Goal: Task Accomplishment & Management: Manage account settings

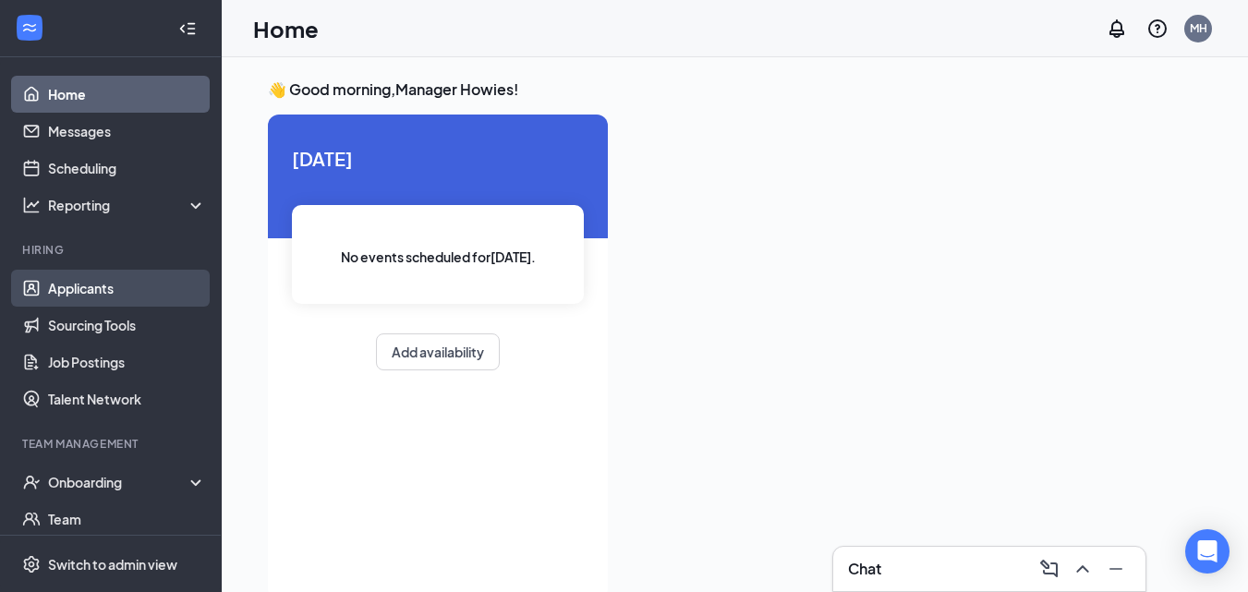
click at [84, 287] on link "Applicants" at bounding box center [127, 288] width 158 height 37
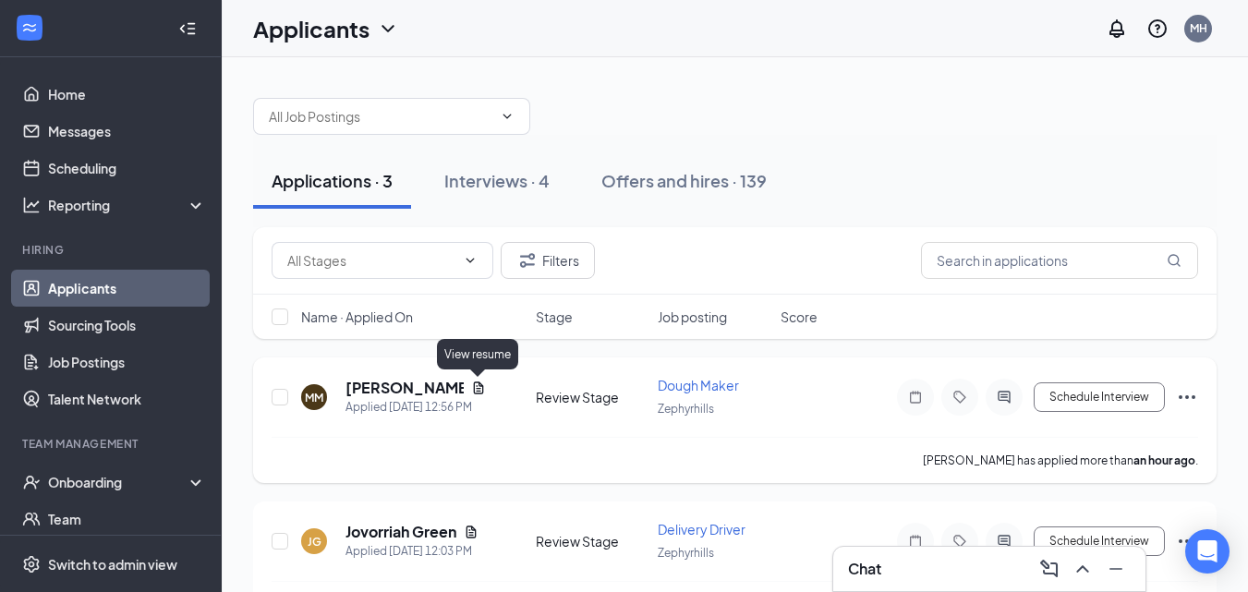
click at [480, 391] on icon "Document" at bounding box center [478, 388] width 10 height 12
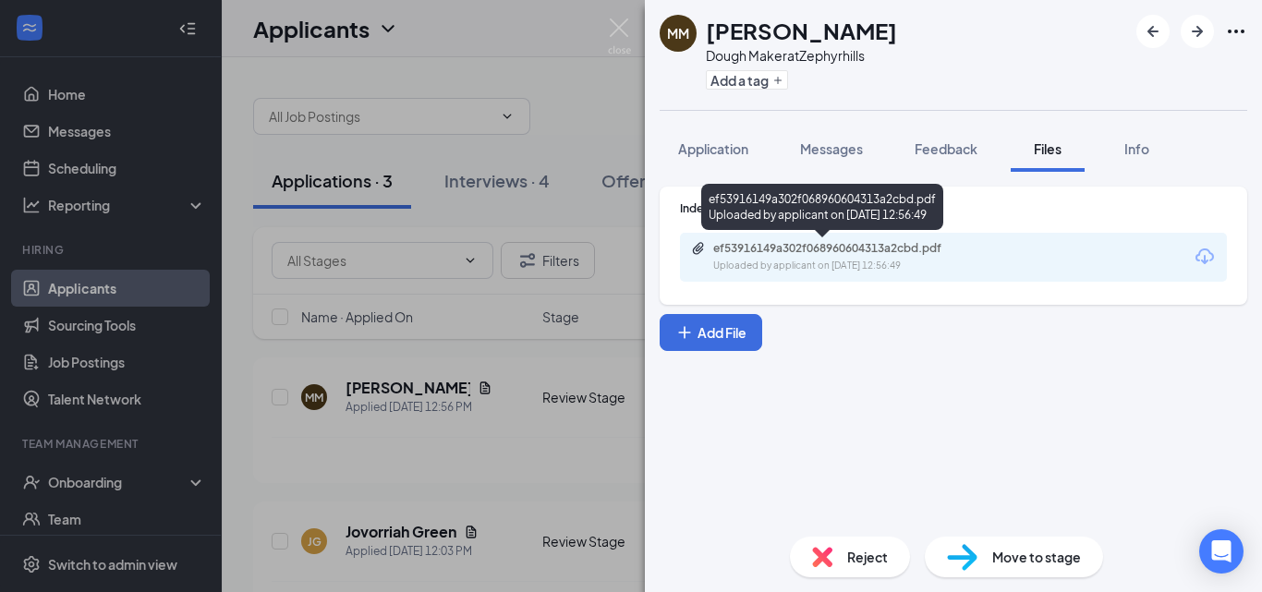
click at [758, 242] on div "ef53916149a302f068960604313a2cbd.pdf" at bounding box center [842, 248] width 259 height 15
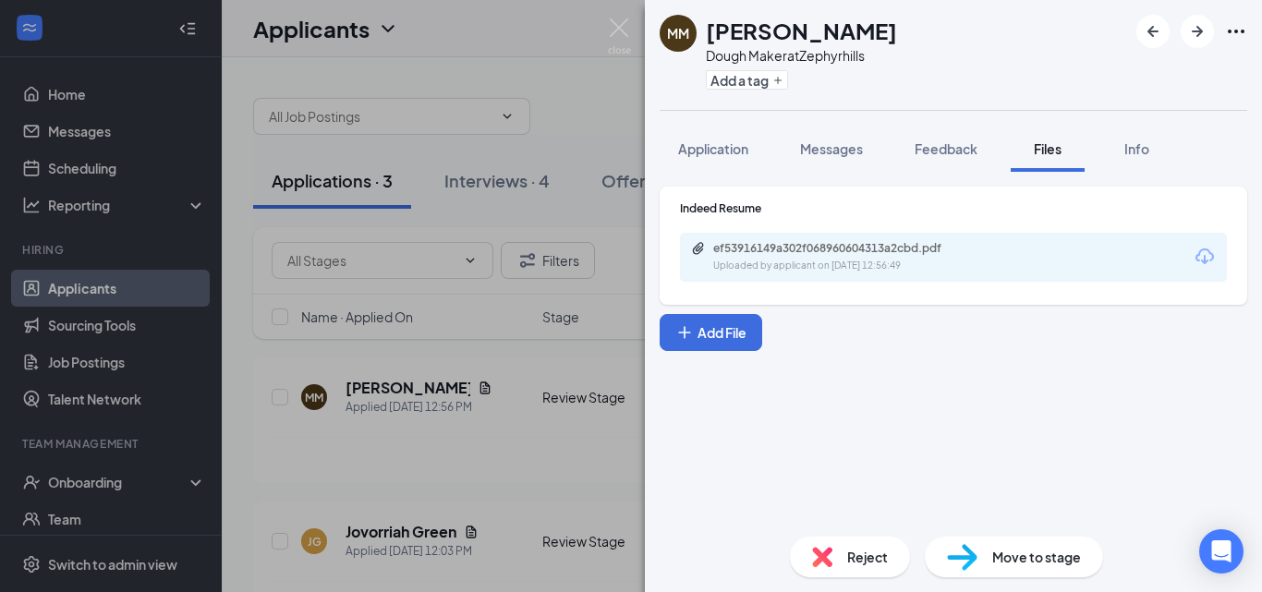
click at [831, 553] on img at bounding box center [822, 557] width 20 height 20
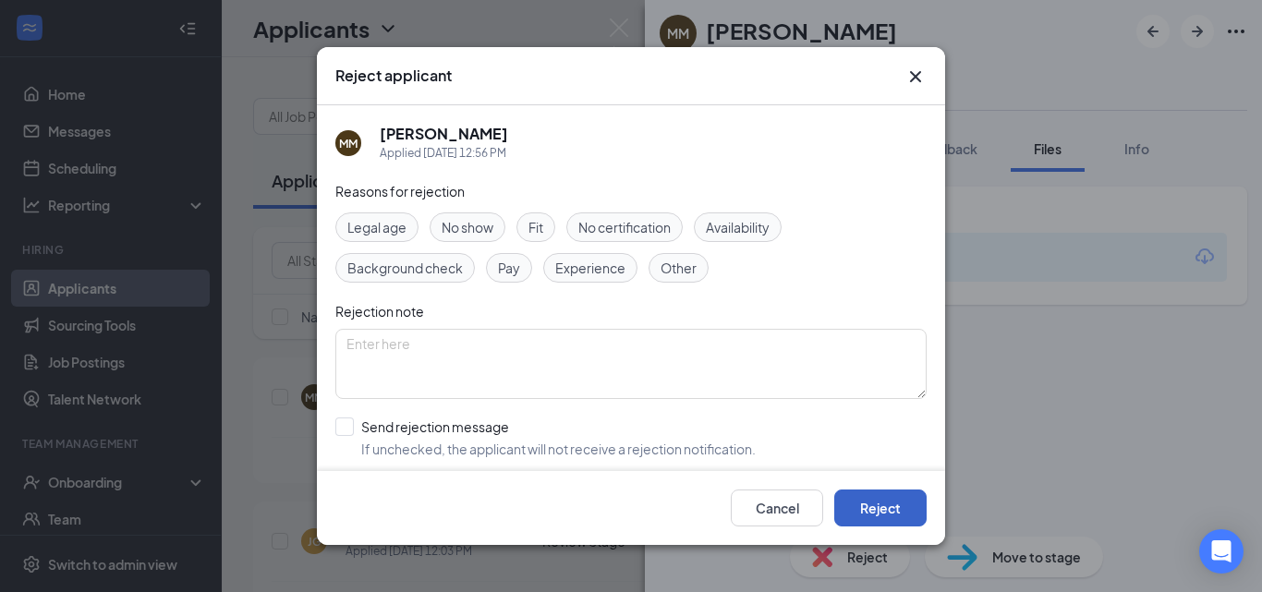
click at [867, 503] on button "Reject" at bounding box center [880, 508] width 92 height 37
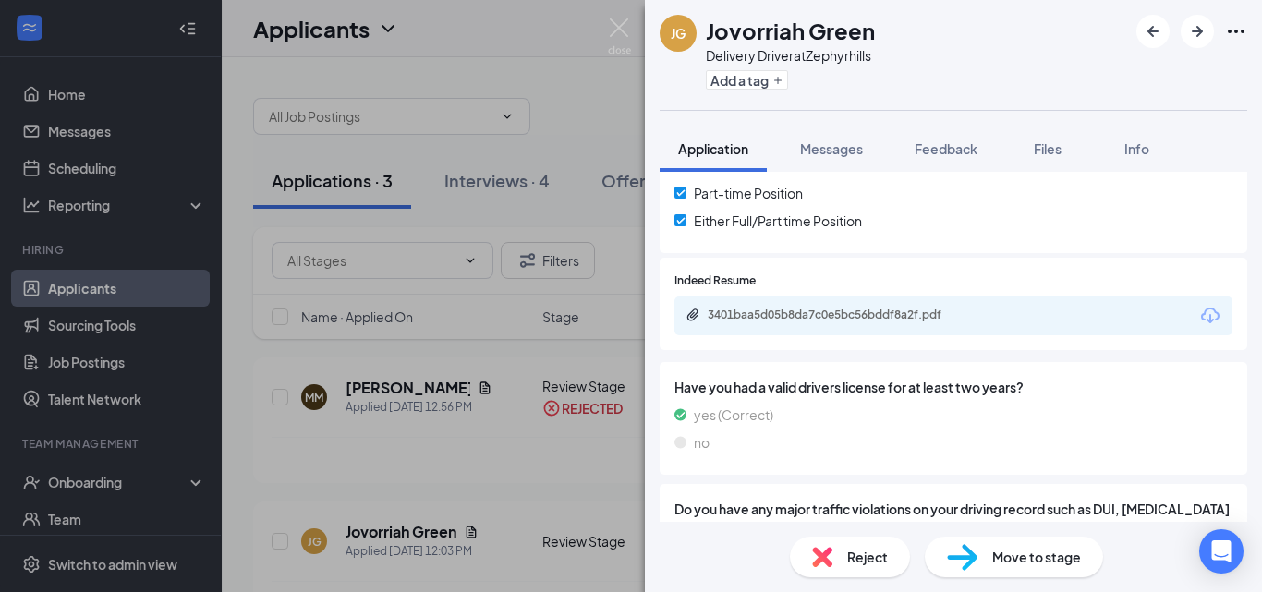
scroll to position [647, 0]
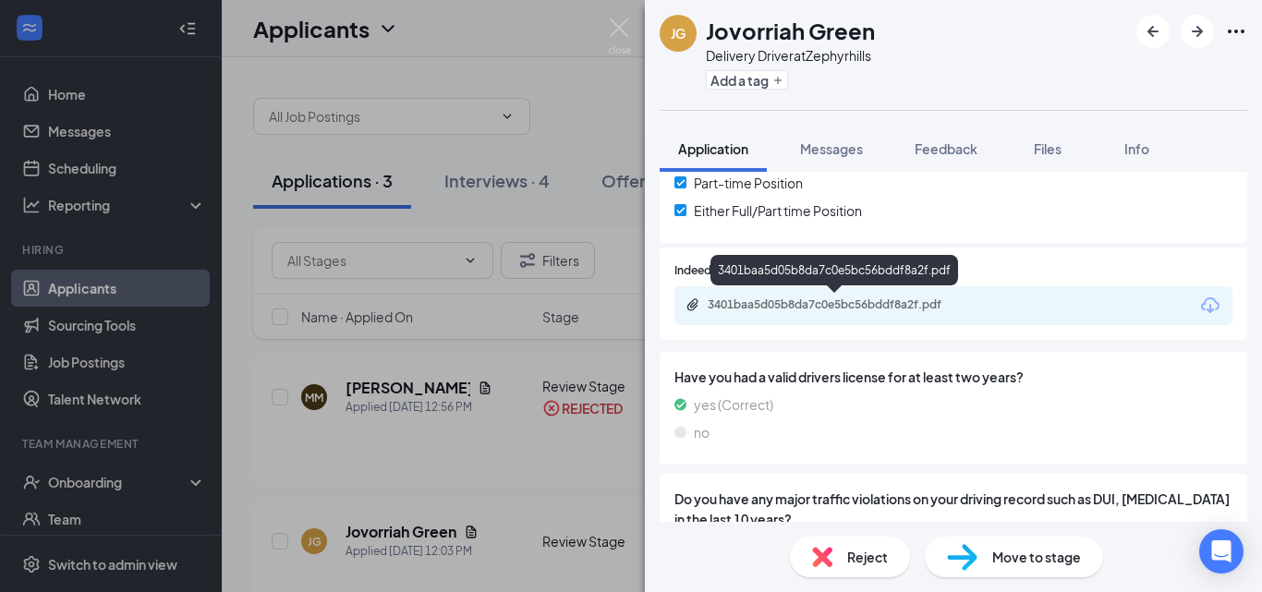
click at [818, 305] on div "3401baa5d05b8da7c0e5bc56bddf8a2f.pdf" at bounding box center [837, 305] width 259 height 15
click at [833, 560] on div "Reject" at bounding box center [850, 557] width 120 height 41
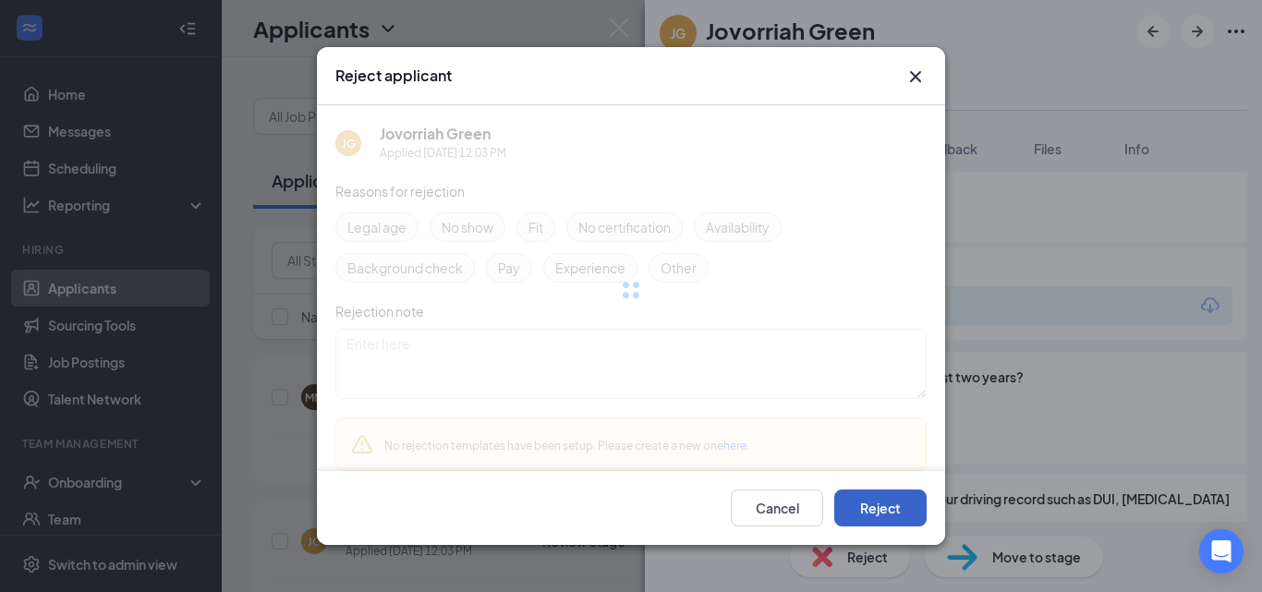
click at [870, 504] on button "Reject" at bounding box center [880, 508] width 92 height 37
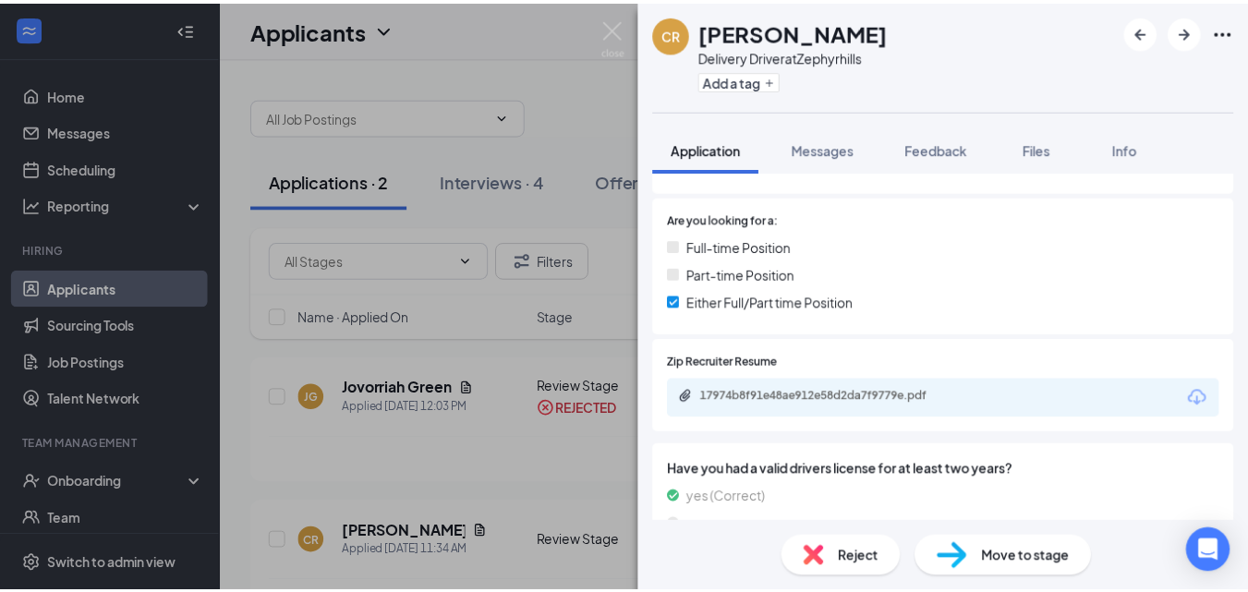
scroll to position [554, 0]
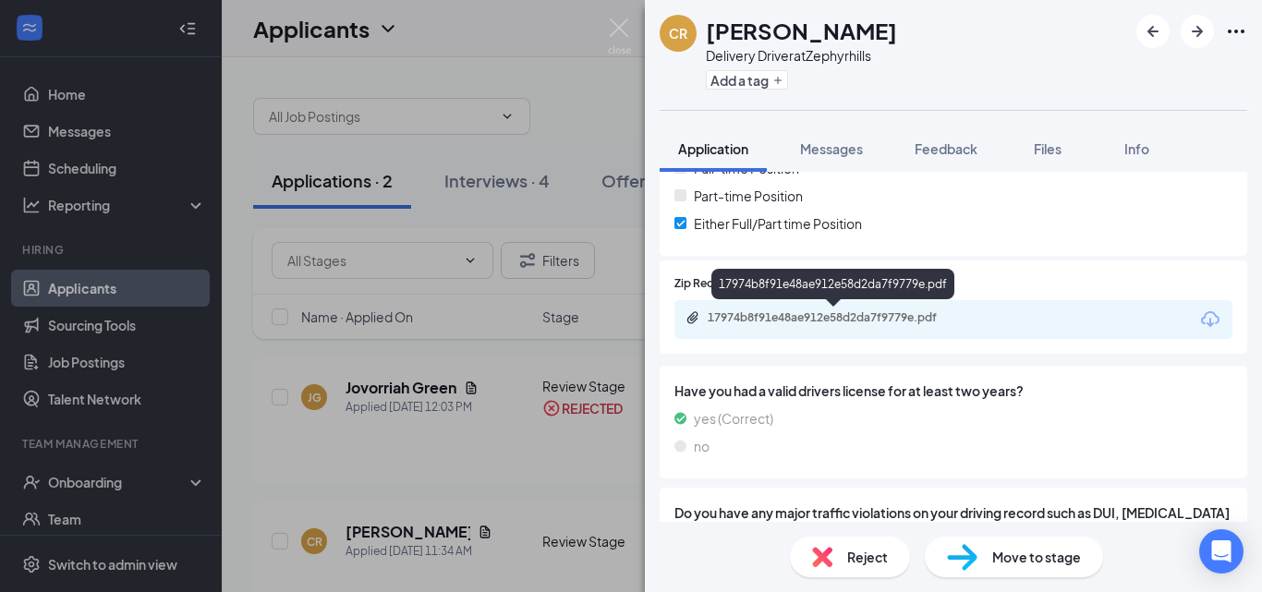
click at [769, 321] on div "17974b8f91e48ae912e58d2da7f9779e.pdf" at bounding box center [837, 317] width 259 height 15
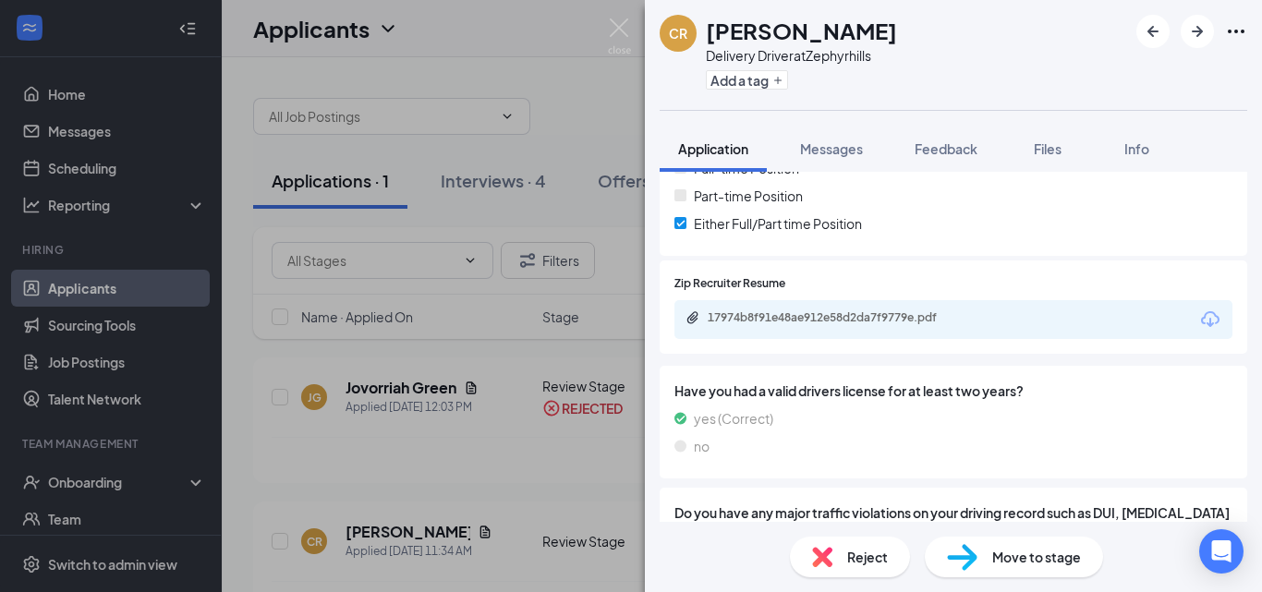
click at [848, 560] on span "Reject" at bounding box center [867, 557] width 41 height 20
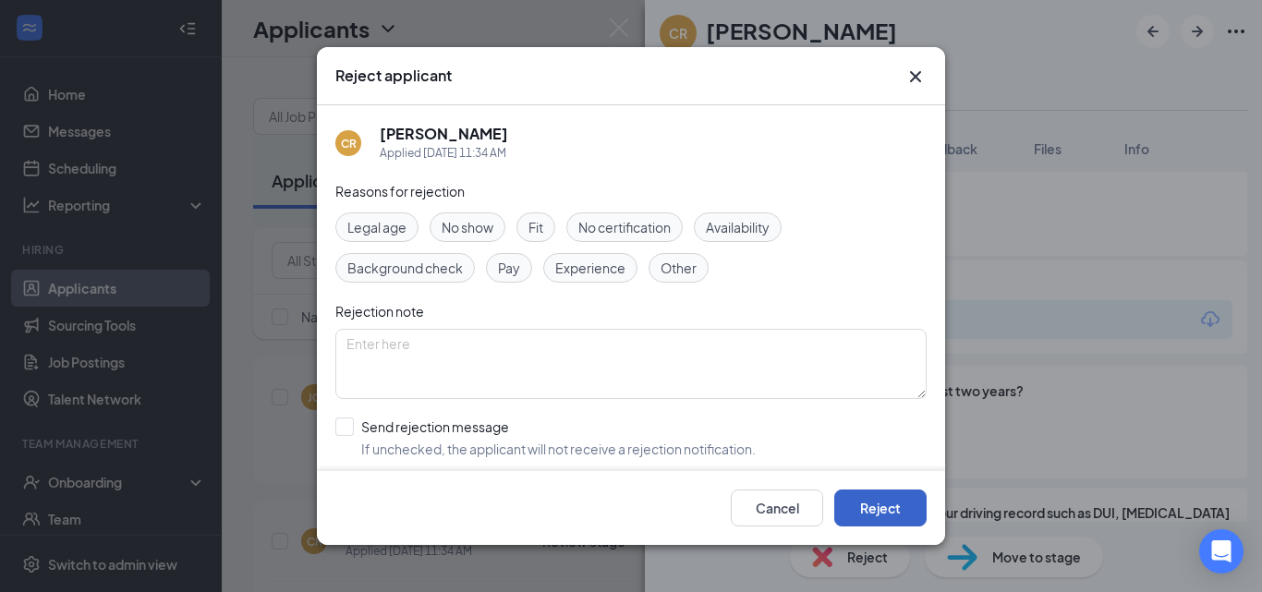
click at [881, 518] on button "Reject" at bounding box center [880, 508] width 92 height 37
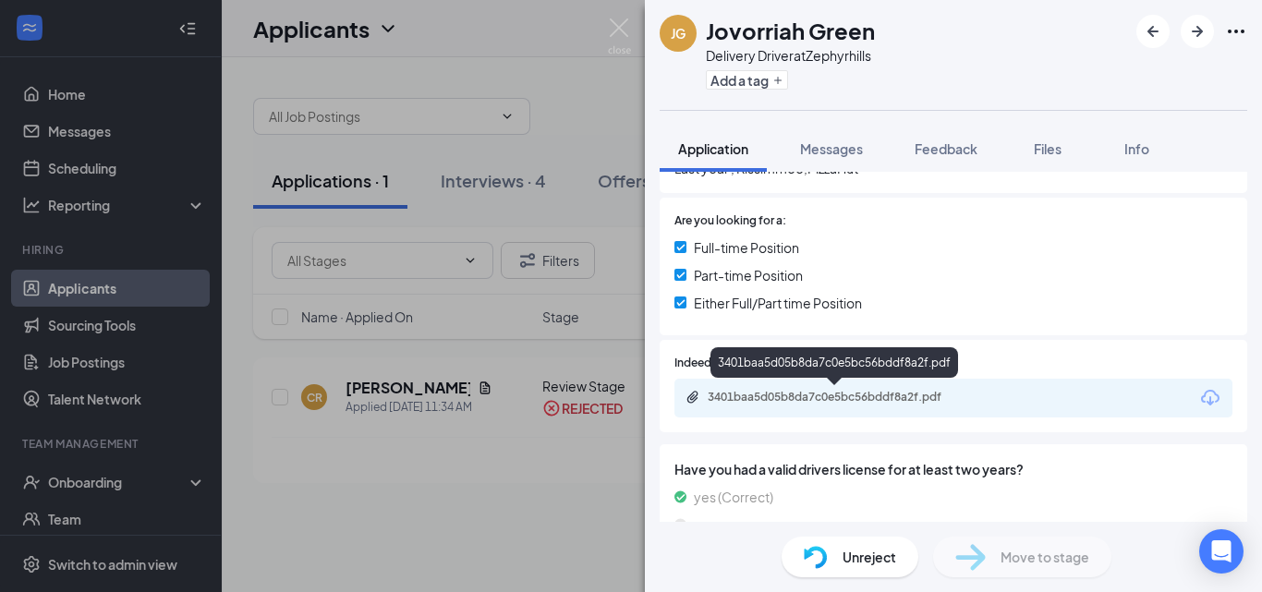
click at [723, 397] on div "3401baa5d05b8da7c0e5bc56bddf8a2f.pdf" at bounding box center [837, 397] width 259 height 15
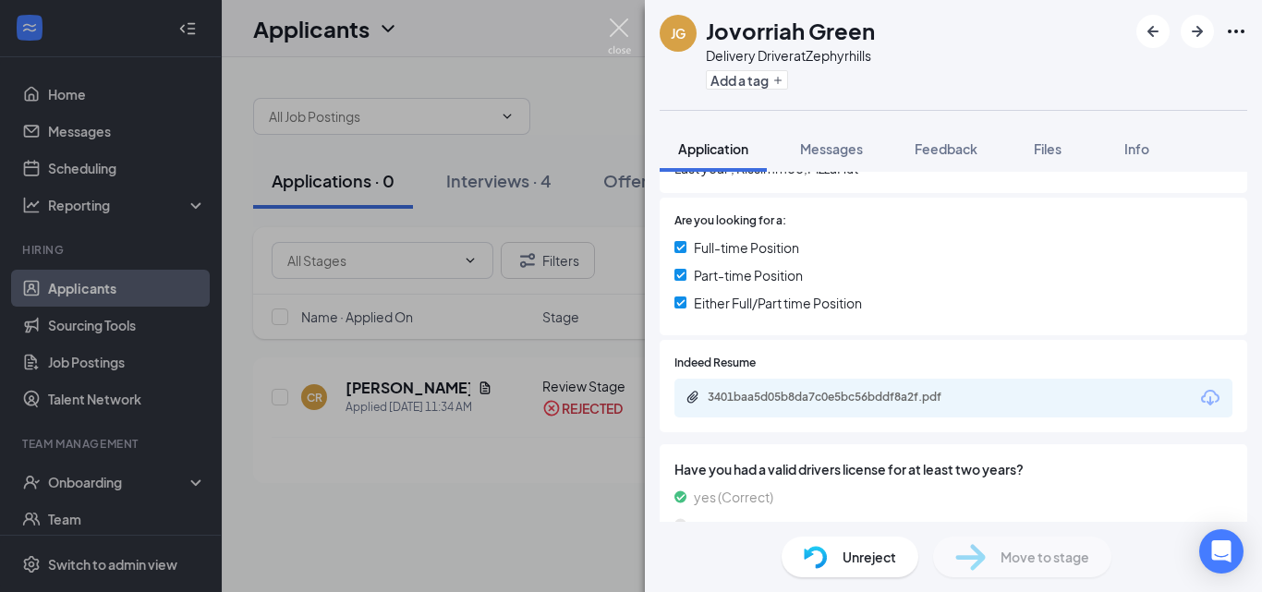
drag, startPoint x: 613, startPoint y: 28, endPoint x: 545, endPoint y: 132, distance: 124.3
click at [614, 28] on img at bounding box center [619, 36] width 23 height 36
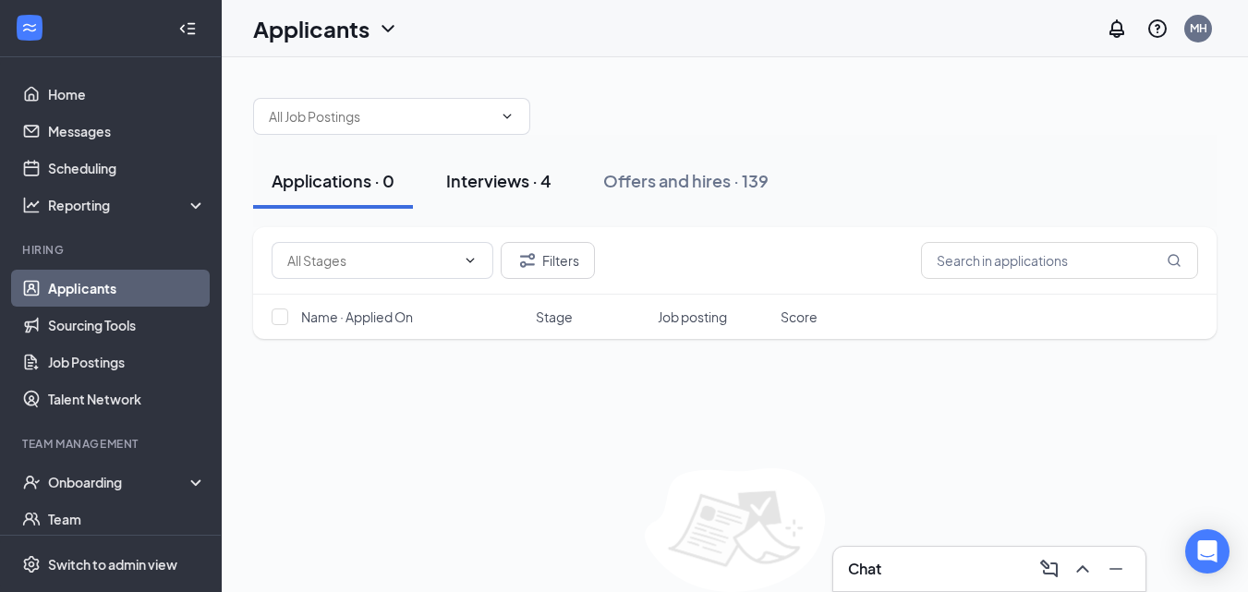
click at [516, 181] on div "Interviews · 4" at bounding box center [498, 180] width 105 height 23
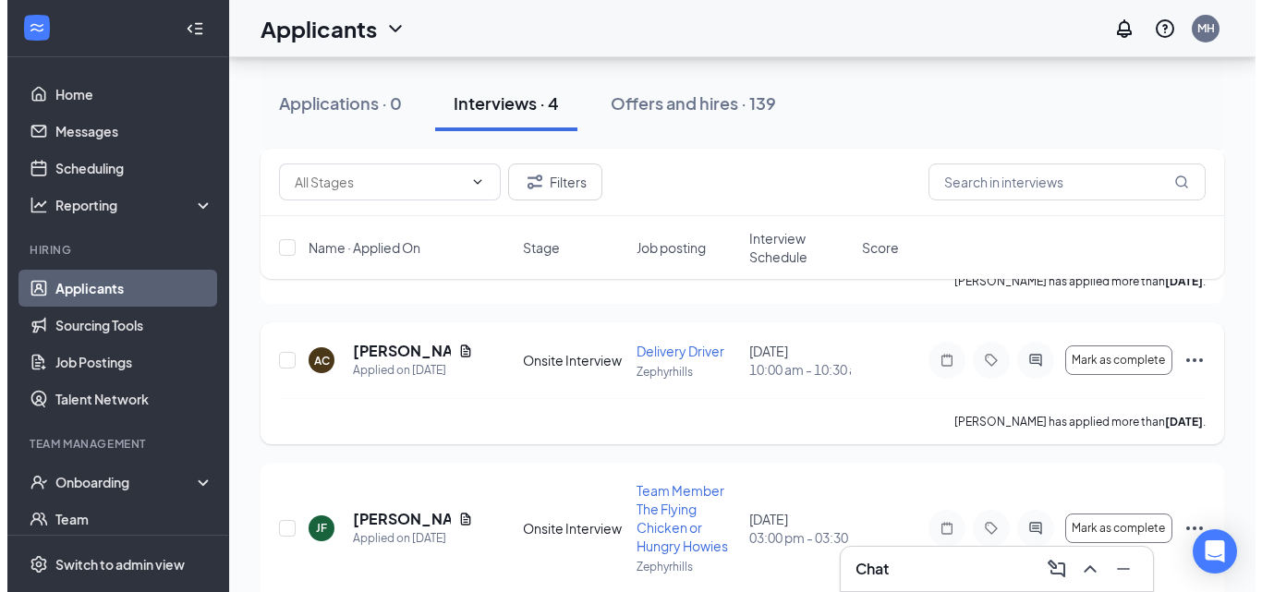
scroll to position [345, 0]
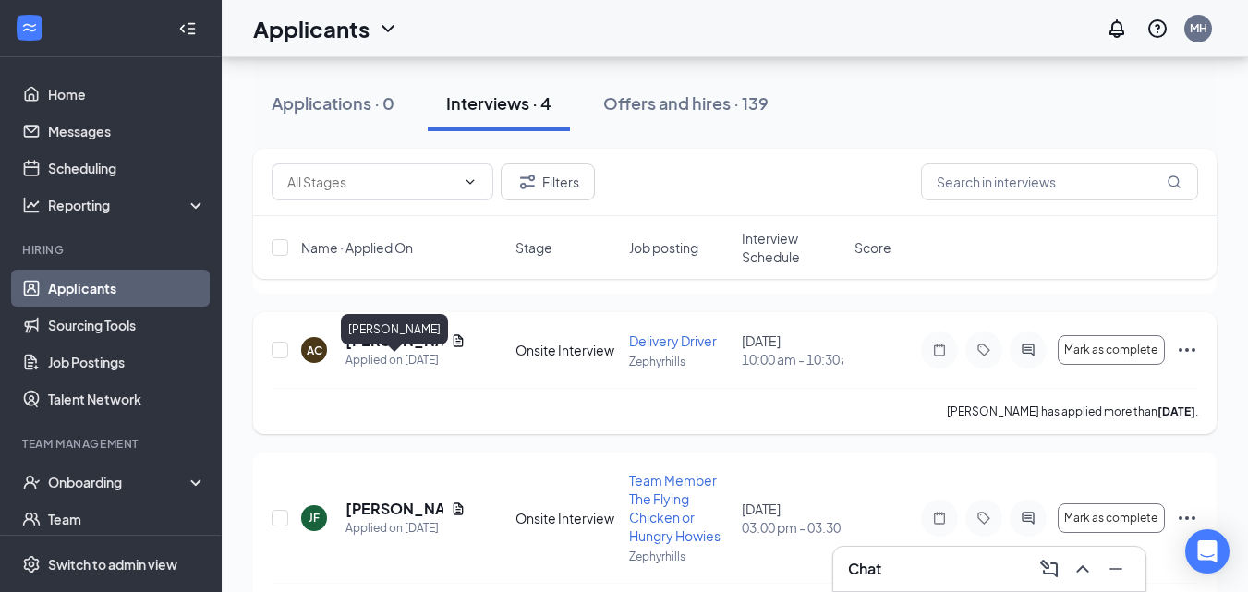
click at [369, 351] on h5 "Annalysa Casseus" at bounding box center [395, 341] width 98 height 20
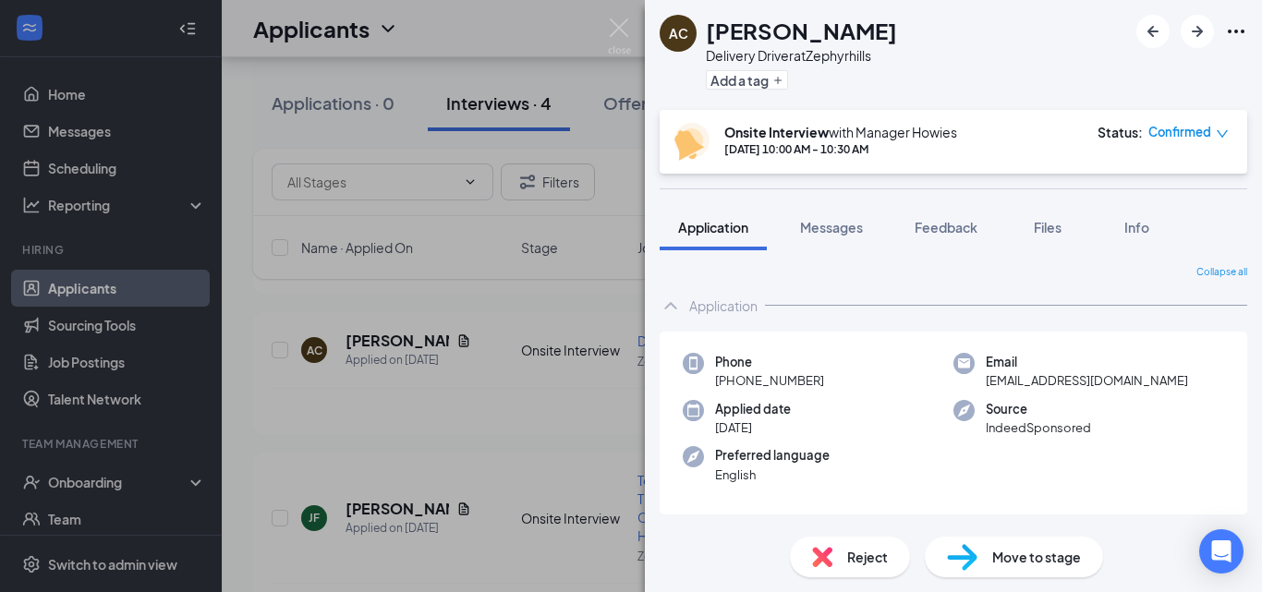
click at [993, 554] on span "Move to stage" at bounding box center [1036, 557] width 89 height 20
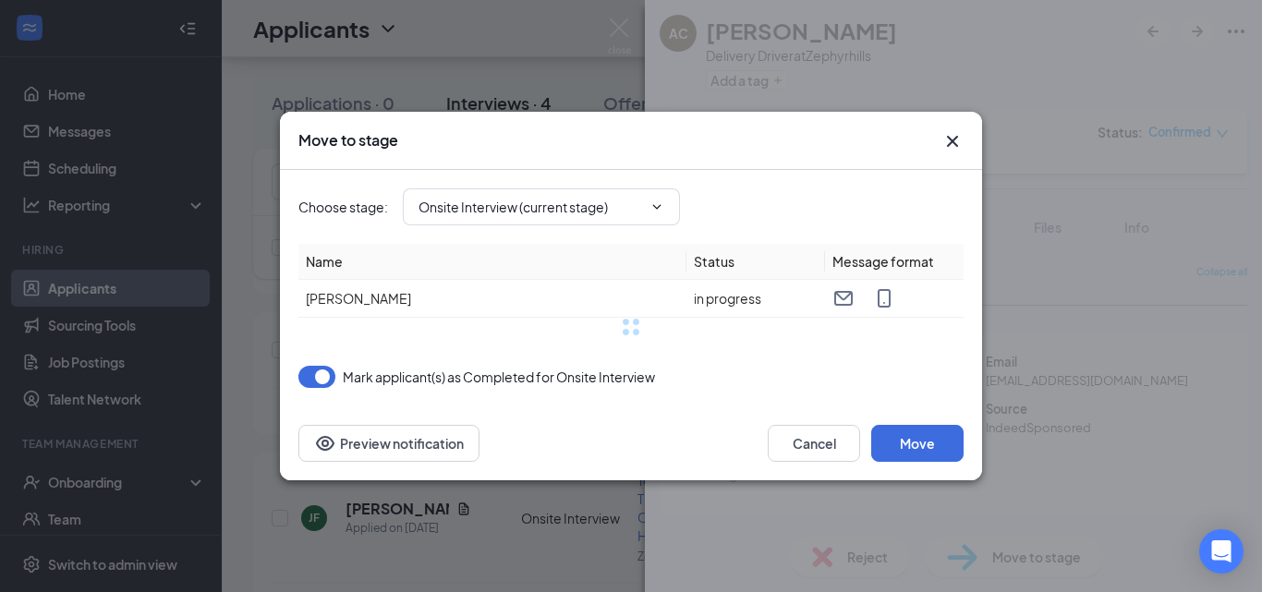
type input "Motor Vehicle Report (next stage)"
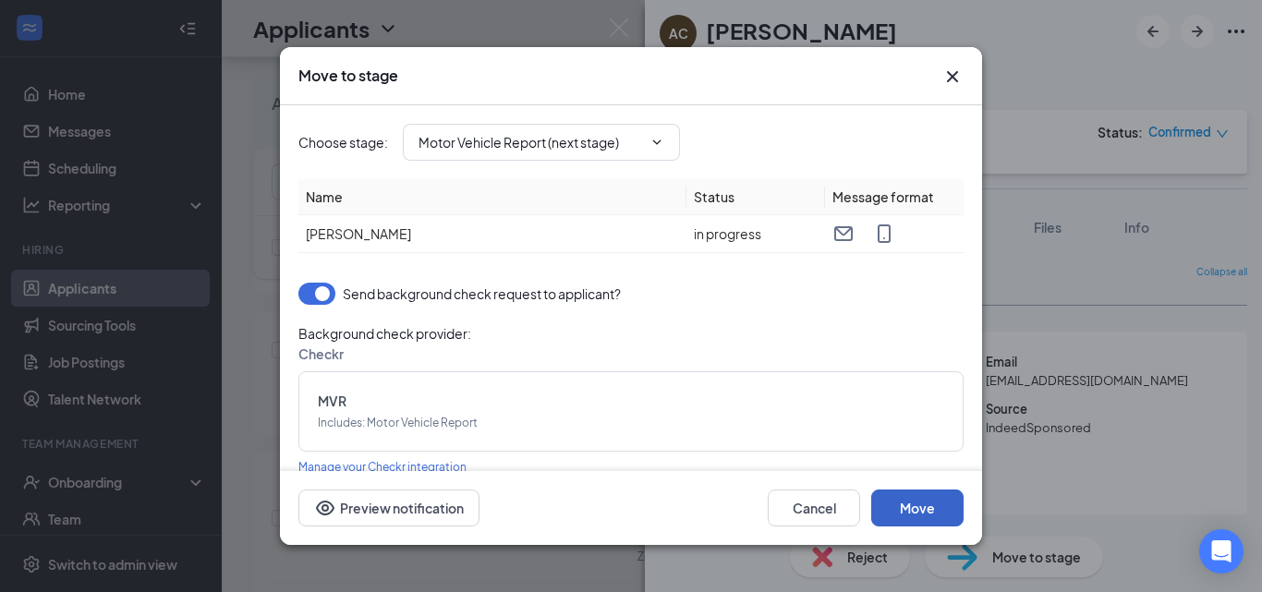
click at [922, 514] on button "Move" at bounding box center [917, 508] width 92 height 37
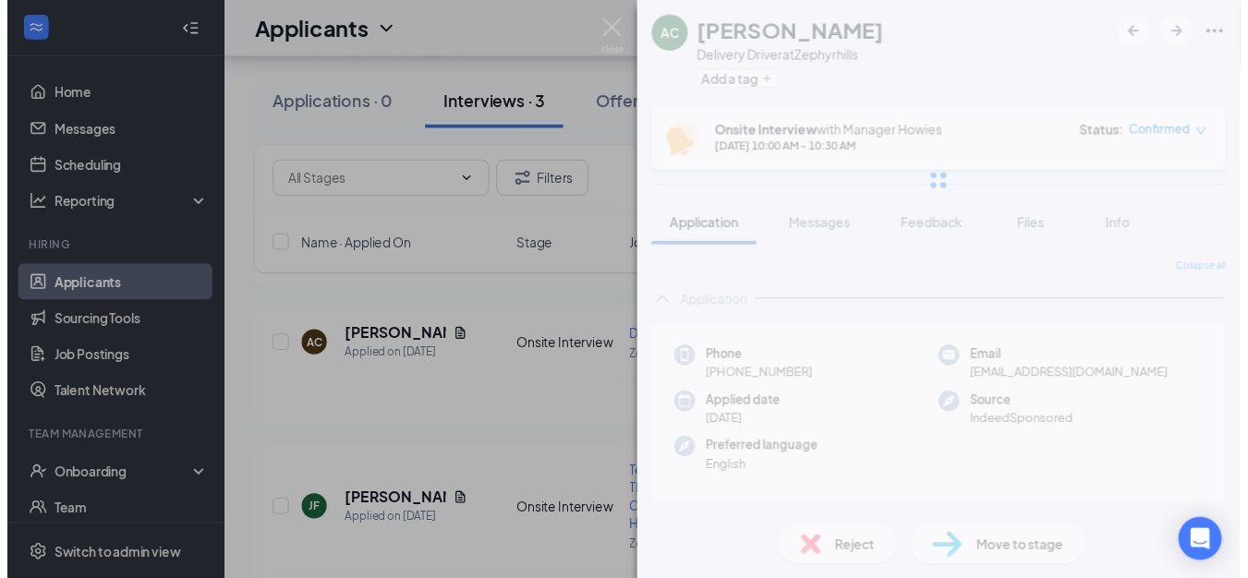
scroll to position [280, 0]
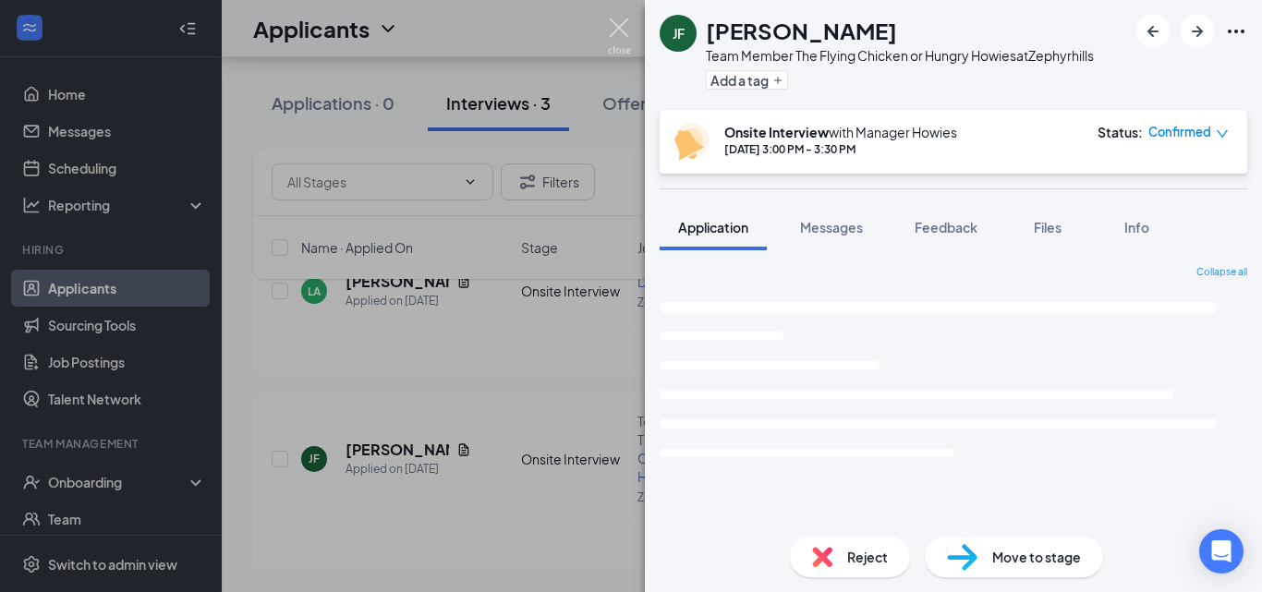
click at [620, 33] on img at bounding box center [619, 36] width 23 height 36
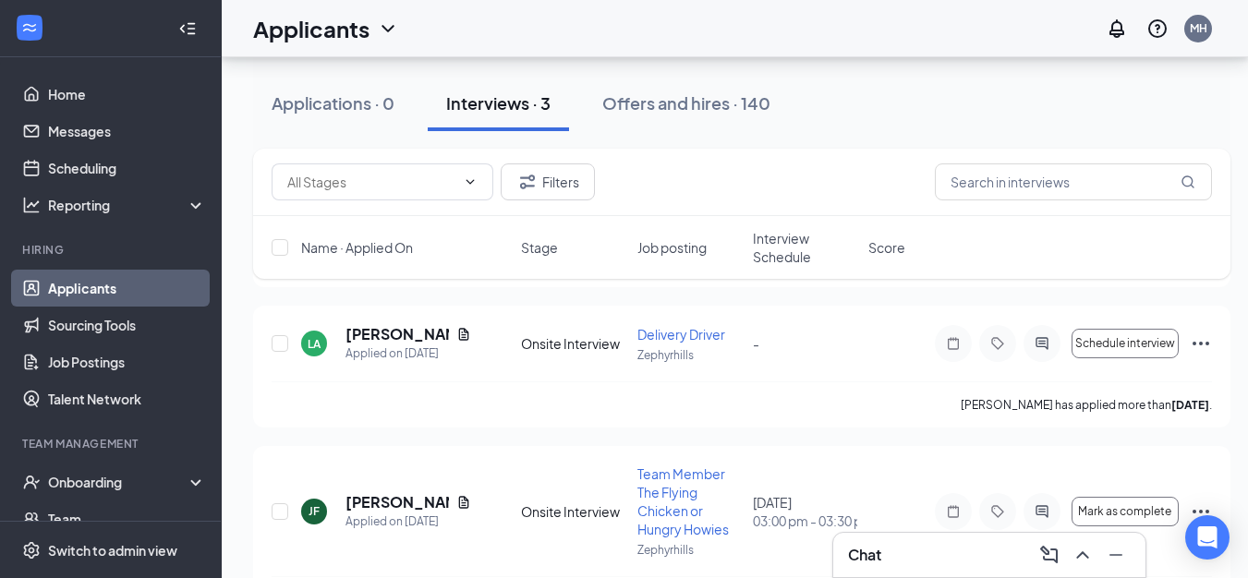
scroll to position [201, 0]
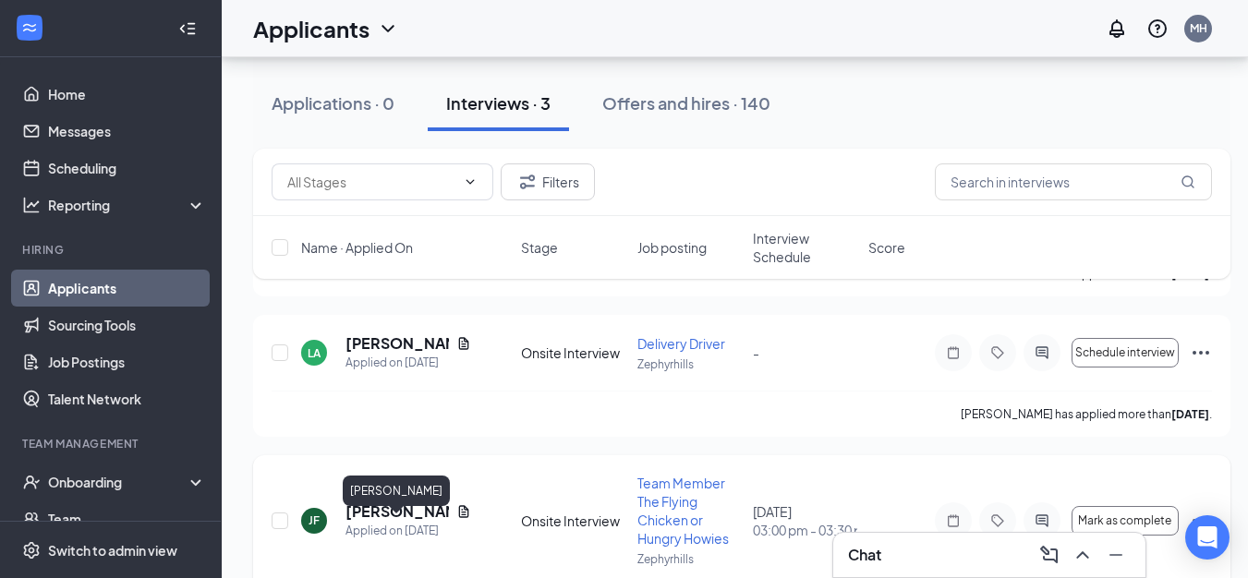
click at [363, 522] on h5 "[PERSON_NAME]" at bounding box center [397, 512] width 103 height 20
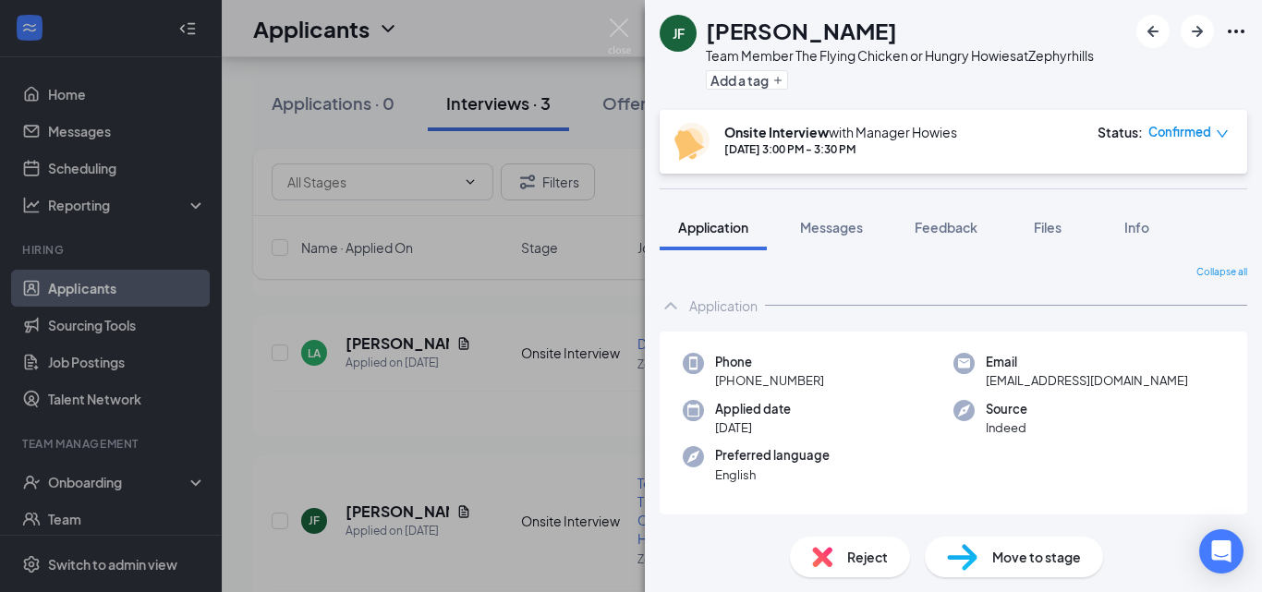
click at [848, 564] on span "Reject" at bounding box center [867, 557] width 41 height 20
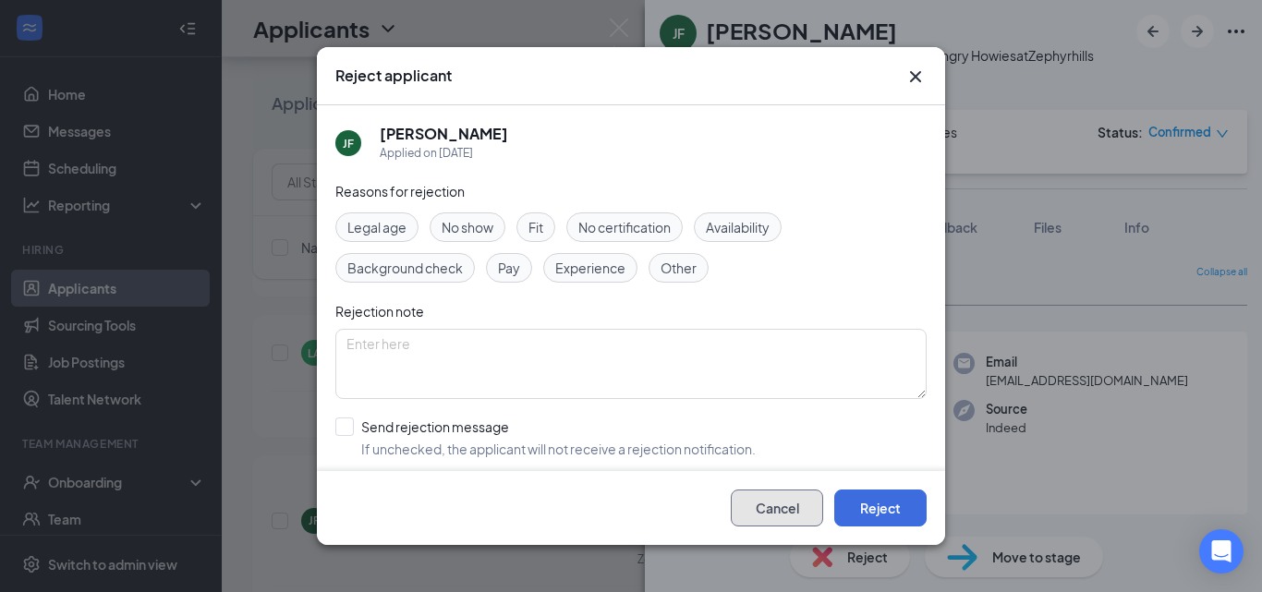
click at [764, 514] on button "Cancel" at bounding box center [777, 508] width 92 height 37
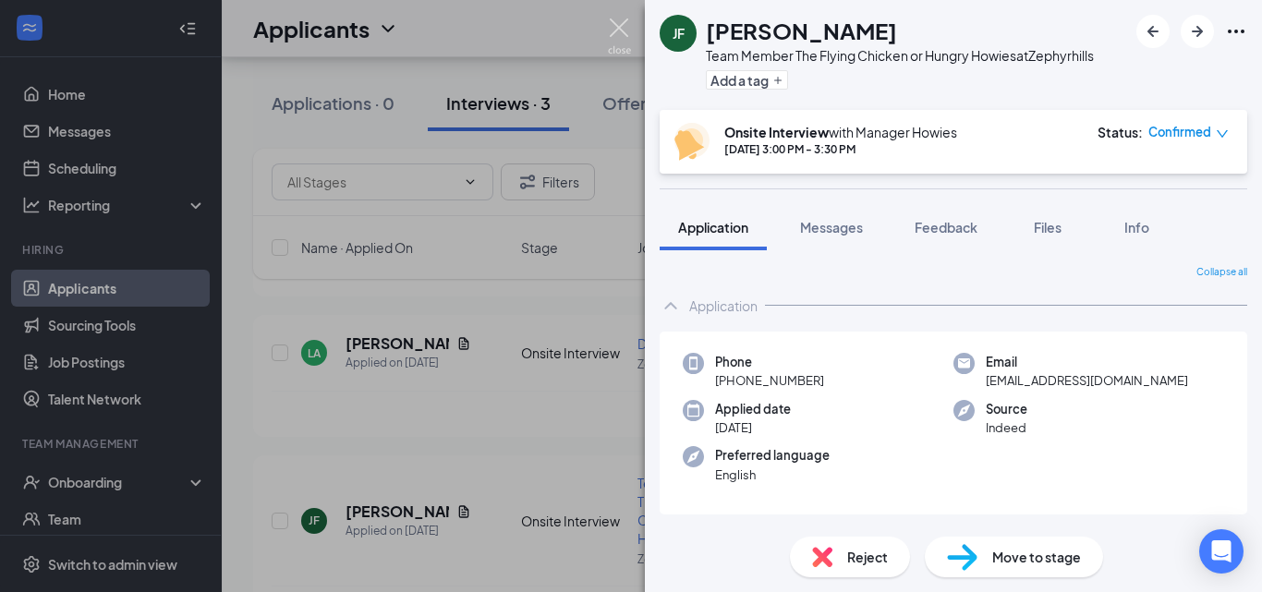
click at [619, 28] on img at bounding box center [619, 36] width 23 height 36
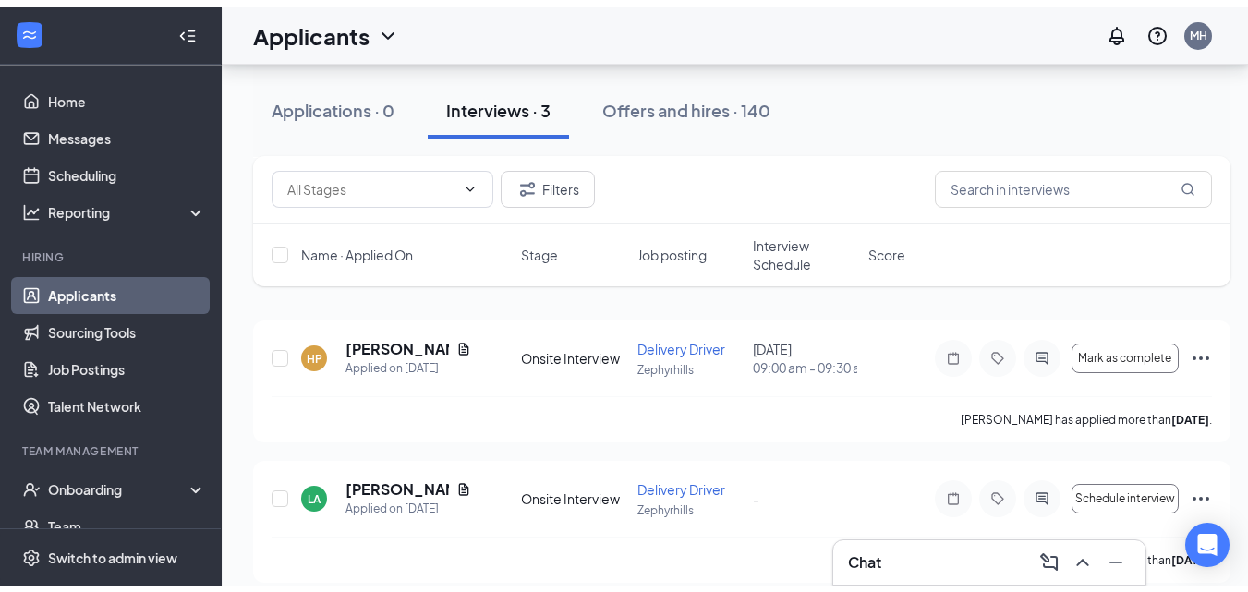
scroll to position [17, 0]
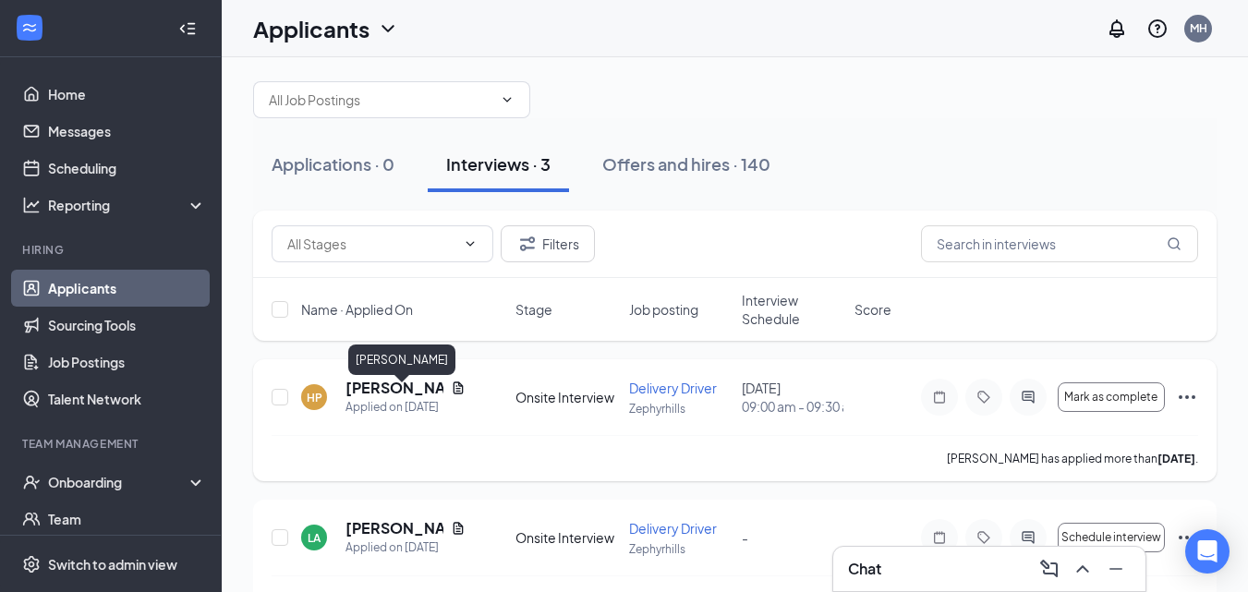
click at [392, 398] on h5 "Hannah Phillips" at bounding box center [395, 388] width 98 height 20
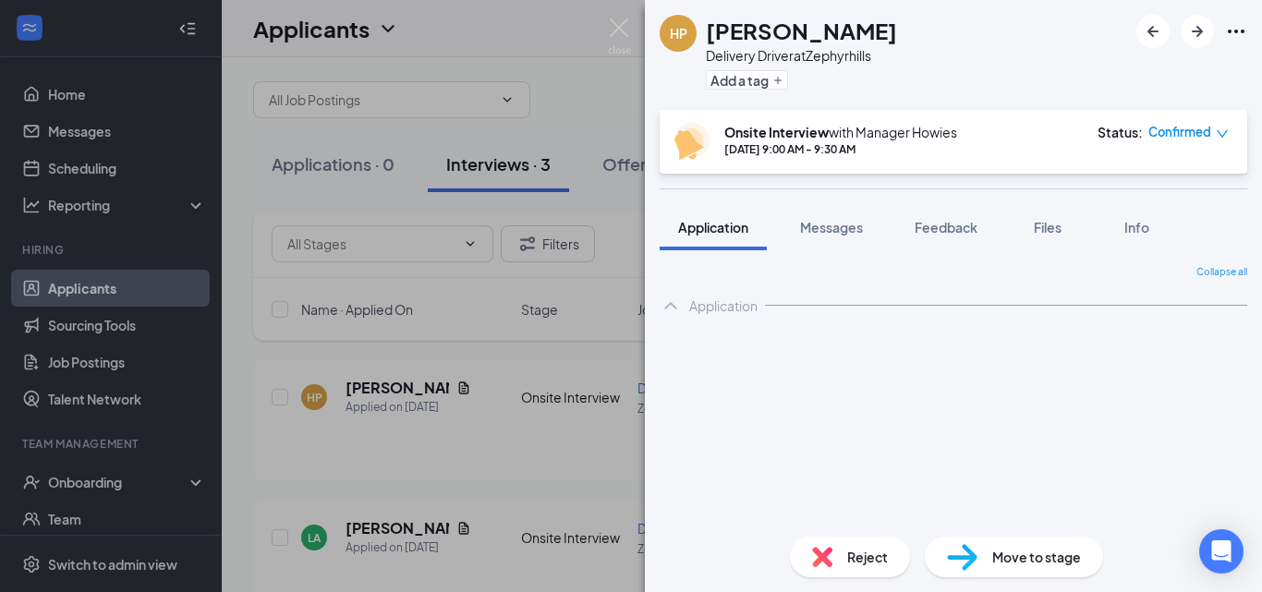
click at [992, 555] on div "Move to stage" at bounding box center [1014, 557] width 178 height 41
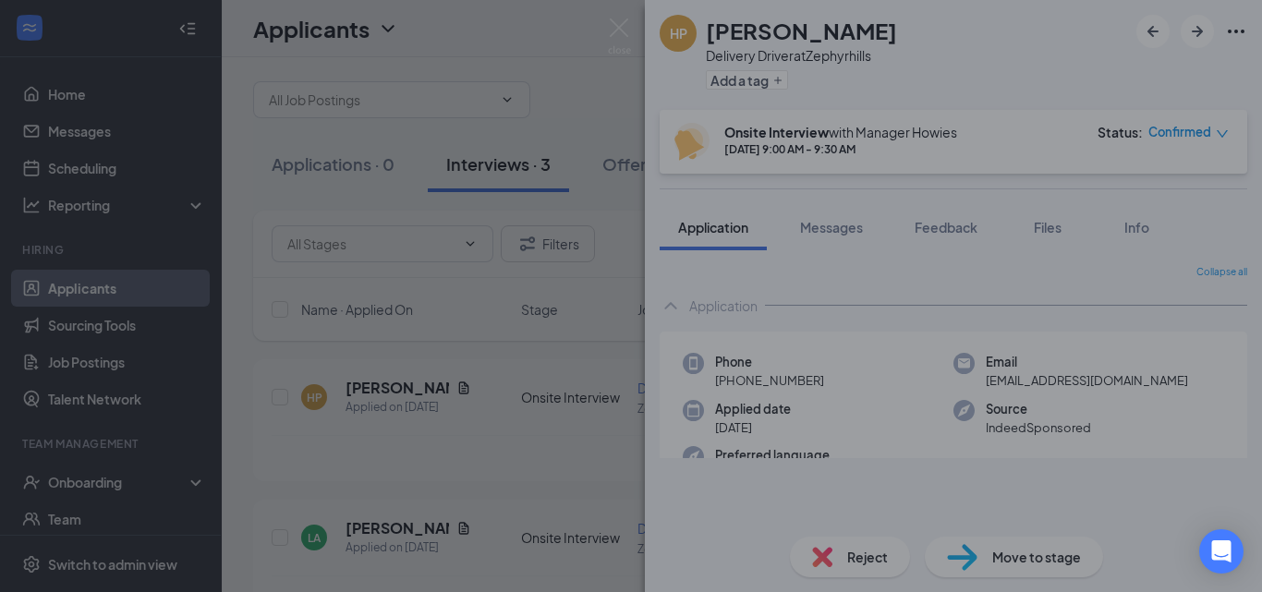
type input "Motor Vehicle Report (next stage)"
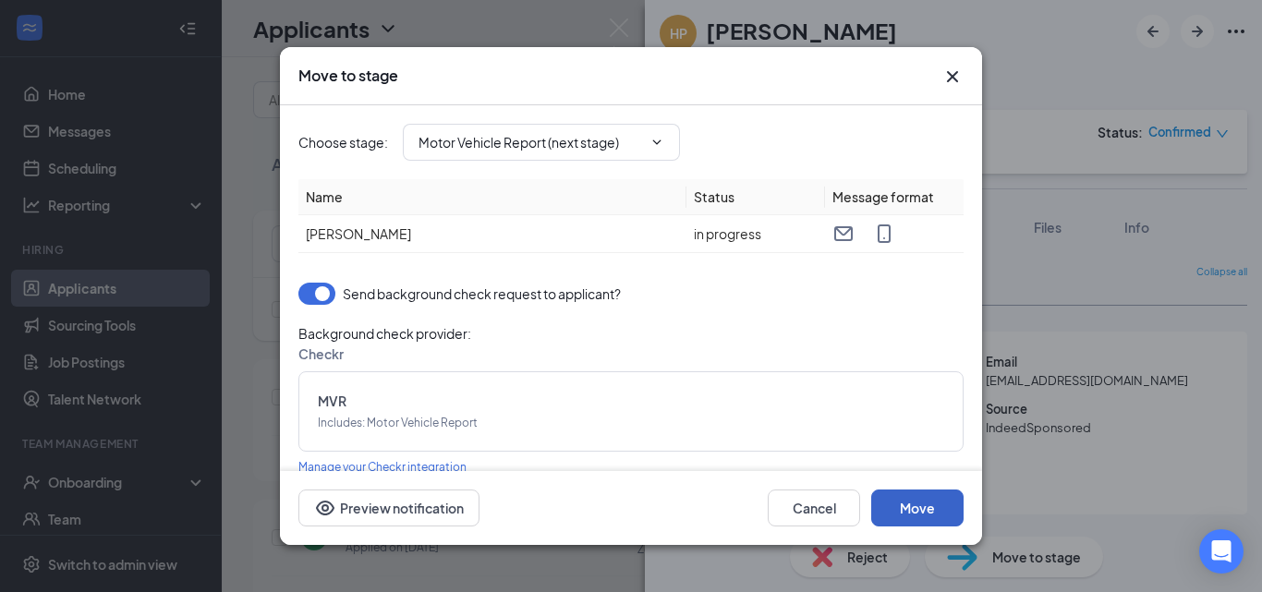
click at [903, 509] on button "Move" at bounding box center [917, 508] width 92 height 37
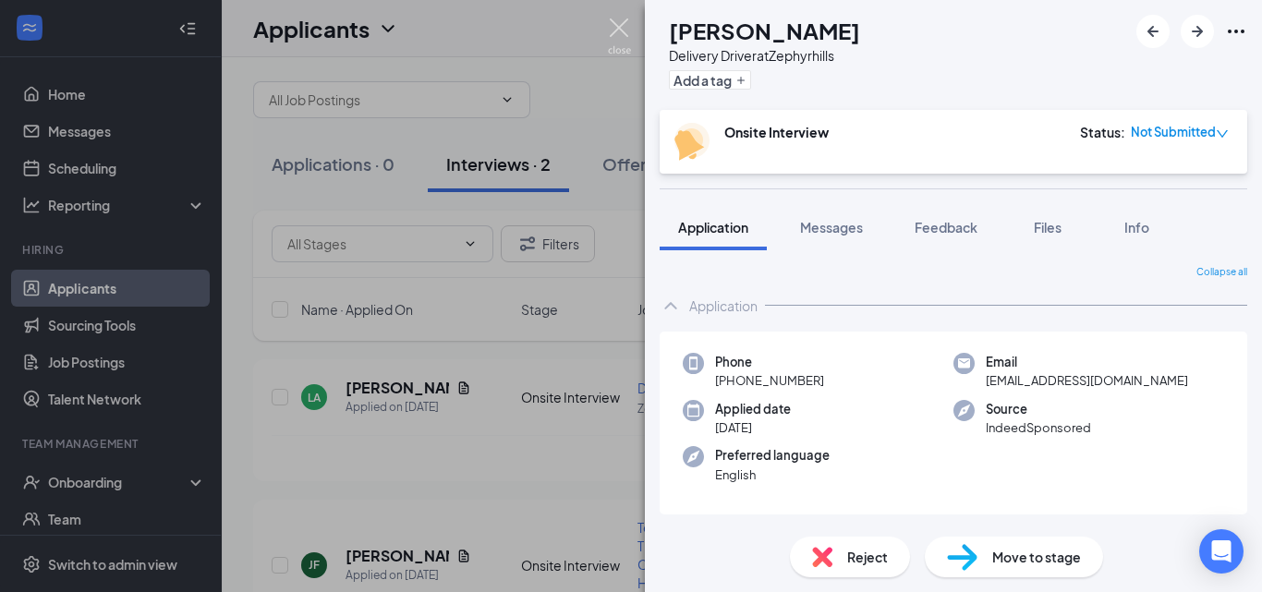
click at [623, 28] on img at bounding box center [619, 36] width 23 height 36
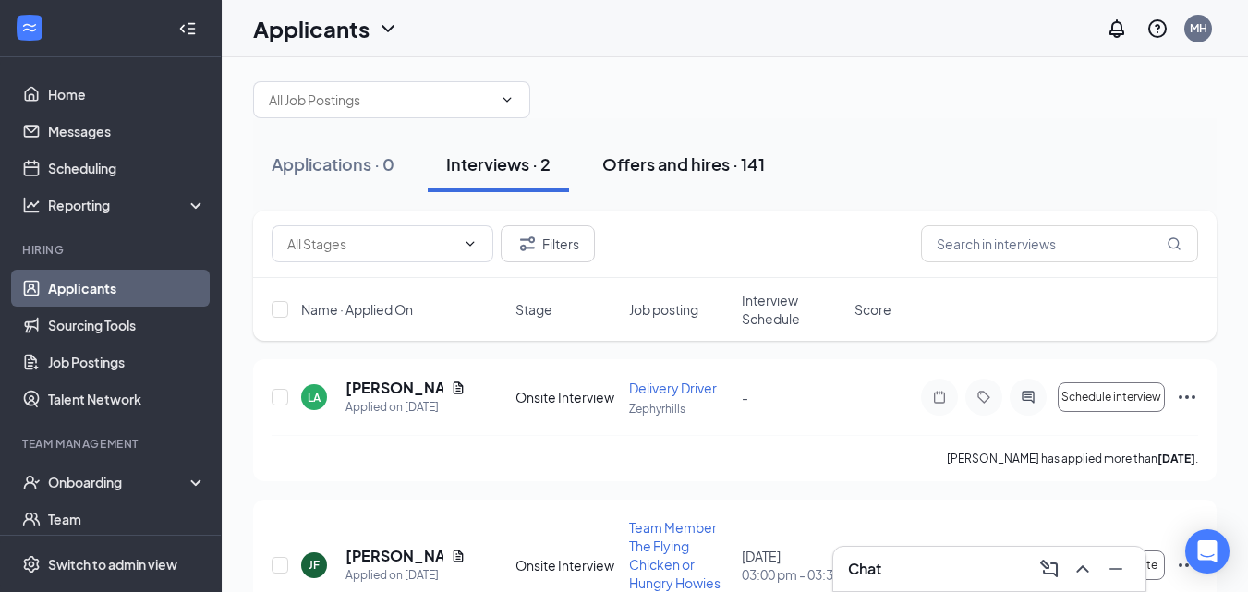
click at [723, 167] on div "Offers and hires · 141" at bounding box center [683, 163] width 163 height 23
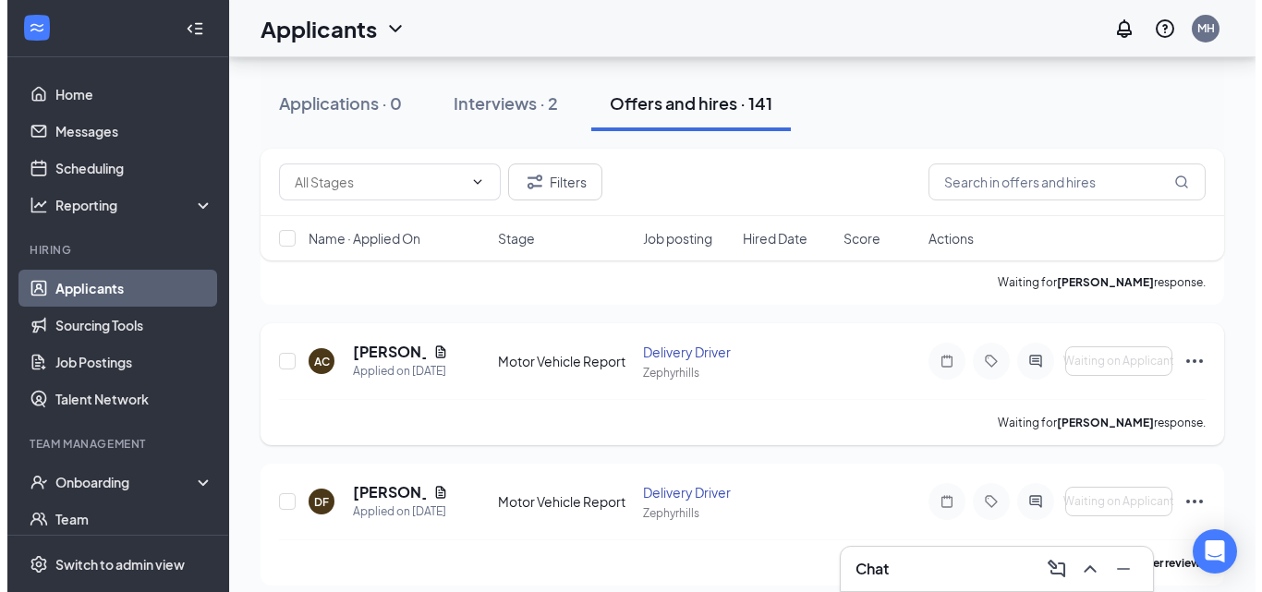
scroll to position [185, 0]
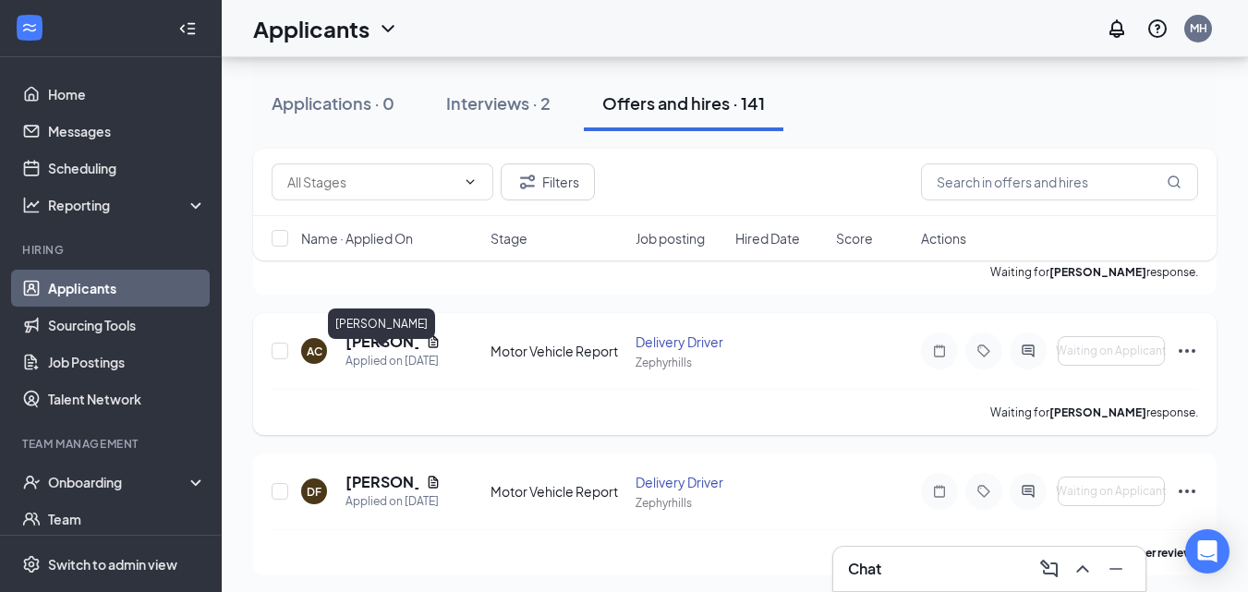
click at [394, 352] on h5 "Annalysa Casseus" at bounding box center [382, 342] width 73 height 20
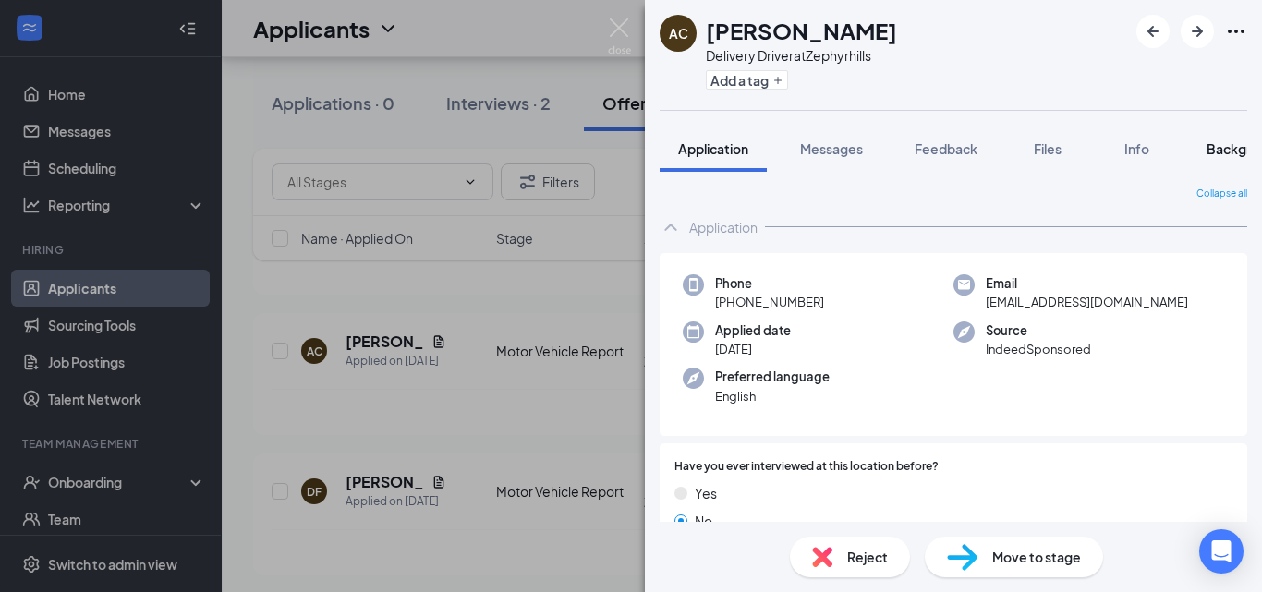
click at [1232, 150] on span "Background" at bounding box center [1245, 148] width 76 height 17
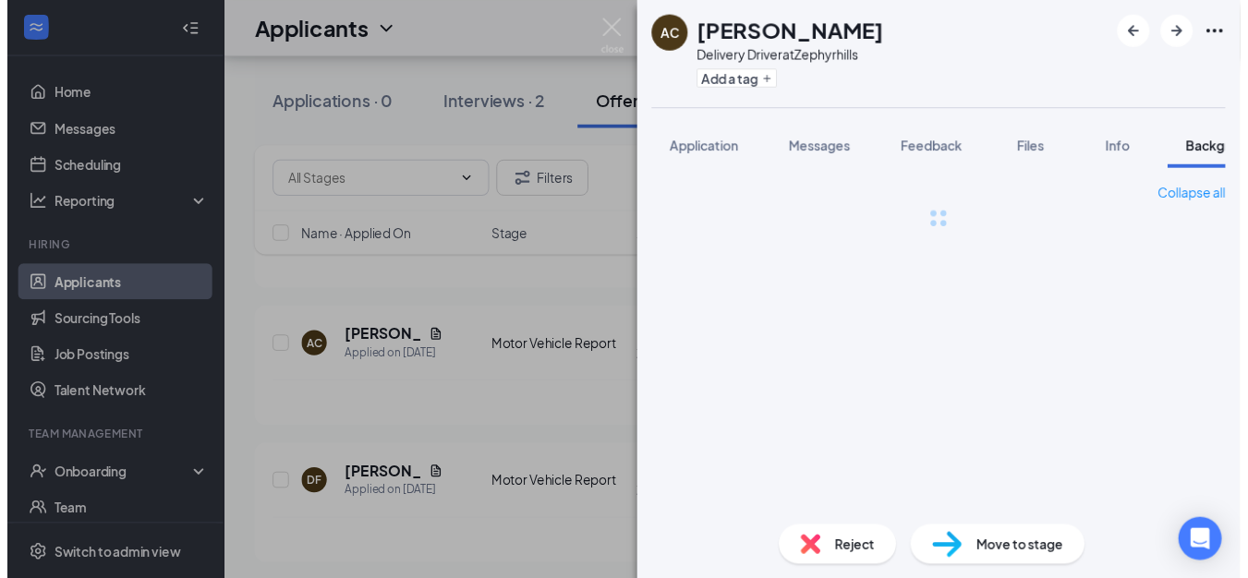
scroll to position [0, 57]
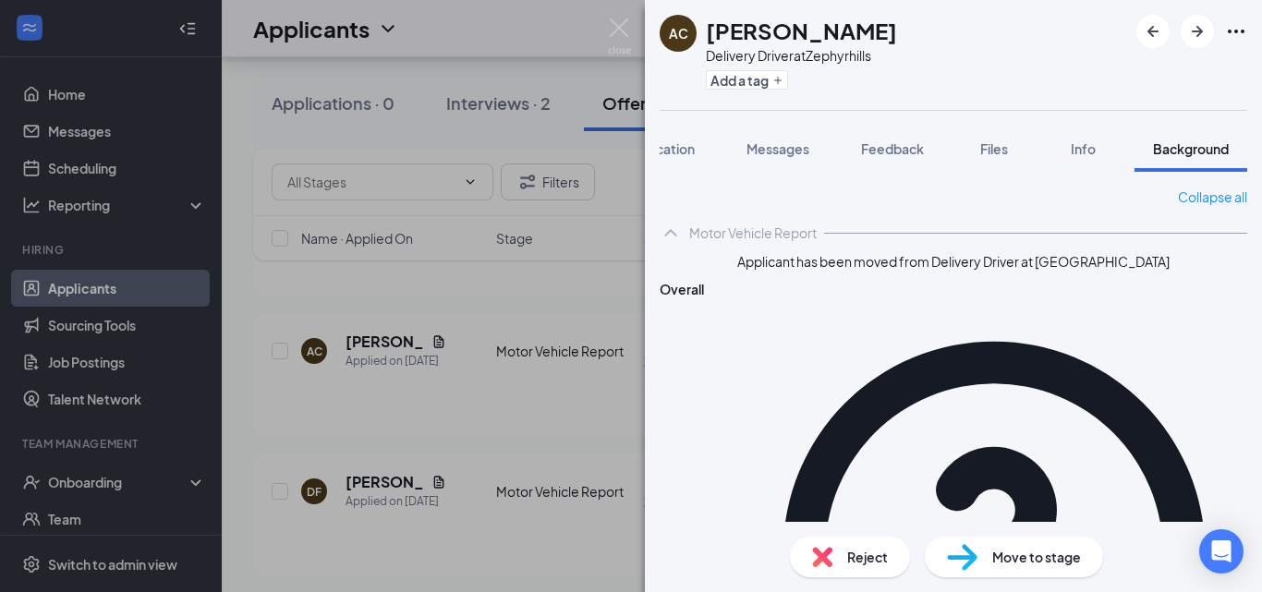
click at [605, 19] on div "AC Annalysa Casseus Delivery Driver at Zephyrhills Add a tag Application Messag…" at bounding box center [631, 296] width 1262 height 592
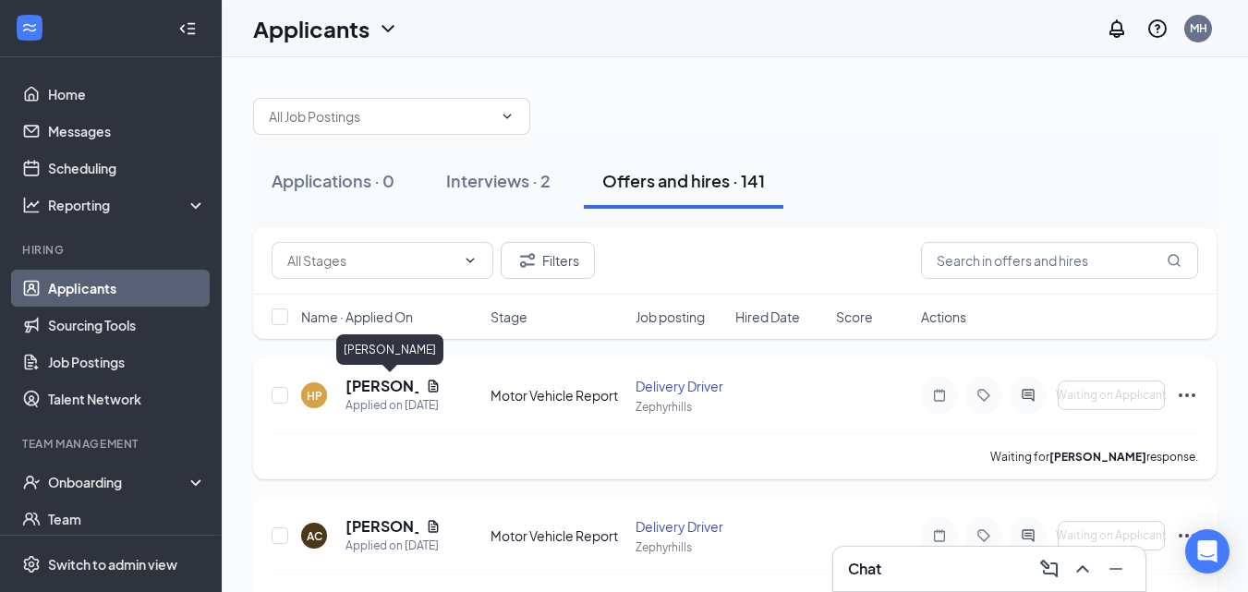
click at [361, 390] on h5 "Hannah Phillips" at bounding box center [382, 386] width 73 height 20
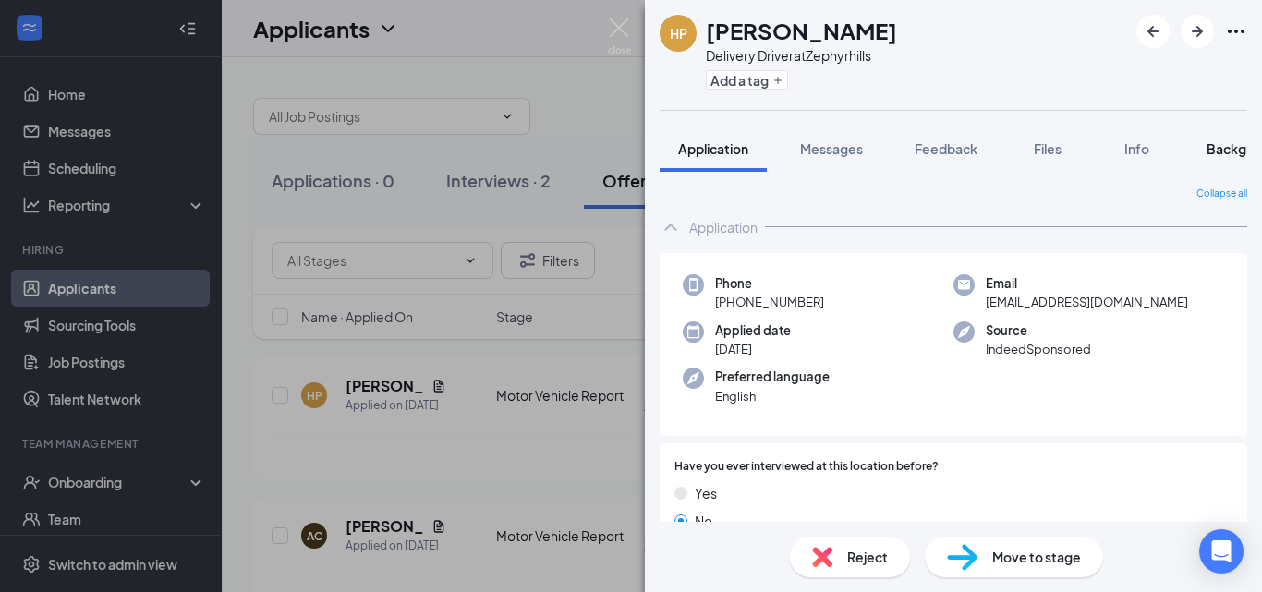
click at [1218, 146] on span "Background" at bounding box center [1245, 148] width 76 height 17
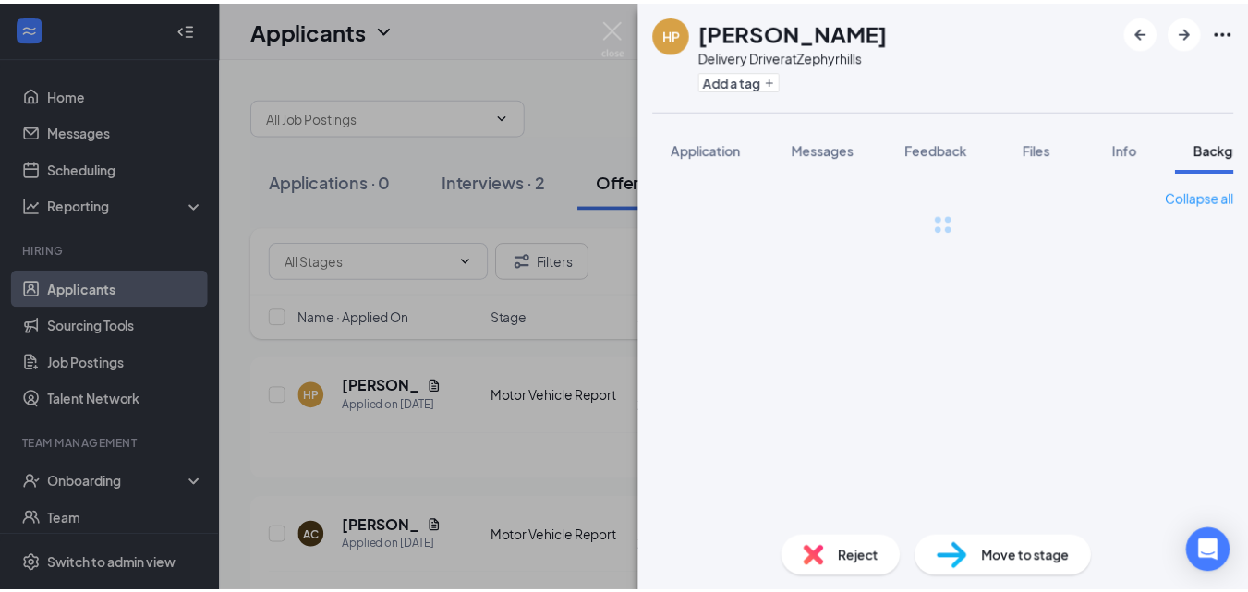
scroll to position [0, 57]
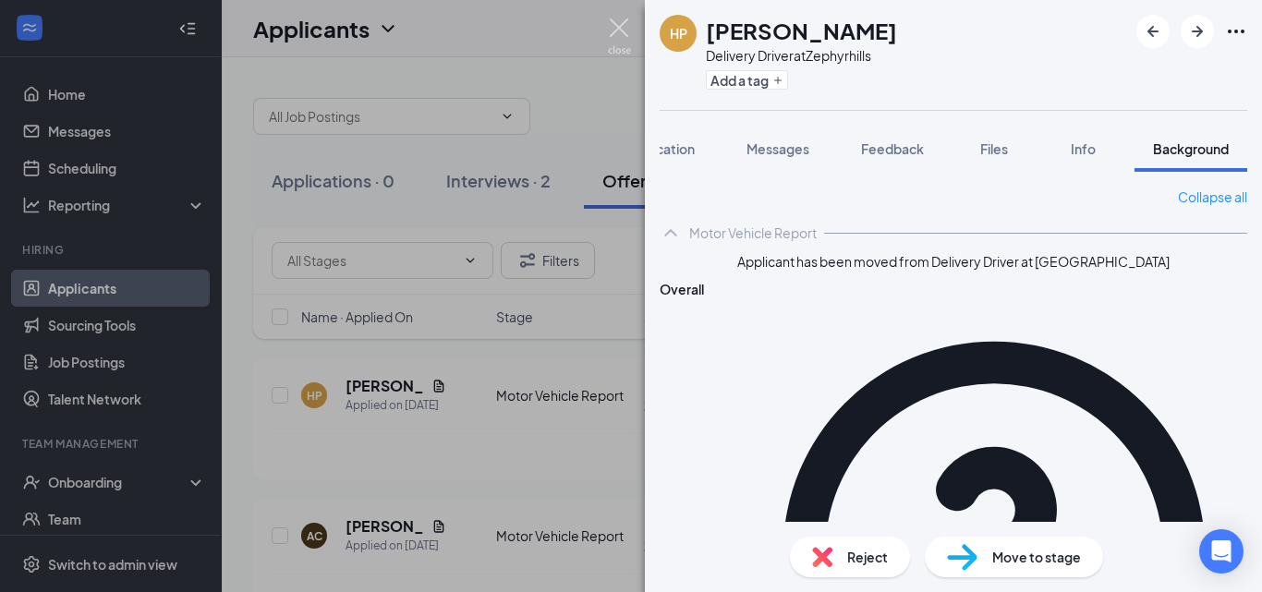
click at [620, 25] on img at bounding box center [619, 36] width 23 height 36
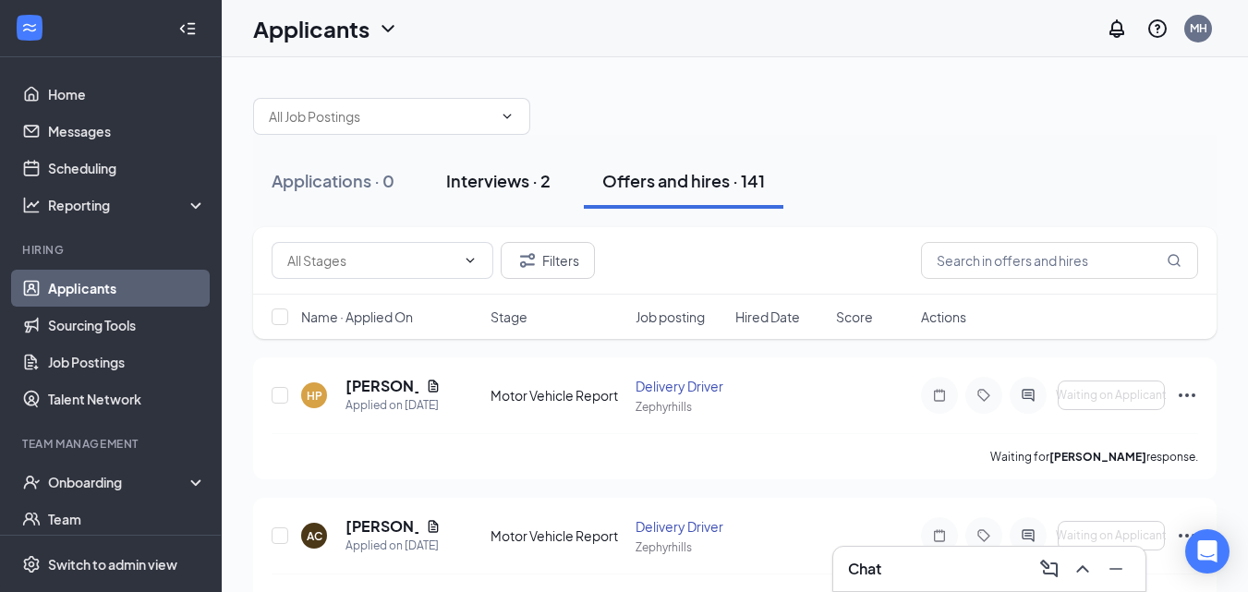
click at [473, 181] on div "Interviews · 2" at bounding box center [498, 180] width 104 height 23
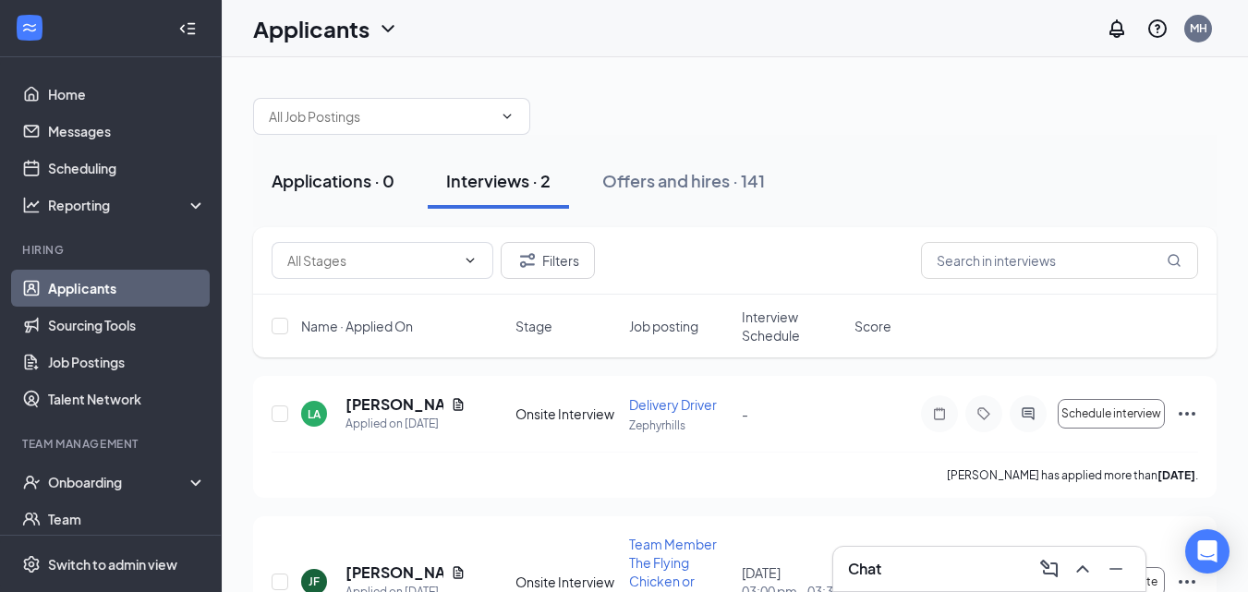
click at [368, 193] on button "Applications · 0" at bounding box center [333, 180] width 160 height 55
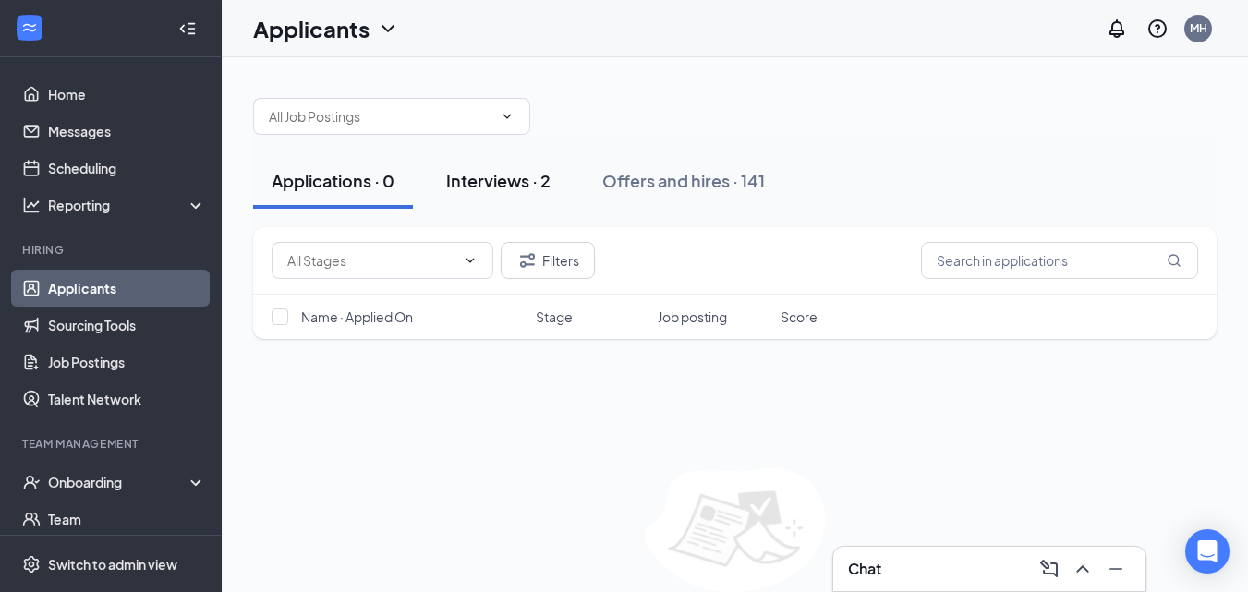
drag, startPoint x: 338, startPoint y: 182, endPoint x: 486, endPoint y: 193, distance: 148.2
click at [339, 182] on div "Applications · 0" at bounding box center [333, 180] width 123 height 23
click at [486, 185] on div "Interviews · 2" at bounding box center [498, 180] width 104 height 23
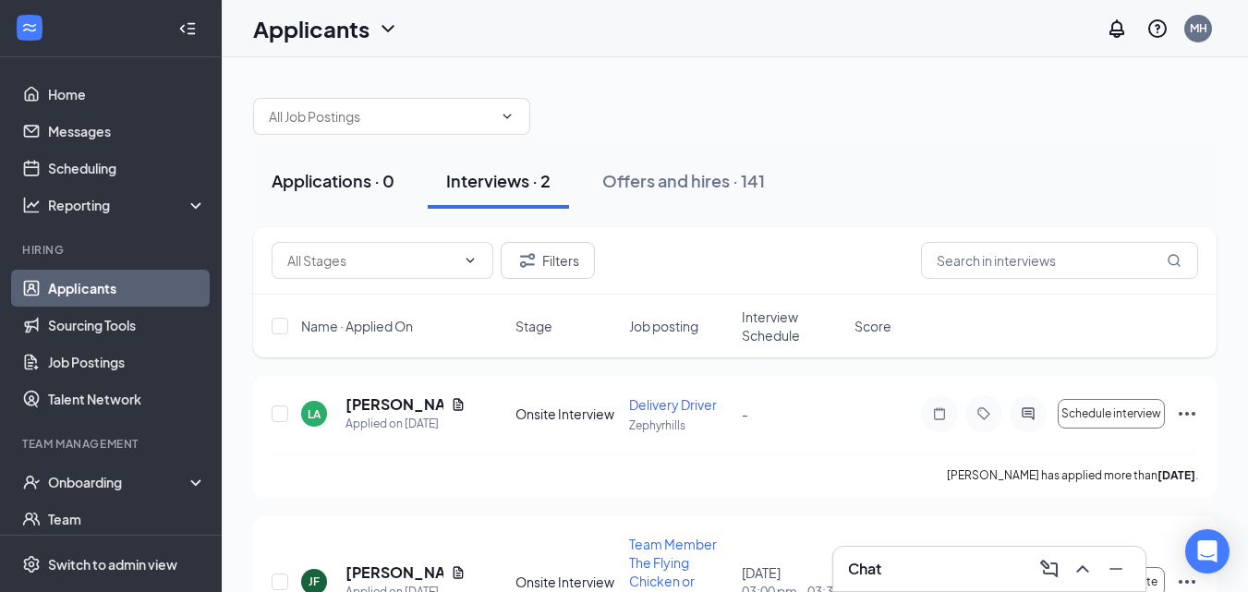
click at [352, 177] on div "Applications · 0" at bounding box center [333, 180] width 123 height 23
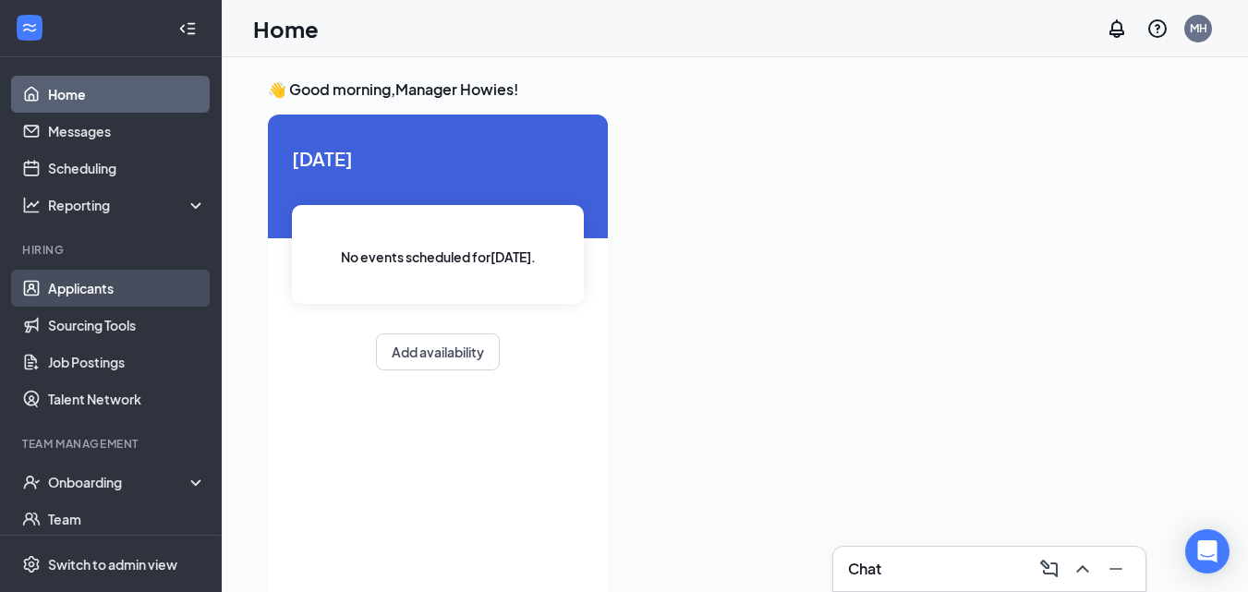
click at [73, 294] on link "Applicants" at bounding box center [127, 288] width 158 height 37
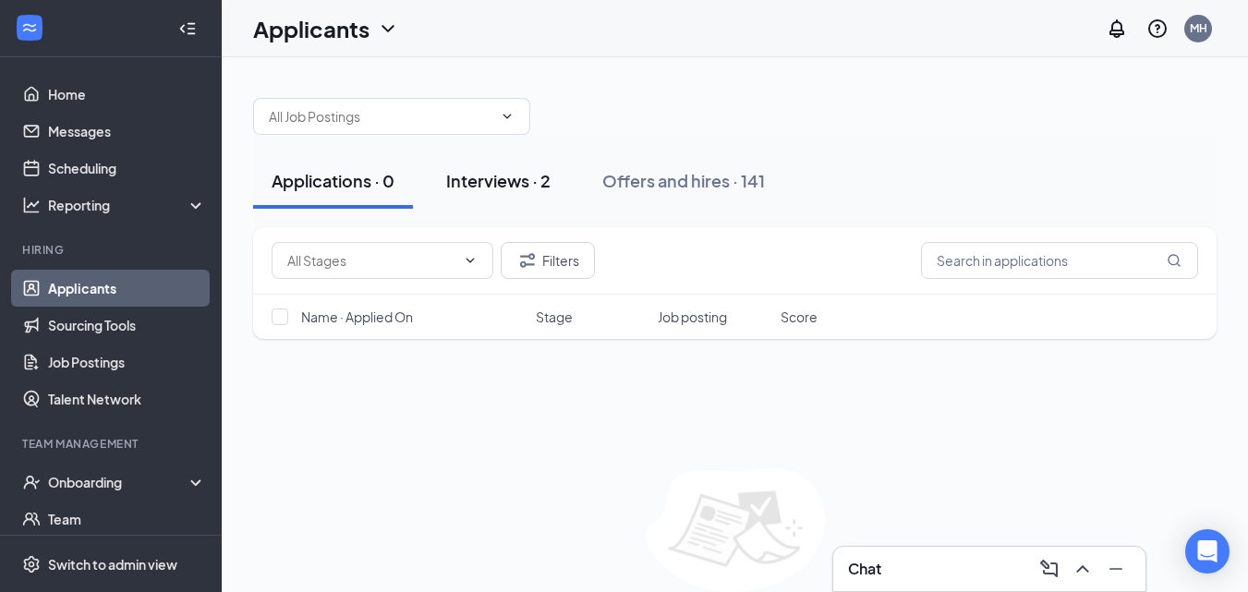
click at [526, 190] on div "Interviews · 2" at bounding box center [498, 180] width 104 height 23
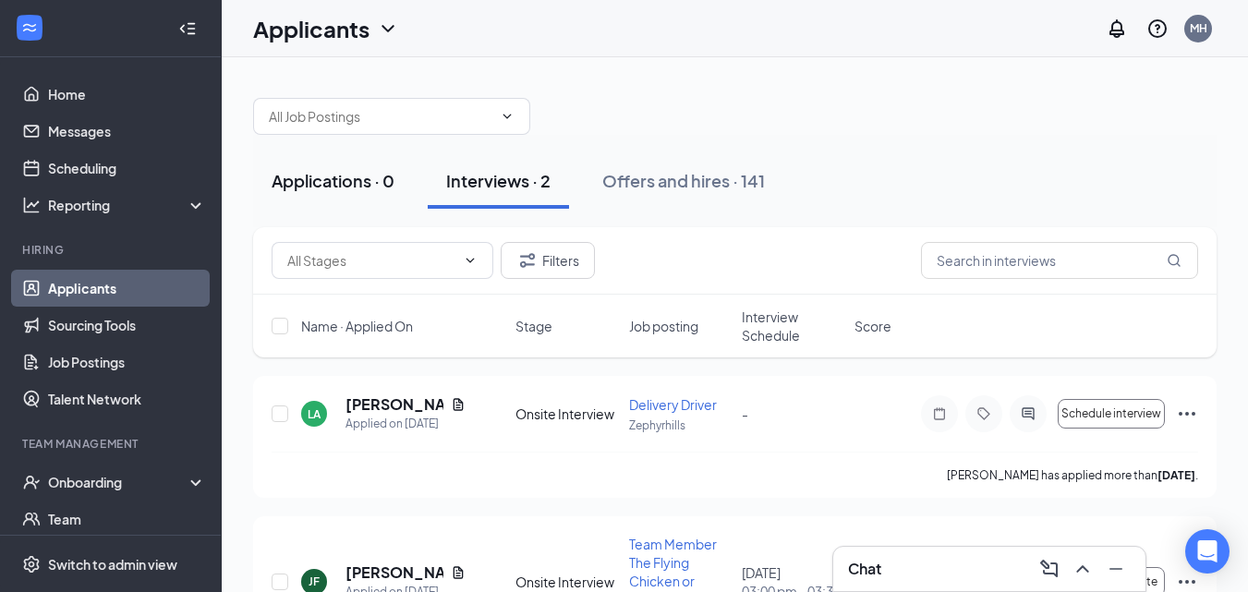
click at [358, 188] on div "Applications · 0" at bounding box center [333, 180] width 123 height 23
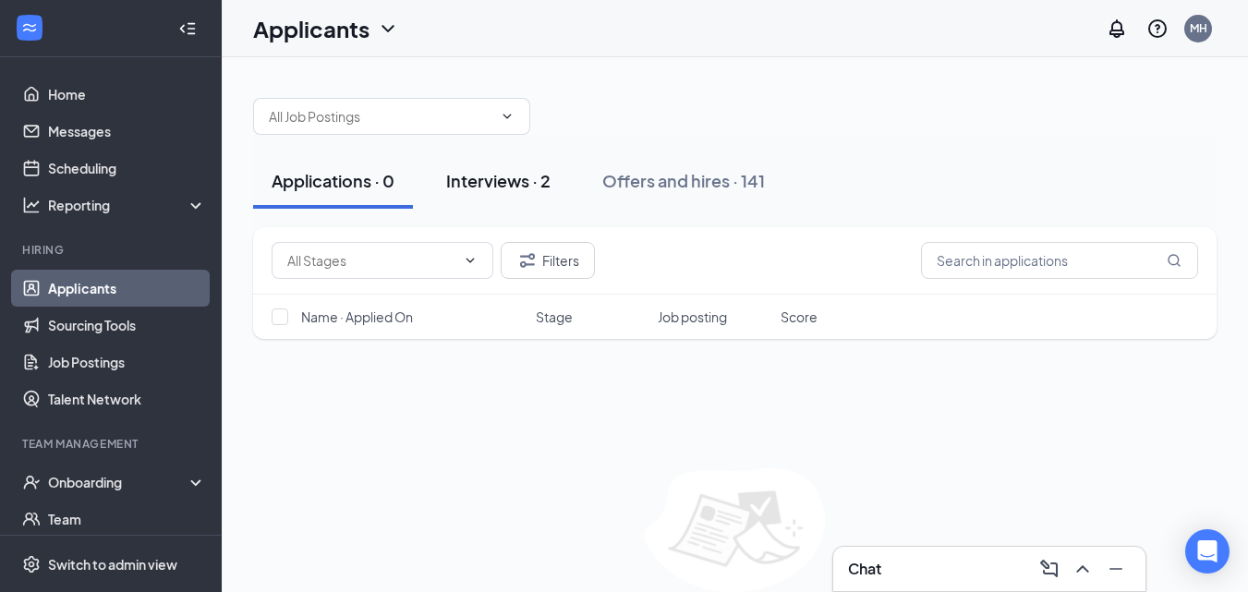
click at [516, 191] on div "Interviews · 2" at bounding box center [498, 180] width 104 height 23
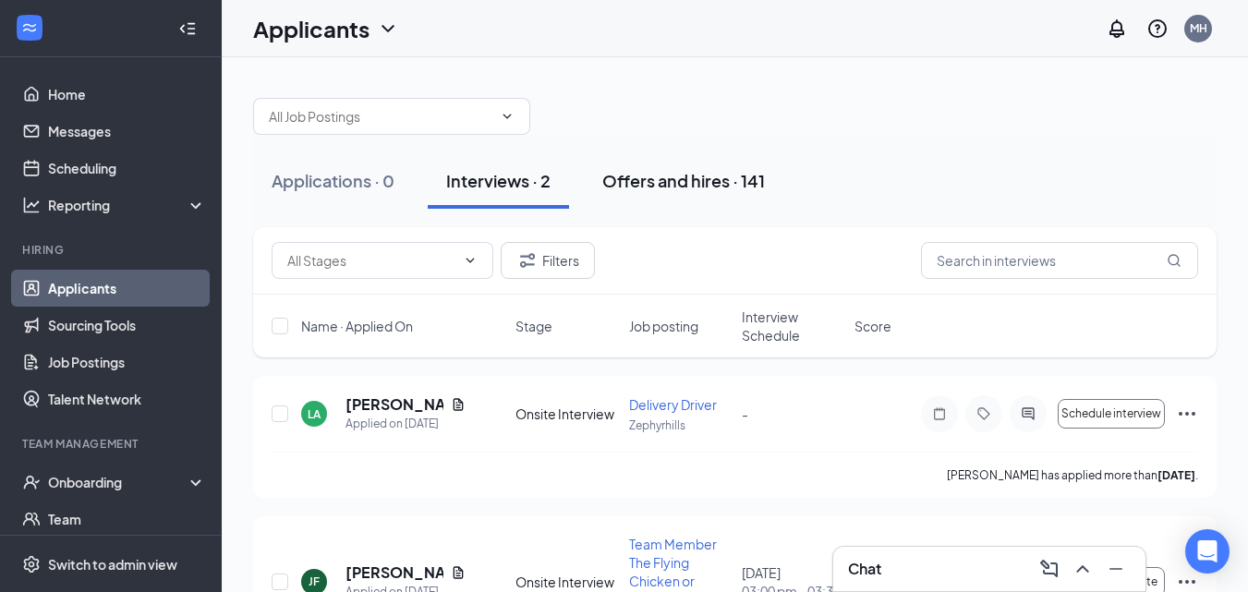
click at [711, 187] on div "Offers and hires · 141" at bounding box center [683, 180] width 163 height 23
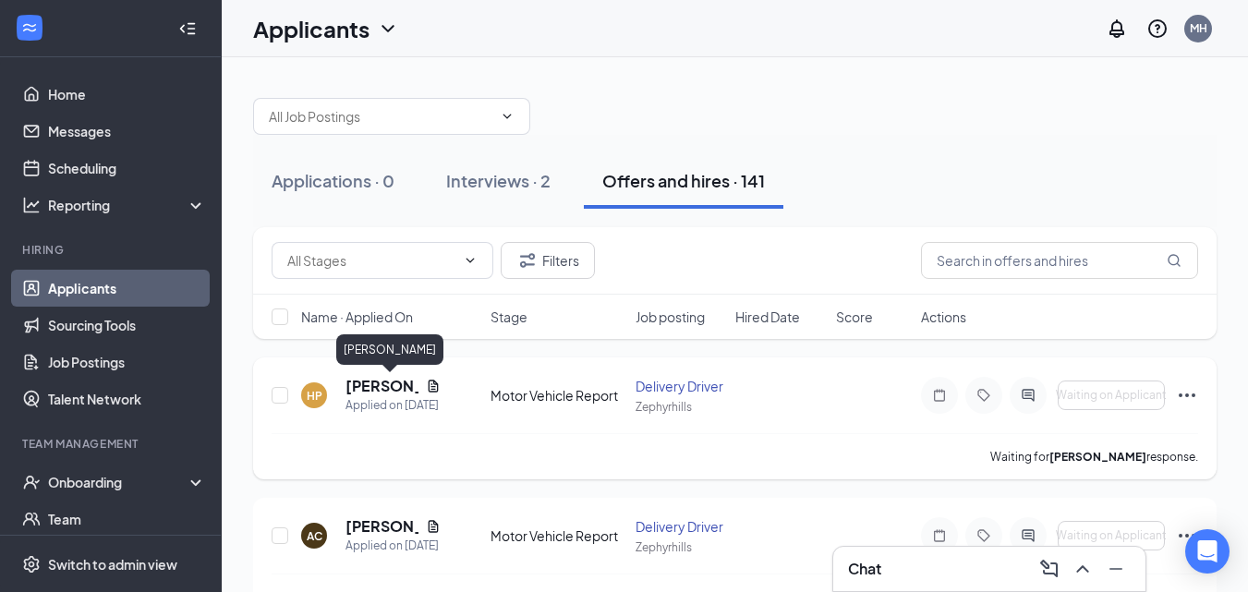
click at [396, 386] on h5 "[PERSON_NAME]" at bounding box center [382, 386] width 73 height 20
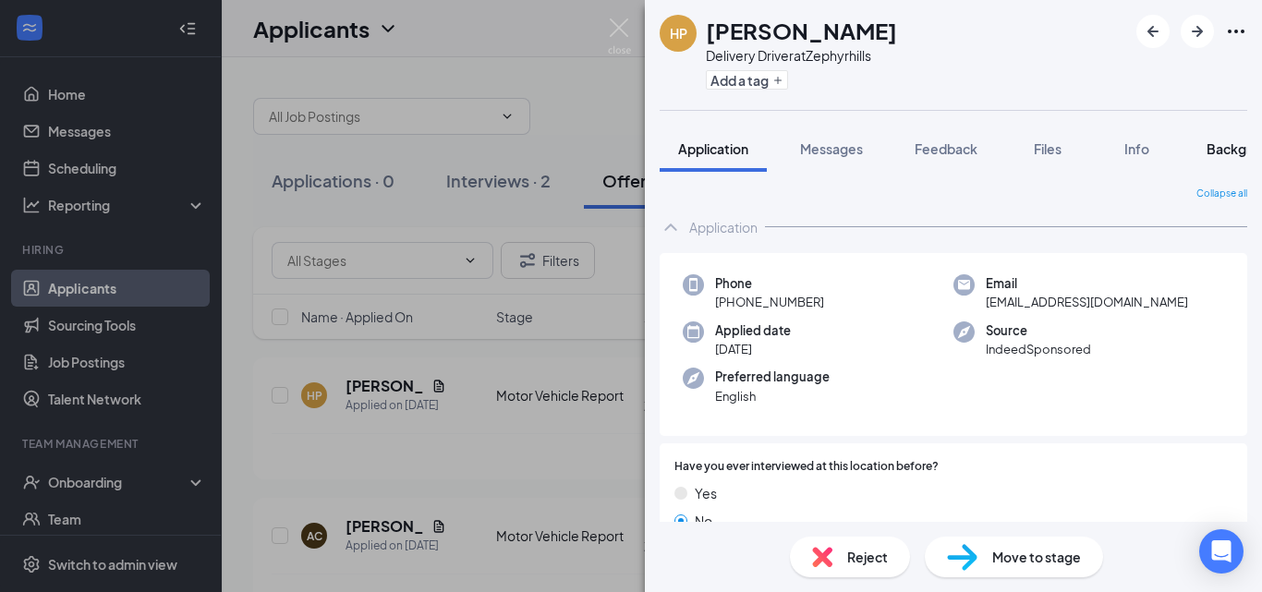
click at [1224, 149] on span "Background" at bounding box center [1245, 148] width 76 height 17
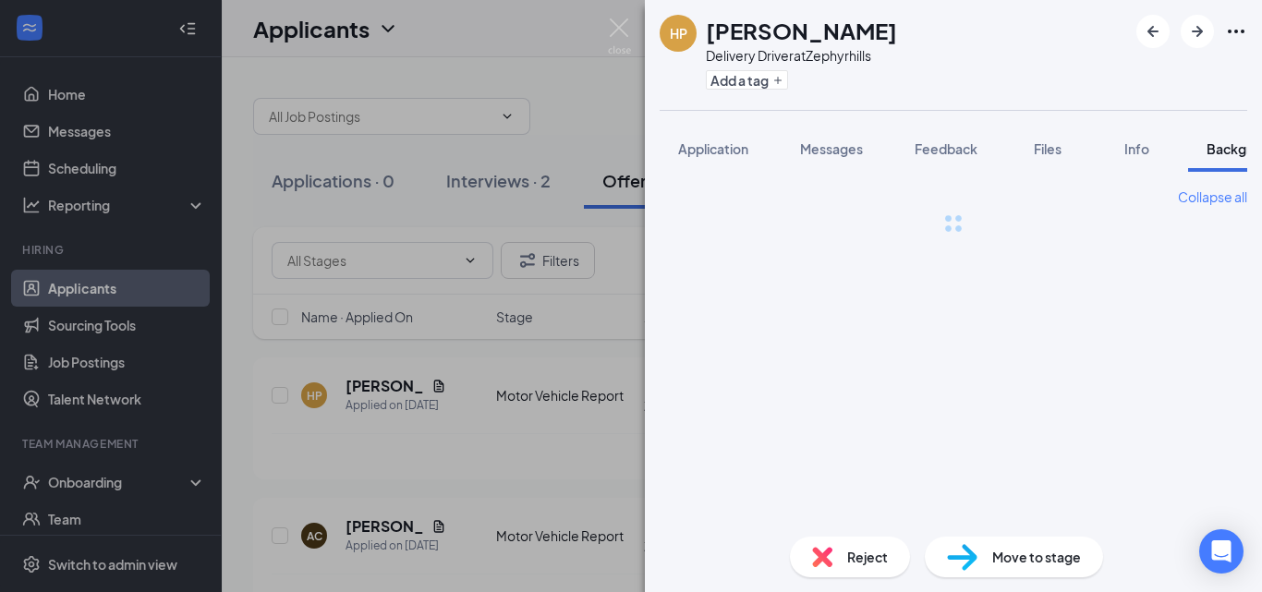
scroll to position [0, 57]
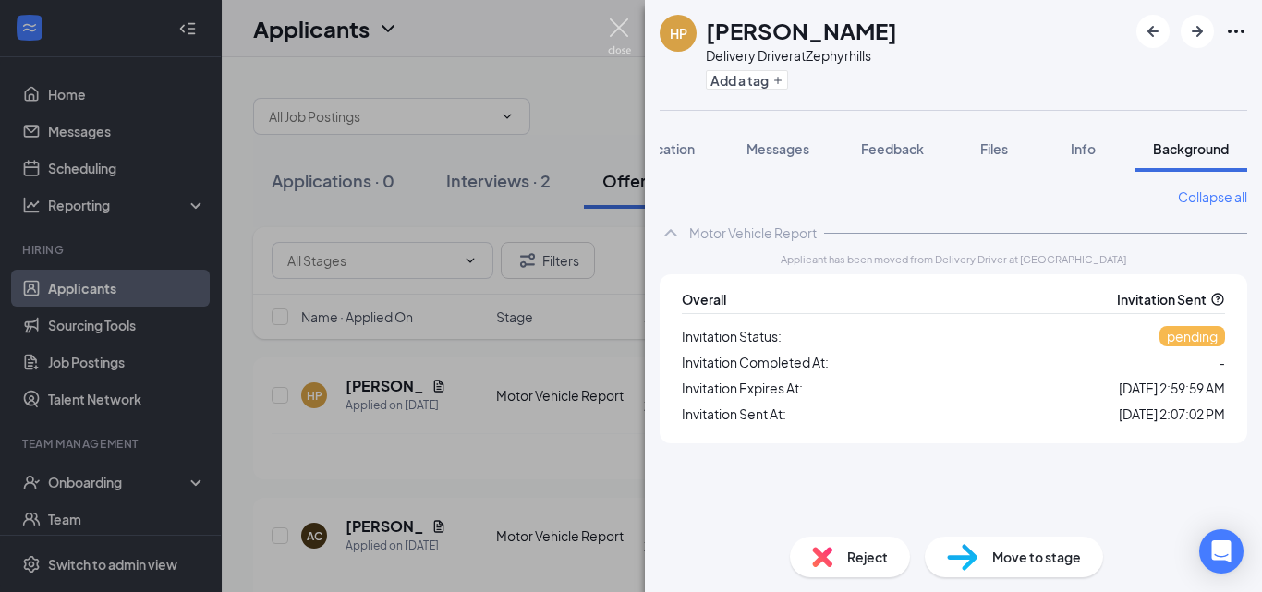
click at [622, 32] on img at bounding box center [619, 36] width 23 height 36
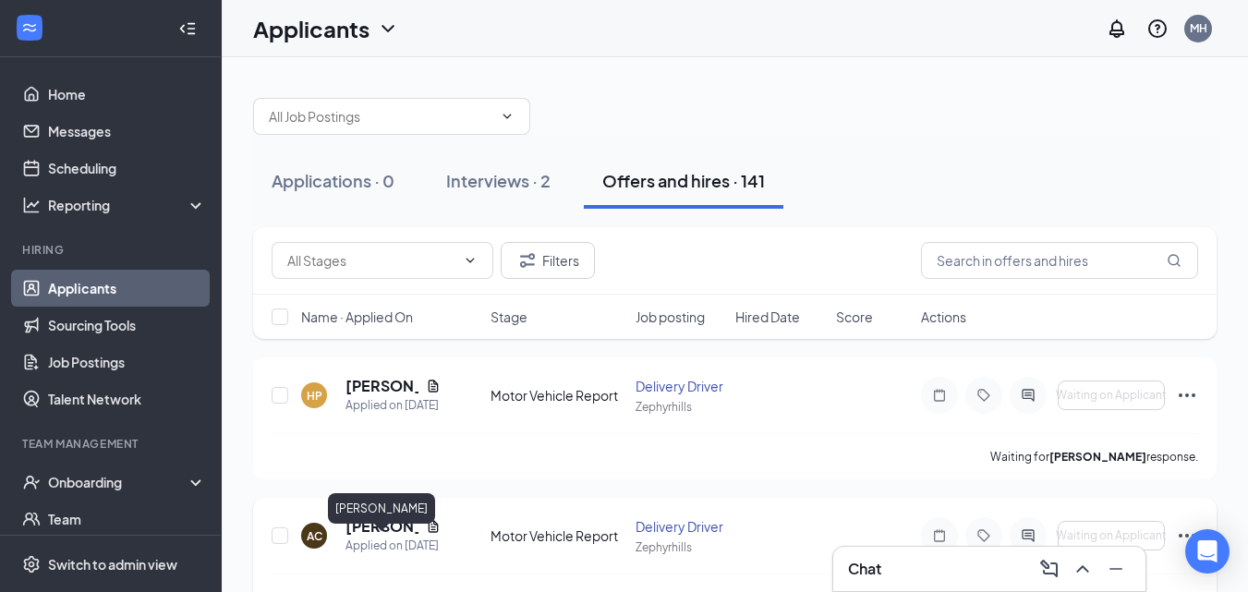
click at [387, 537] on h5 "[PERSON_NAME]" at bounding box center [382, 526] width 73 height 20
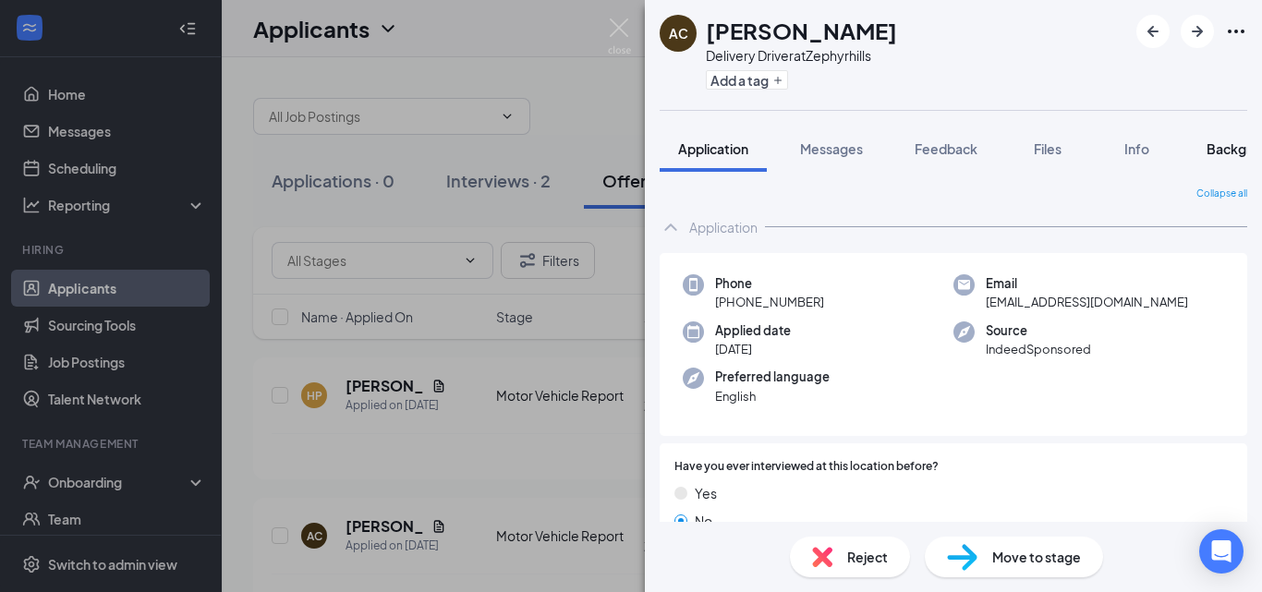
click at [1226, 150] on span "Background" at bounding box center [1245, 148] width 76 height 17
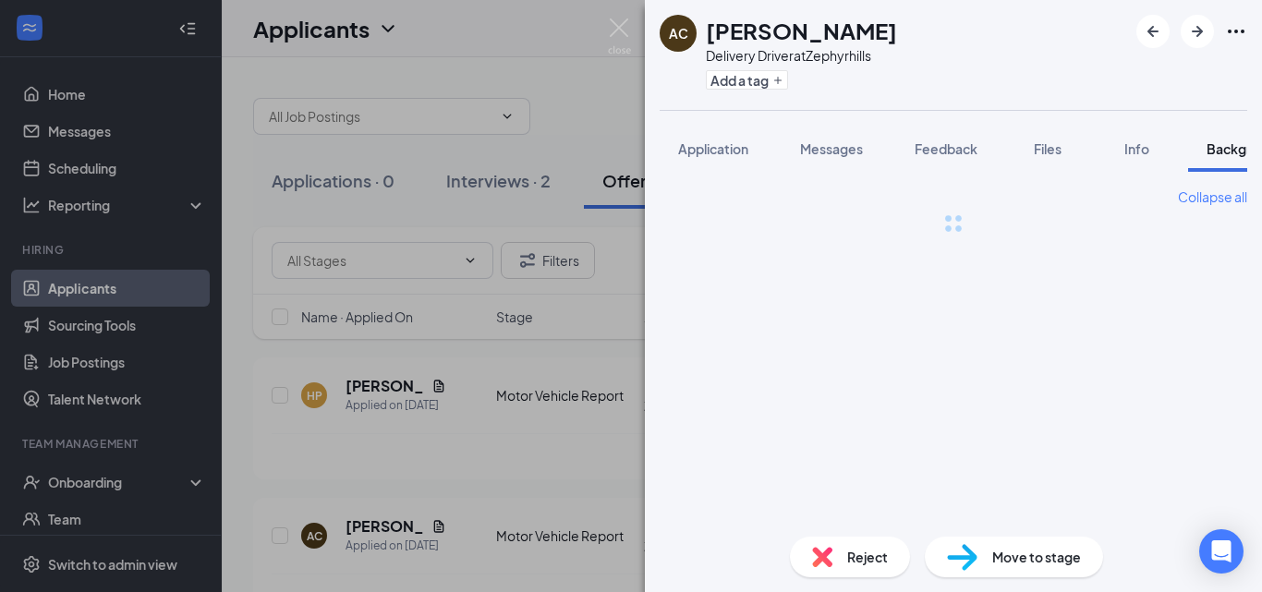
scroll to position [0, 57]
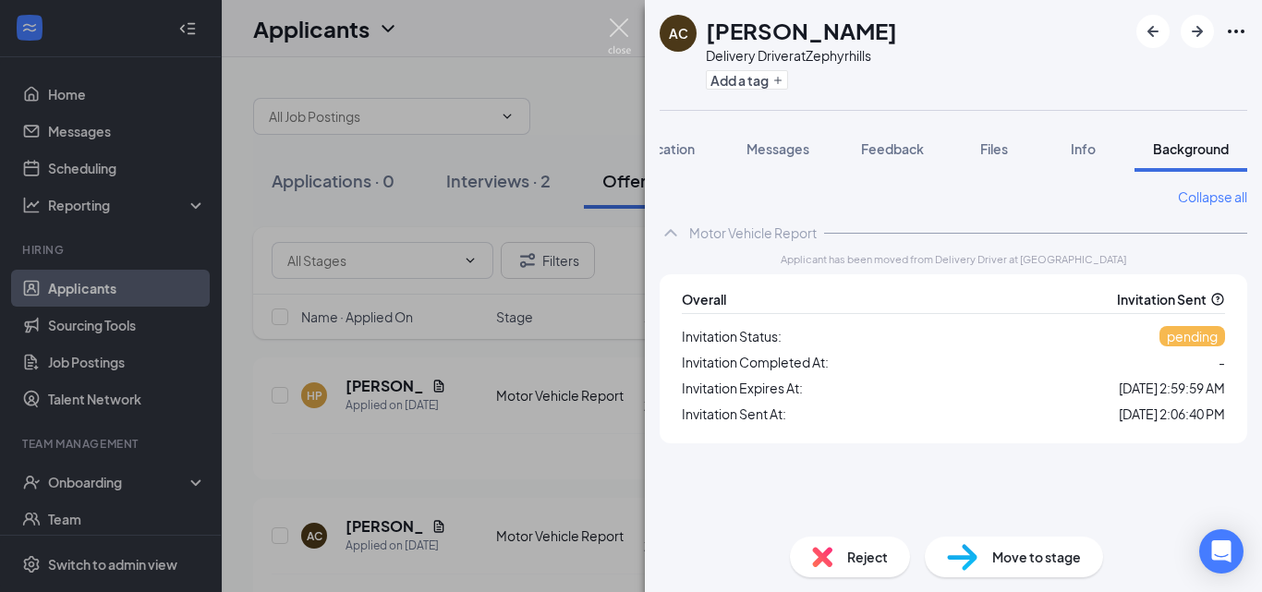
click at [621, 27] on img at bounding box center [619, 36] width 23 height 36
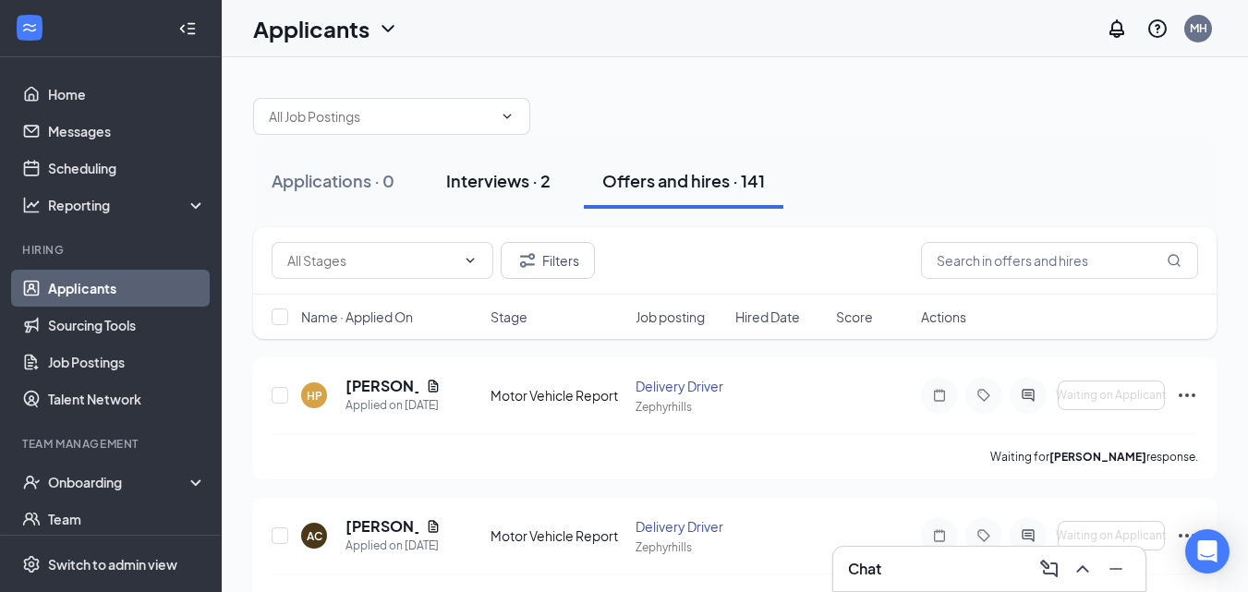
click at [504, 177] on div "Interviews · 2" at bounding box center [498, 180] width 104 height 23
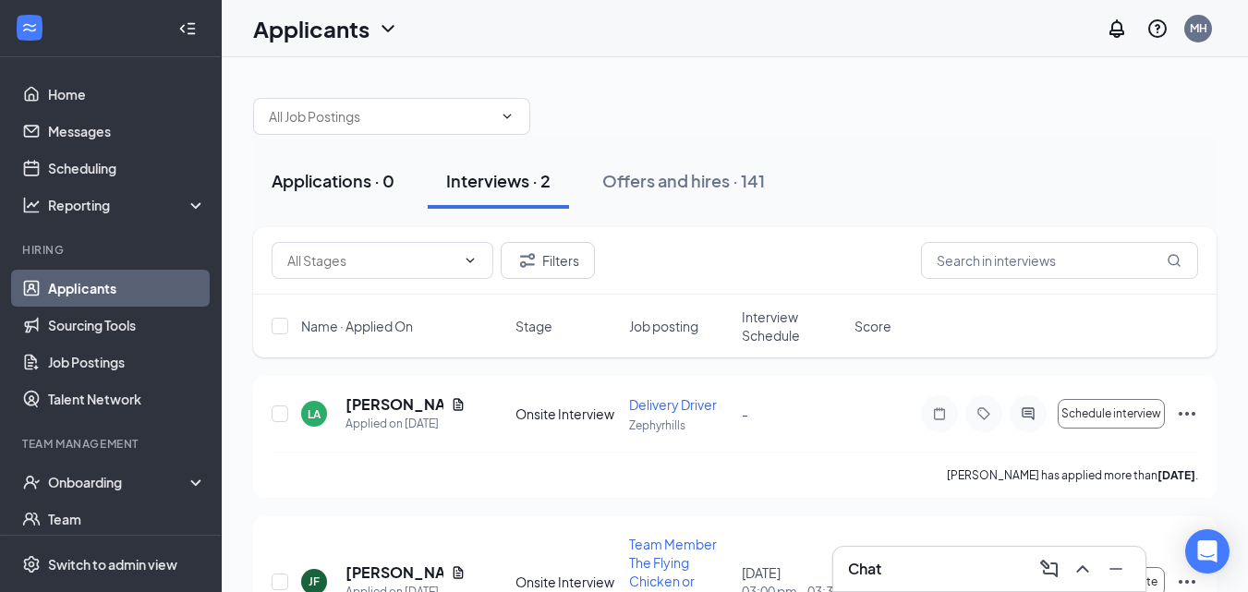
click at [395, 183] on div "Applications · 0" at bounding box center [333, 180] width 123 height 23
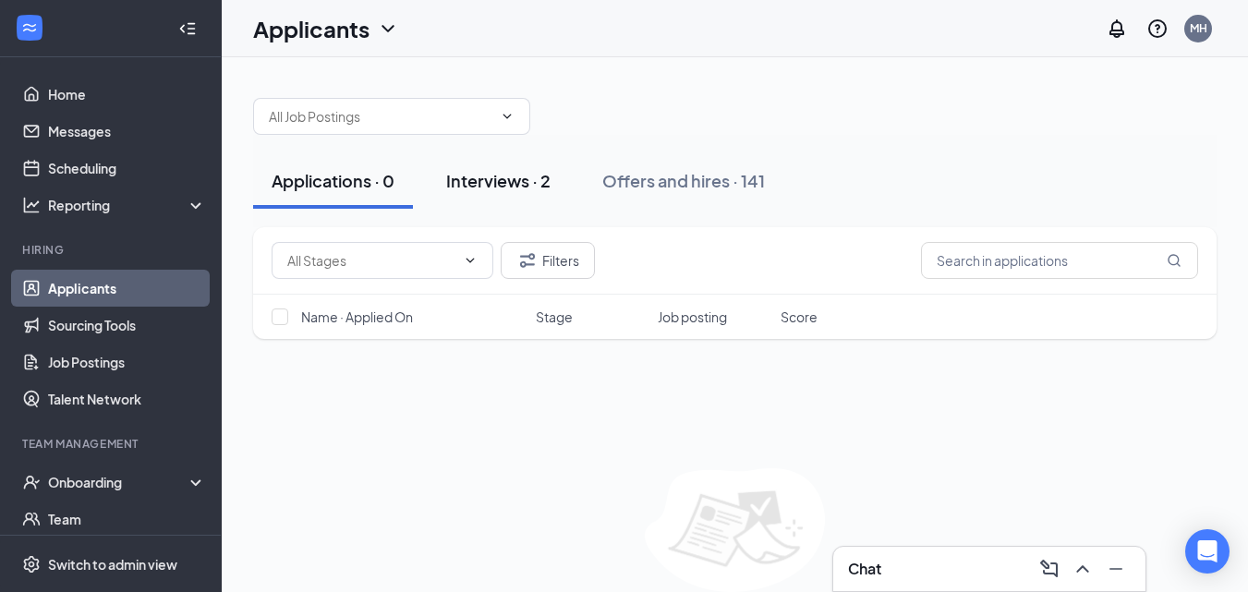
click at [463, 174] on div "Interviews · 2" at bounding box center [498, 180] width 104 height 23
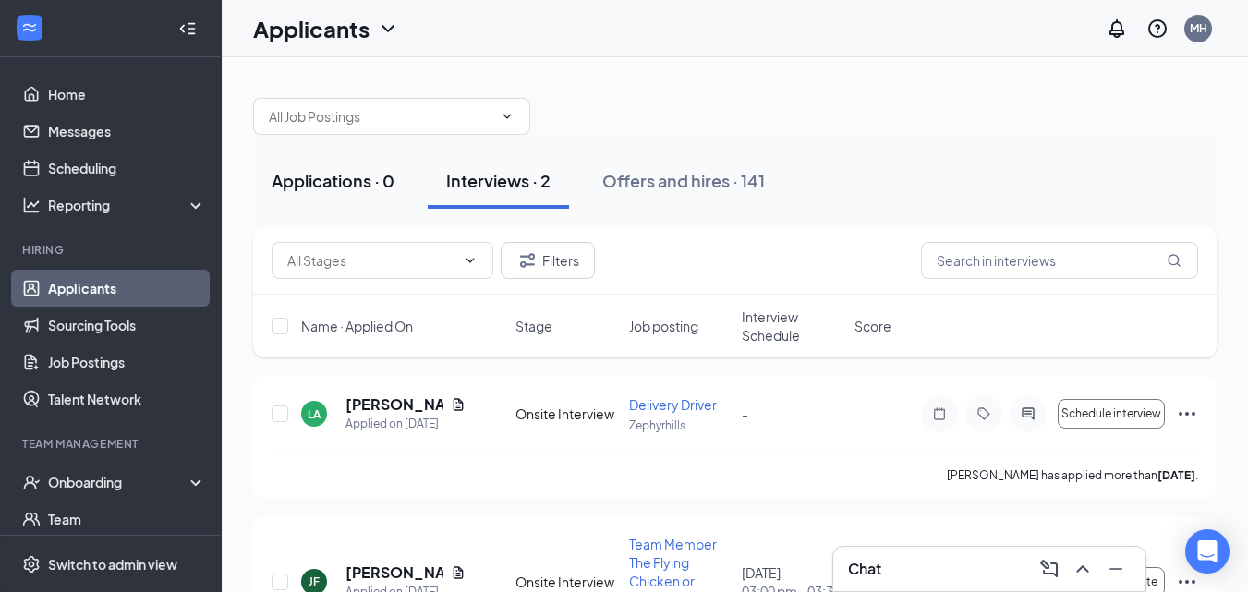
click at [395, 169] on div "Applications · 0" at bounding box center [333, 180] width 123 height 23
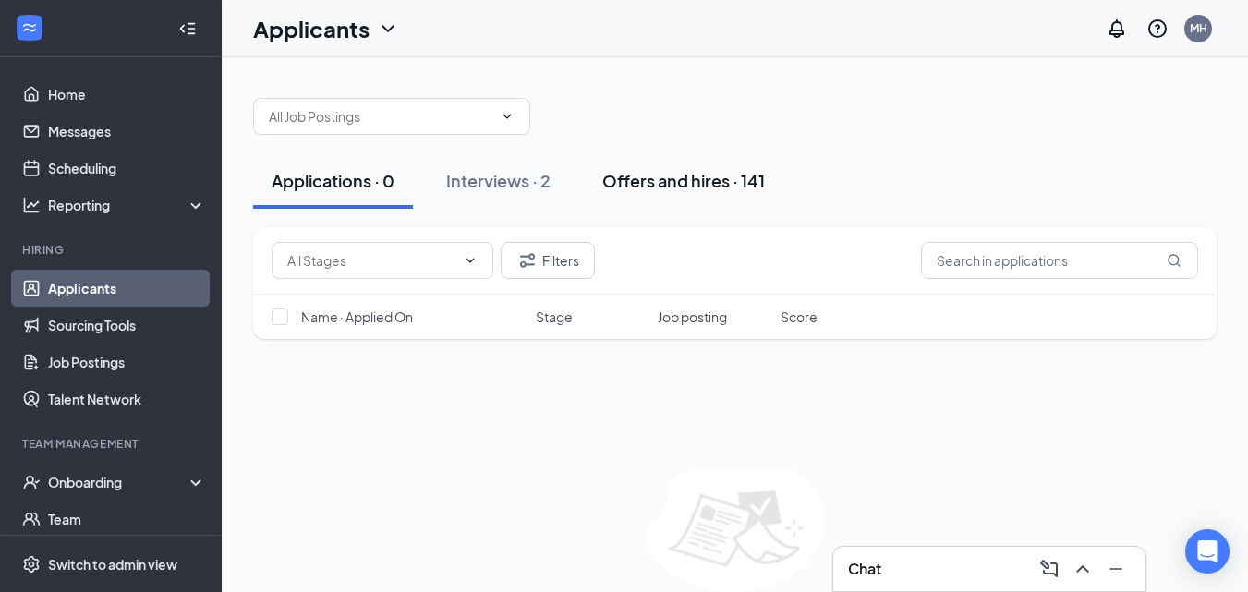
click at [648, 173] on div "Offers and hires · 141" at bounding box center [683, 180] width 163 height 23
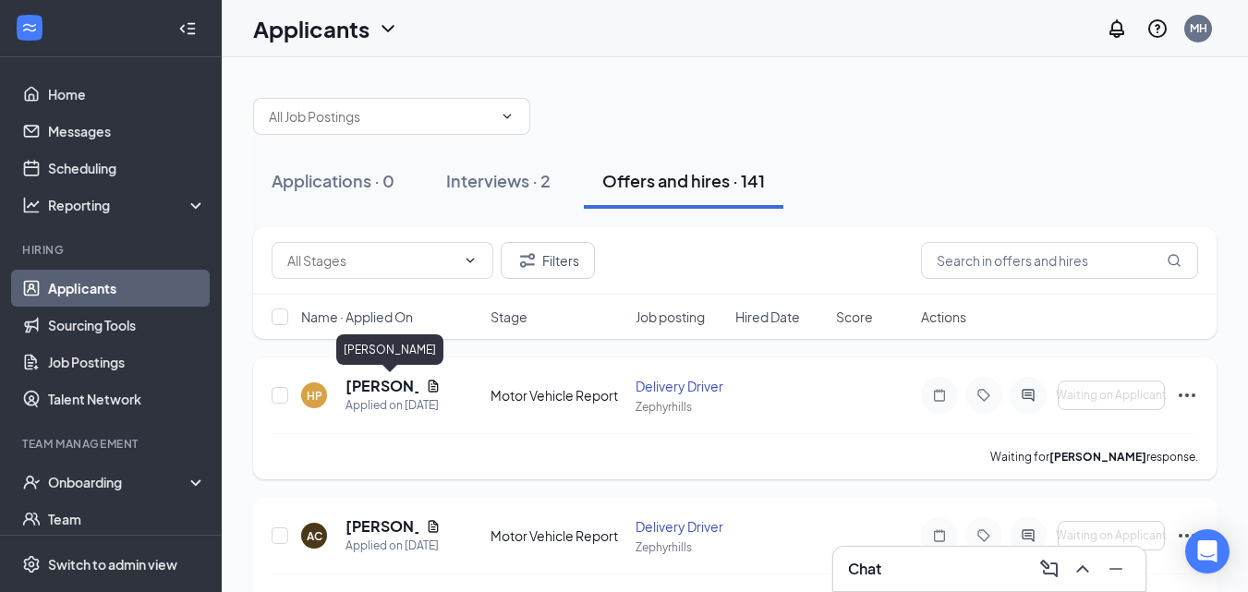
click at [374, 382] on h5 "Hannah Phillips" at bounding box center [382, 386] width 73 height 20
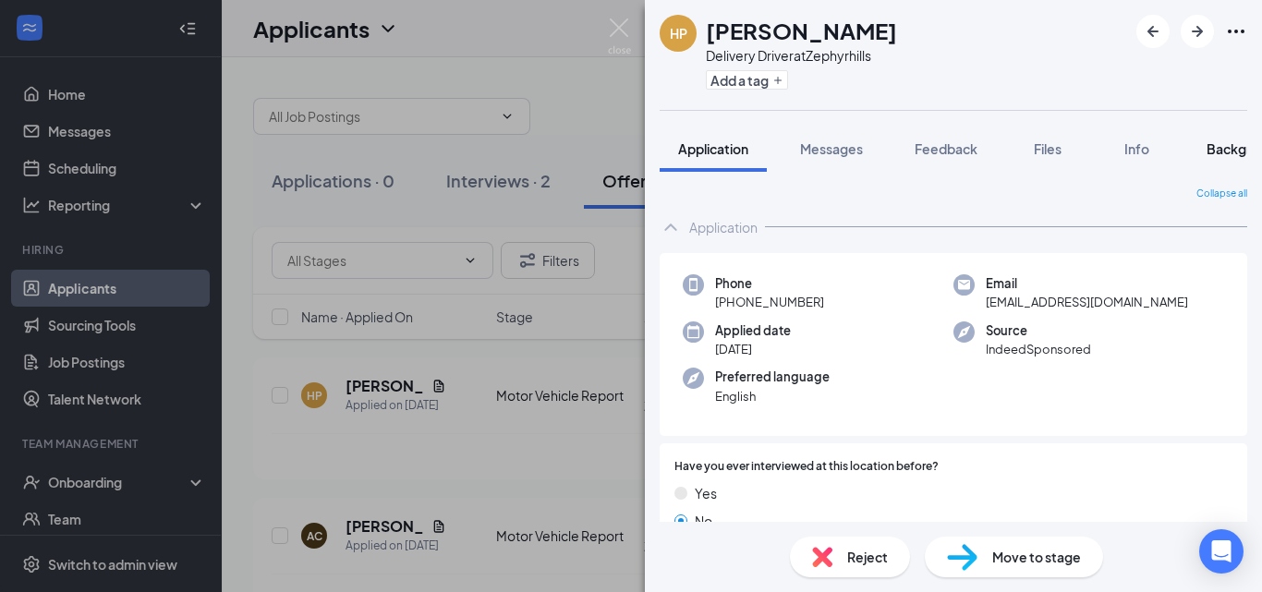
click at [1219, 146] on span "Background" at bounding box center [1245, 148] width 76 height 17
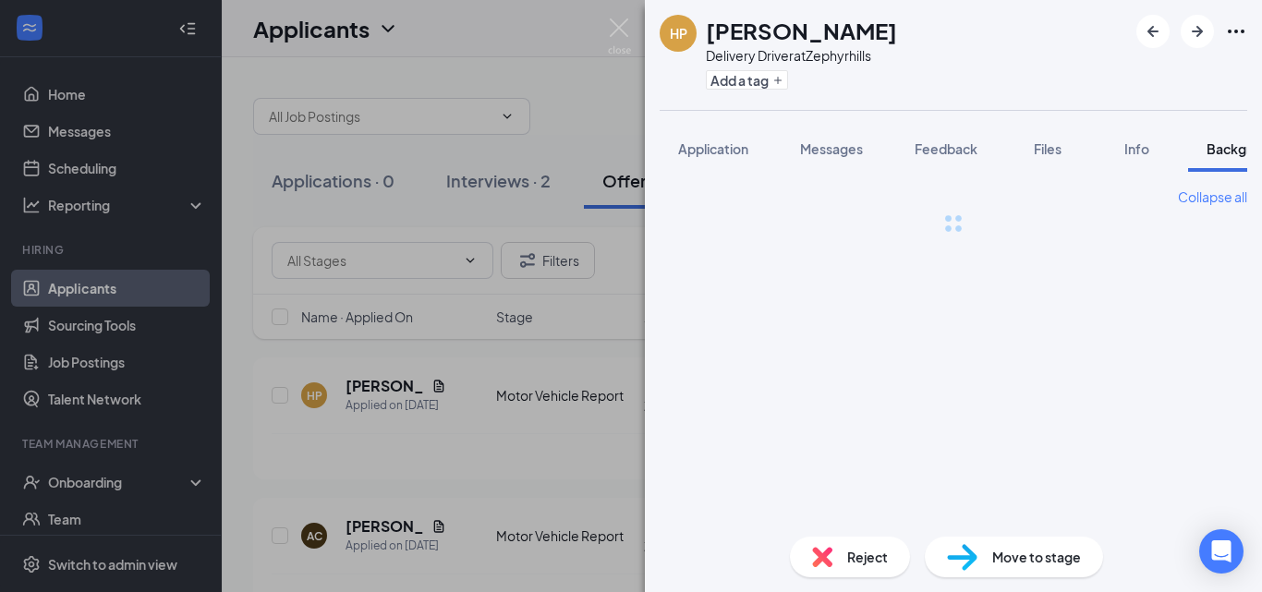
scroll to position [0, 57]
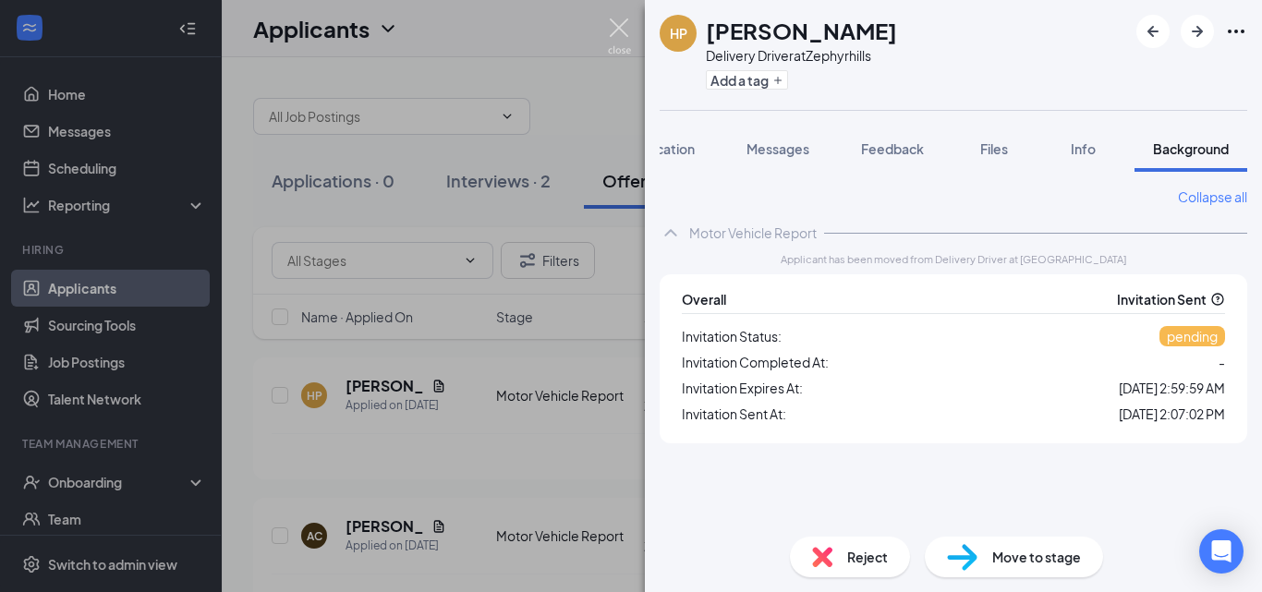
click at [615, 30] on img at bounding box center [619, 36] width 23 height 36
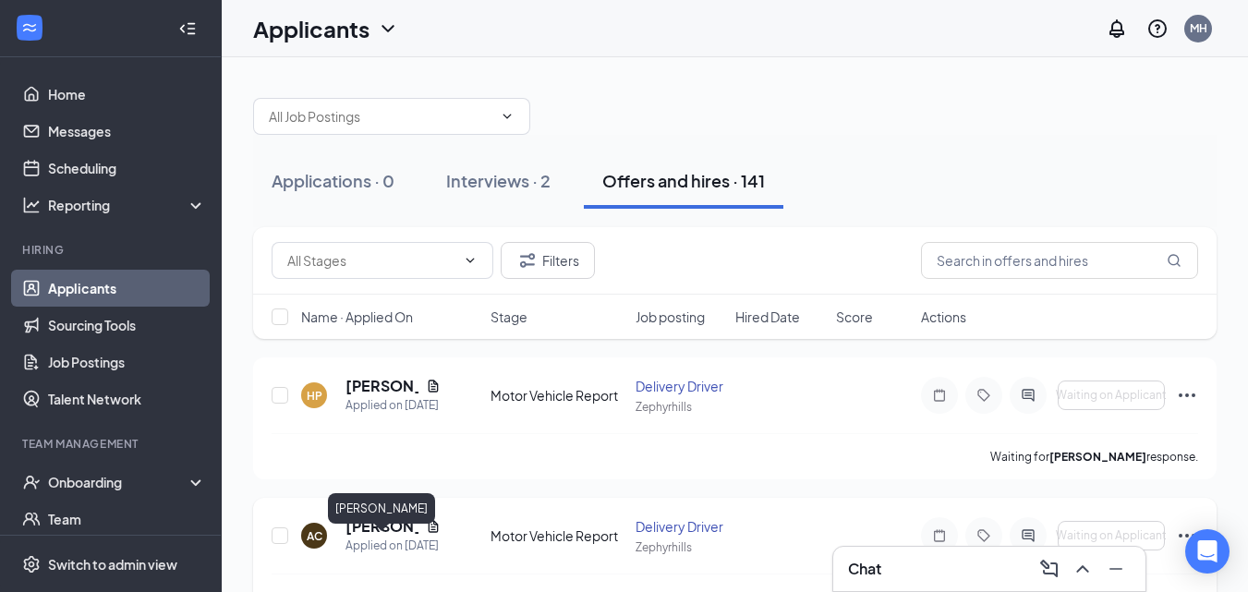
click at [386, 537] on h5 "Annalysa Casseus" at bounding box center [382, 526] width 73 height 20
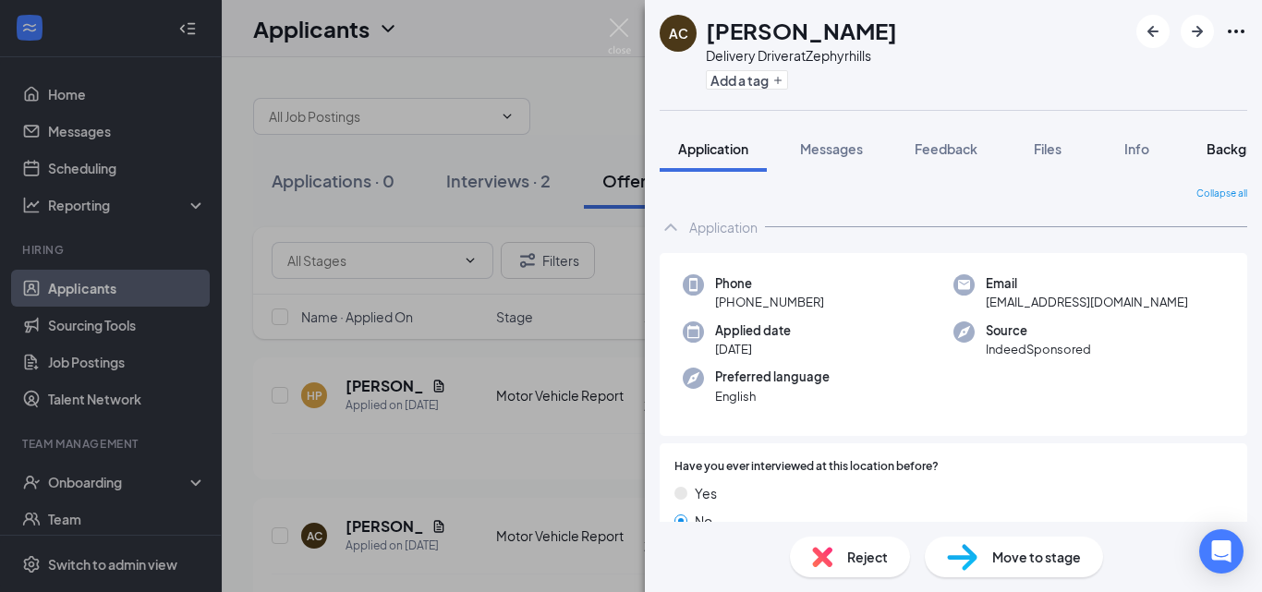
click at [1211, 148] on span "Background" at bounding box center [1245, 148] width 76 height 17
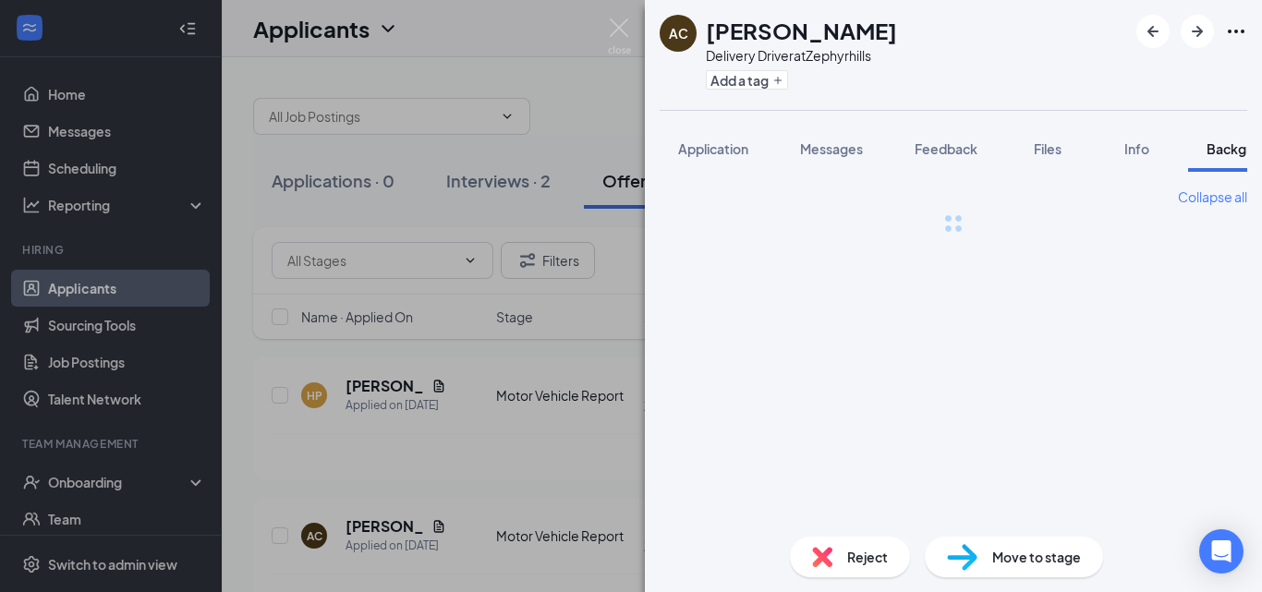
scroll to position [0, 57]
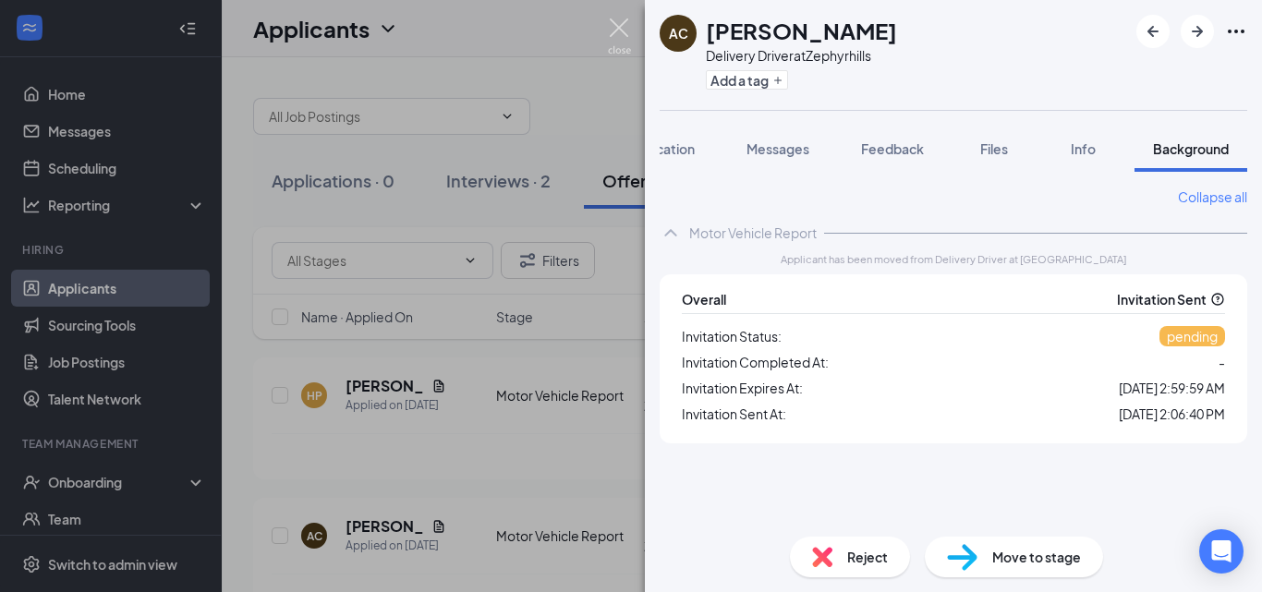
click at [628, 30] on img at bounding box center [619, 36] width 23 height 36
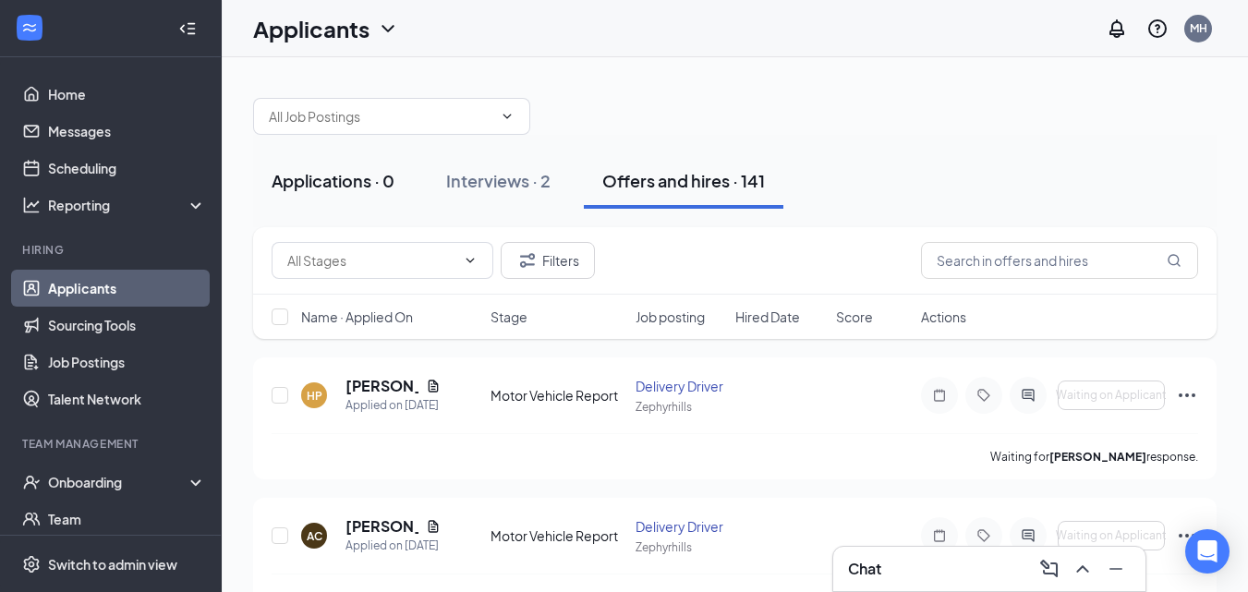
click at [280, 192] on button "Applications · 0" at bounding box center [333, 180] width 160 height 55
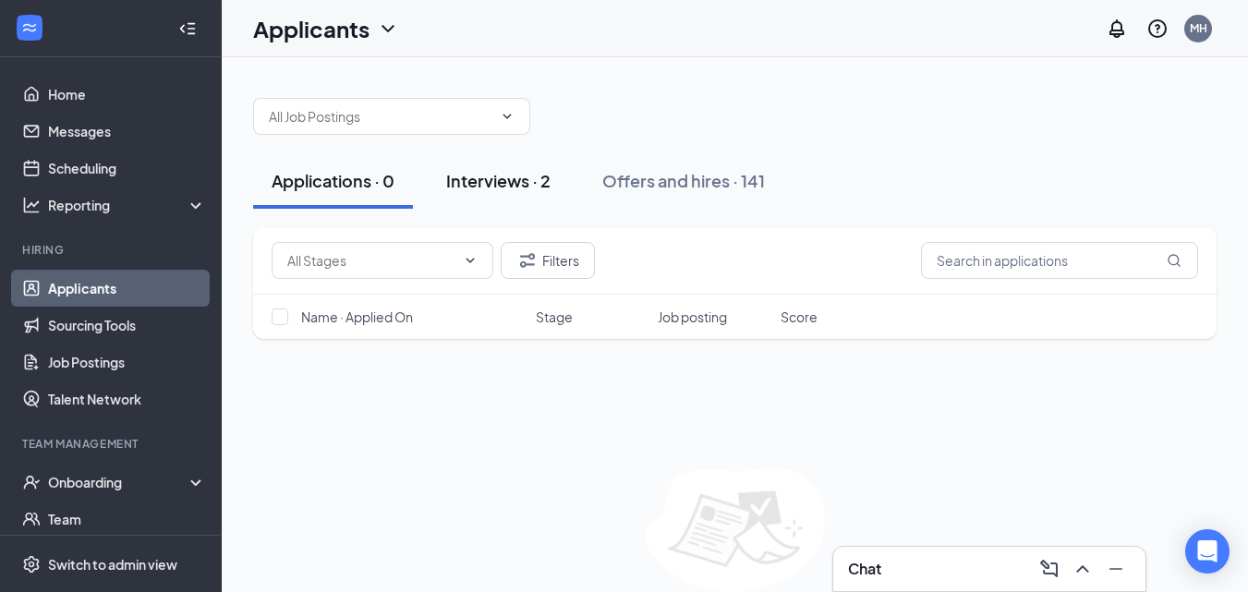
click at [487, 176] on div "Interviews · 2" at bounding box center [498, 180] width 104 height 23
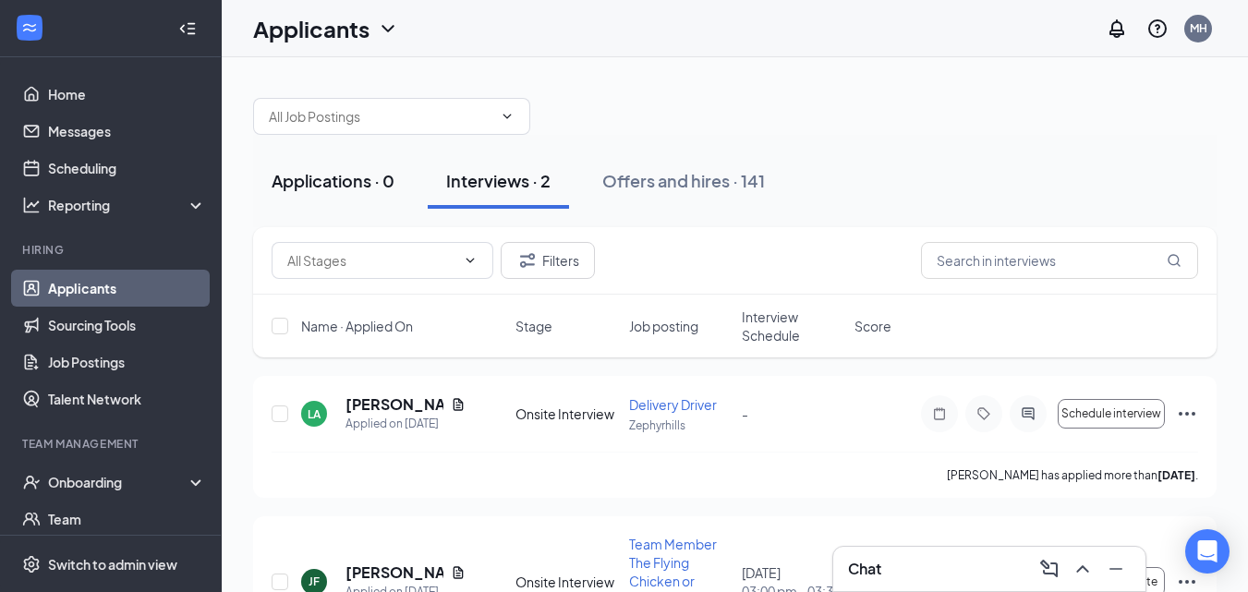
click at [357, 187] on div "Applications · 0" at bounding box center [333, 180] width 123 height 23
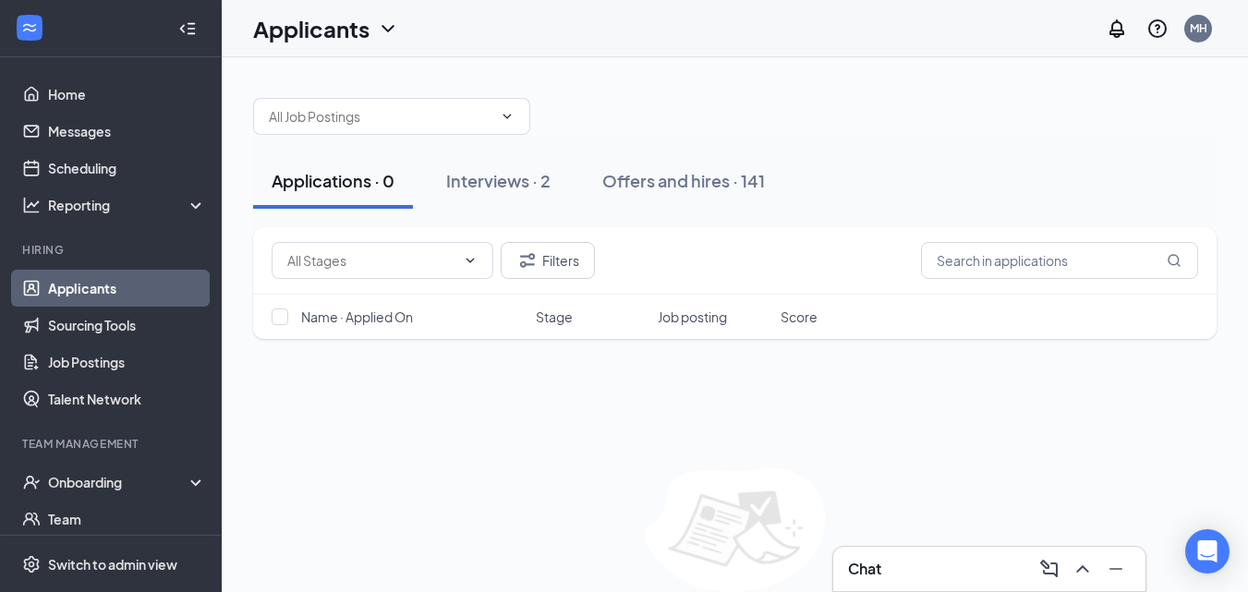
click at [91, 283] on link "Applicants" at bounding box center [127, 288] width 158 height 37
click at [666, 187] on div "Offers and hires · 141" at bounding box center [683, 180] width 163 height 23
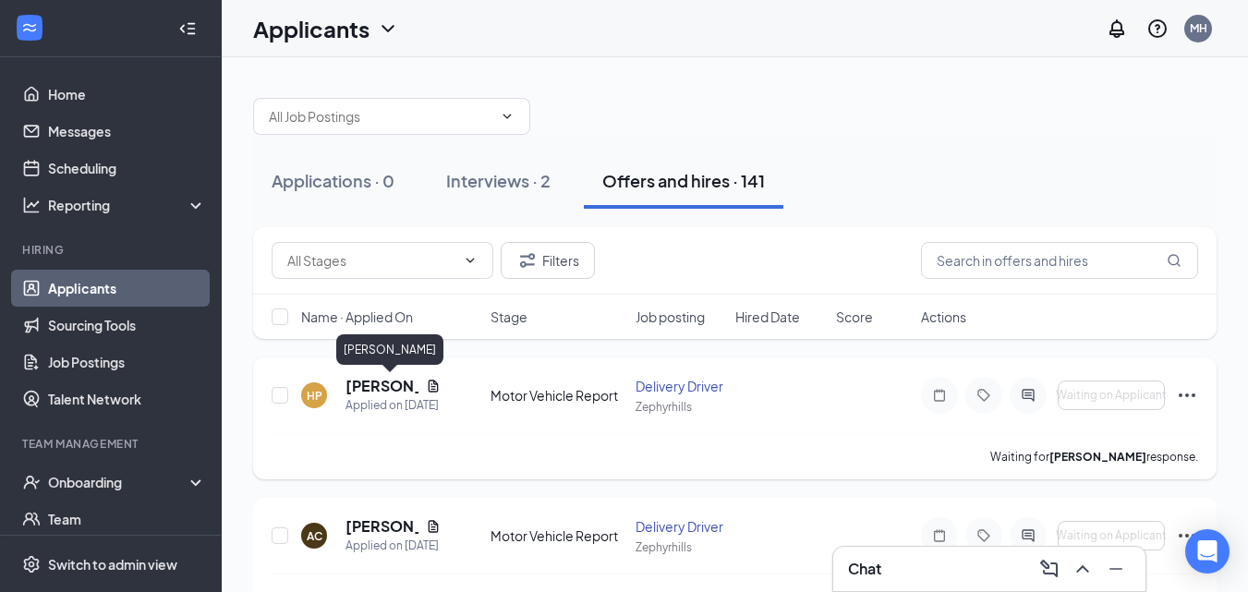
click at [396, 383] on h5 "Hannah Phillips" at bounding box center [382, 386] width 73 height 20
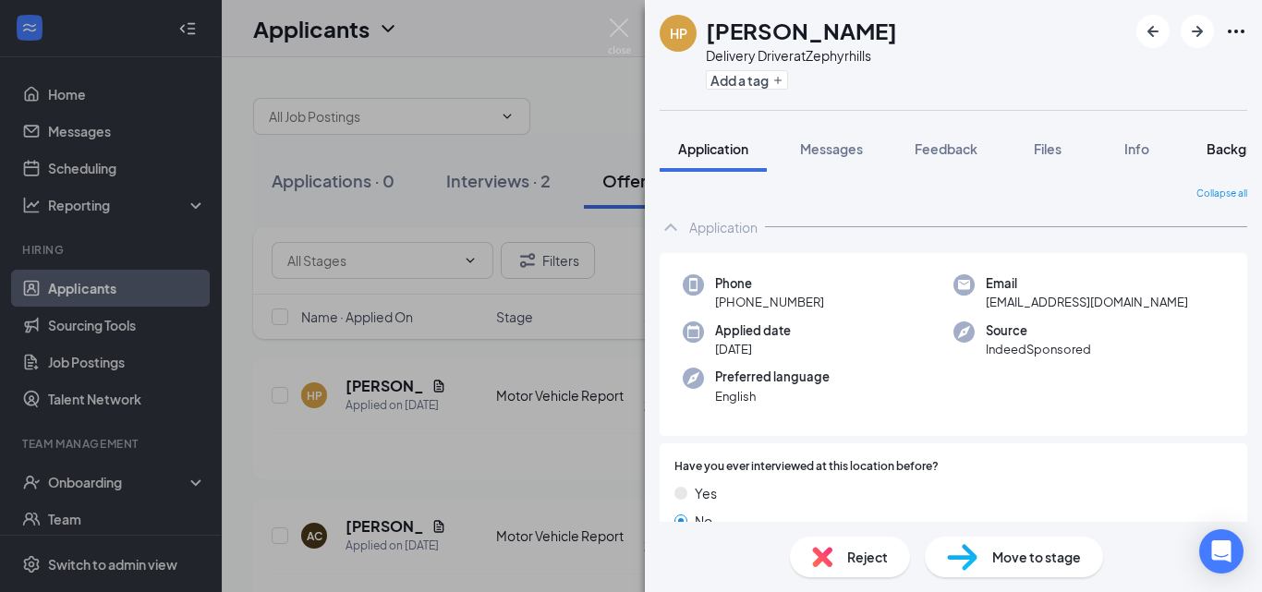
click at [1209, 156] on span "Background" at bounding box center [1245, 148] width 76 height 17
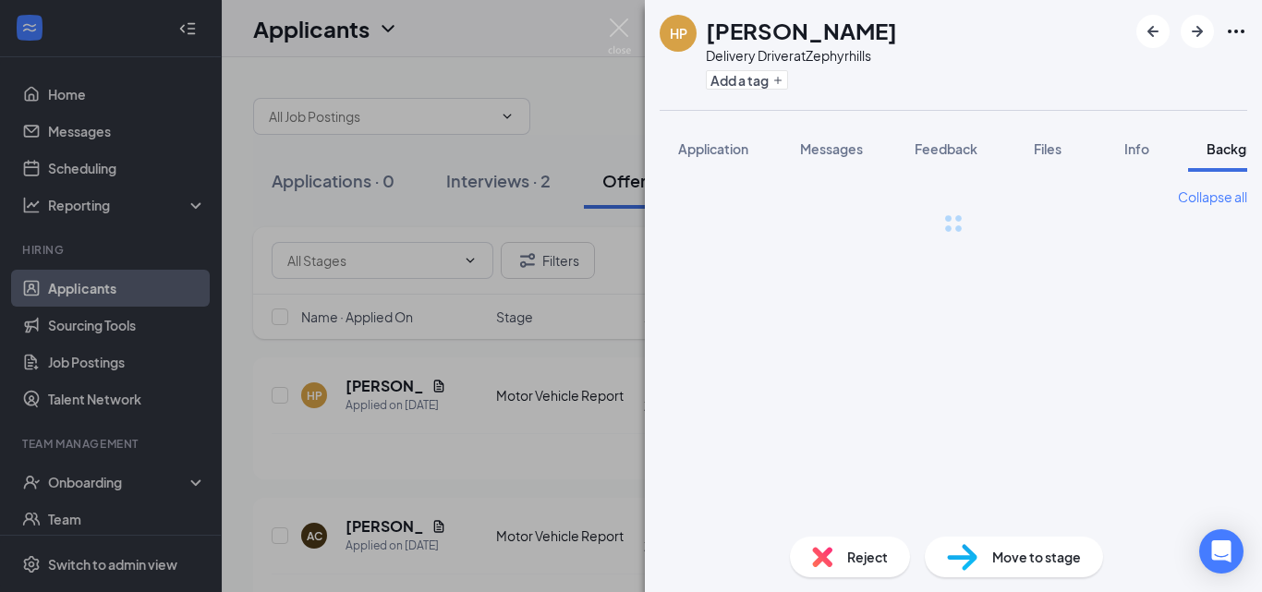
scroll to position [0, 57]
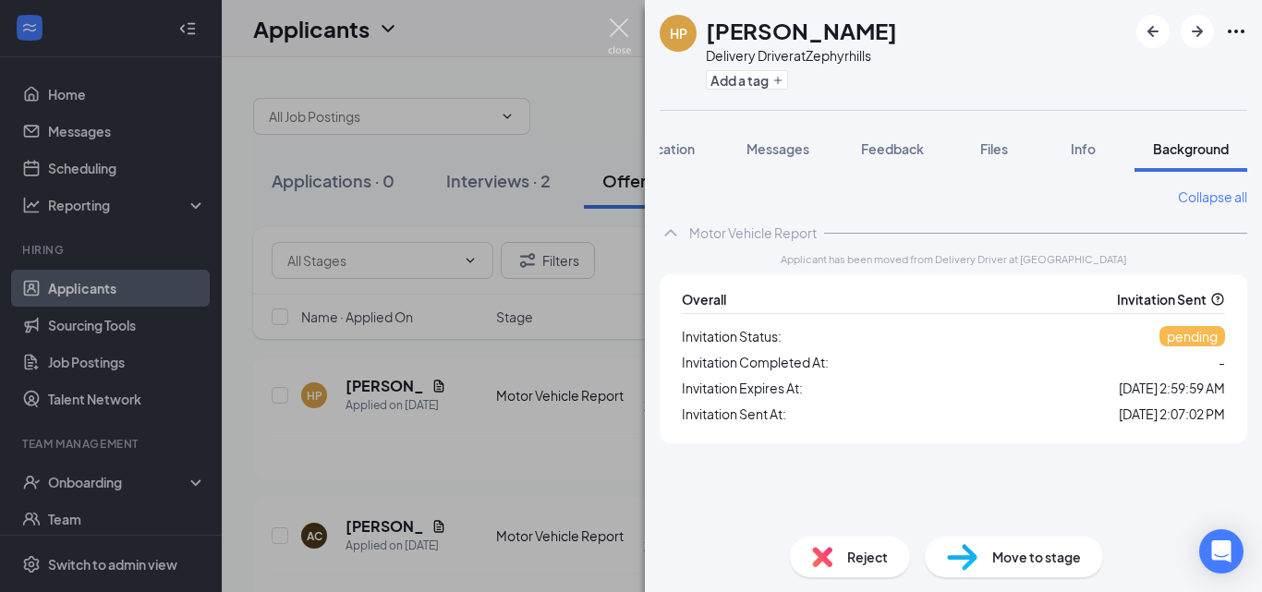
click at [626, 22] on img at bounding box center [619, 36] width 23 height 36
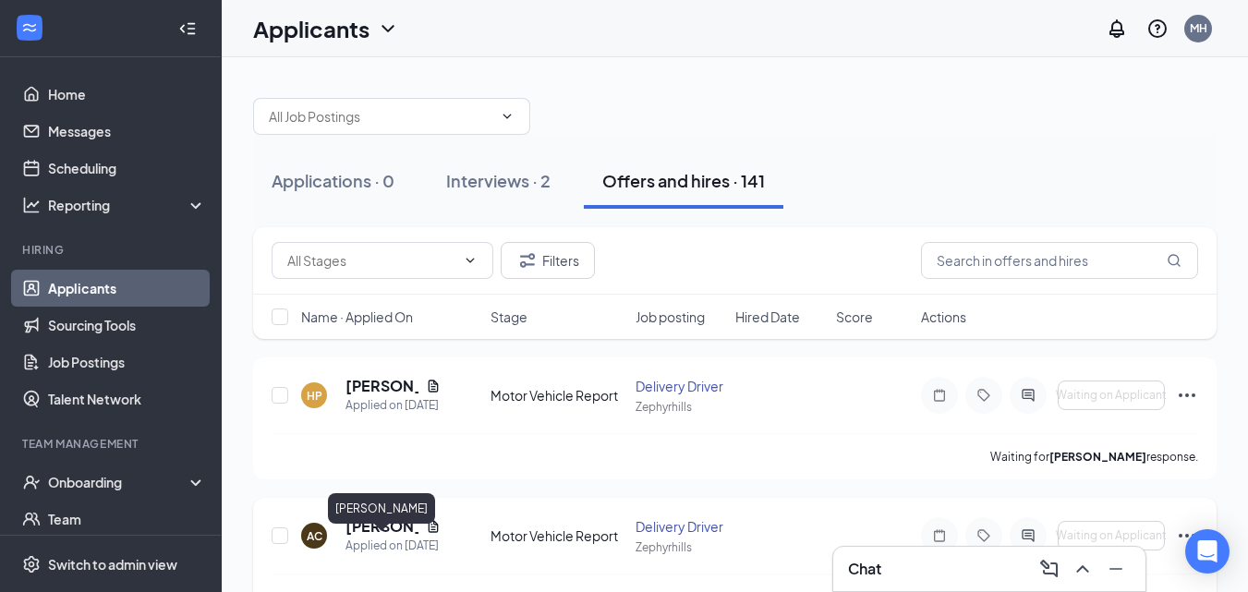
click at [393, 537] on h5 "Annalysa Casseus" at bounding box center [382, 526] width 73 height 20
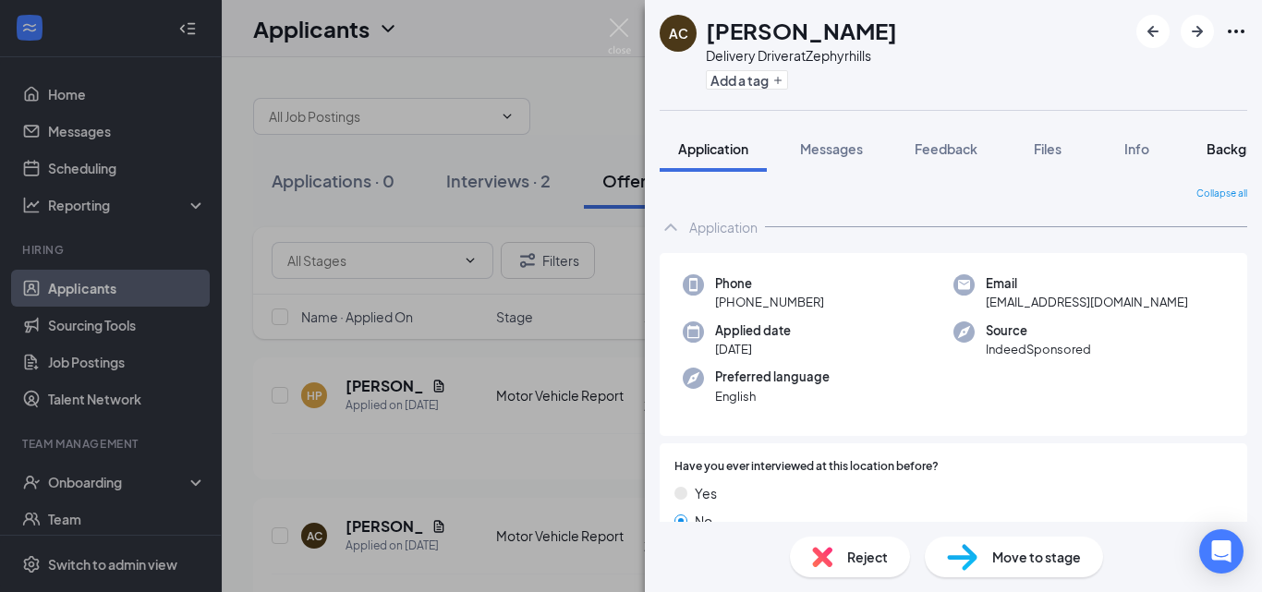
click at [1231, 147] on span "Background" at bounding box center [1245, 148] width 76 height 17
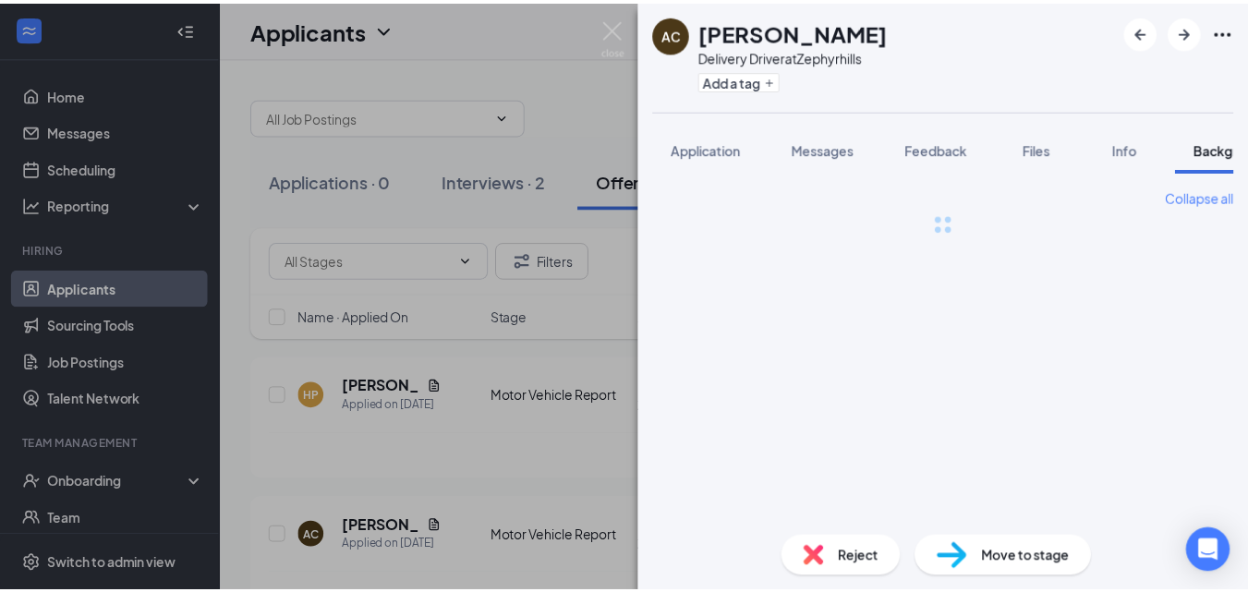
scroll to position [0, 57]
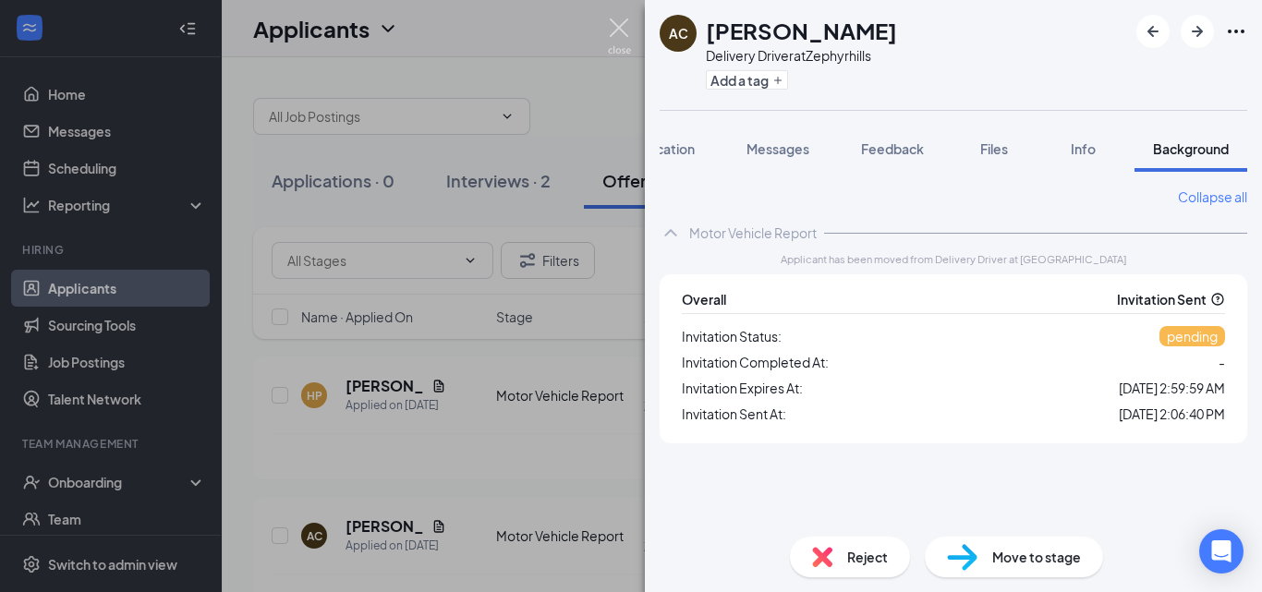
click at [623, 31] on img at bounding box center [619, 36] width 23 height 36
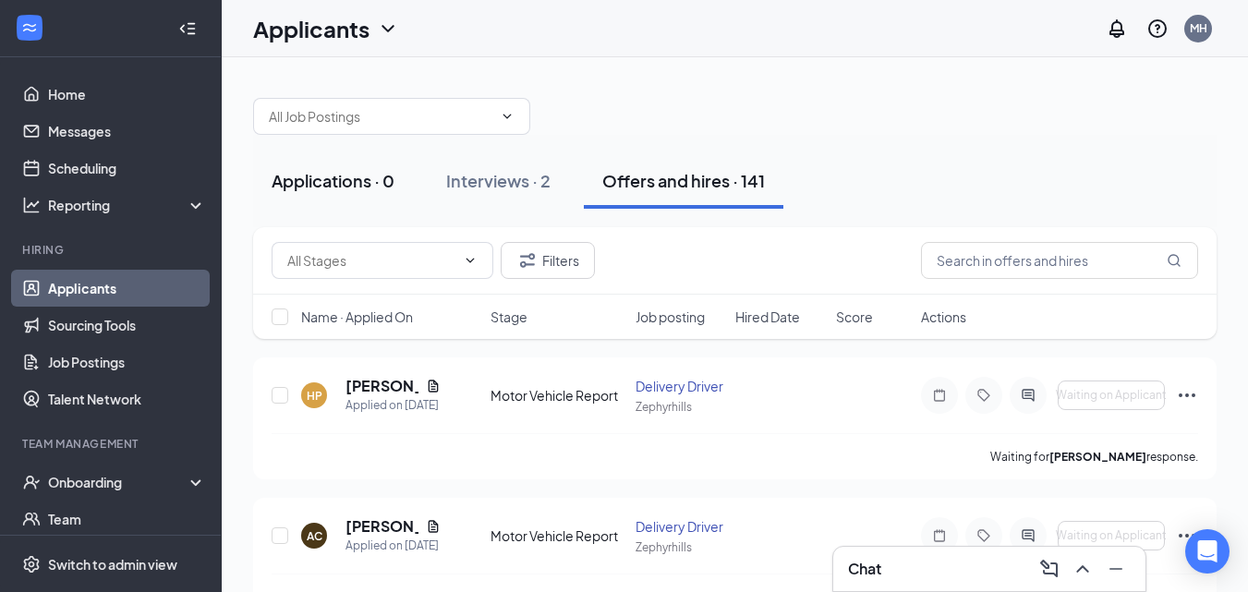
click at [357, 183] on div "Applications · 0" at bounding box center [333, 180] width 123 height 23
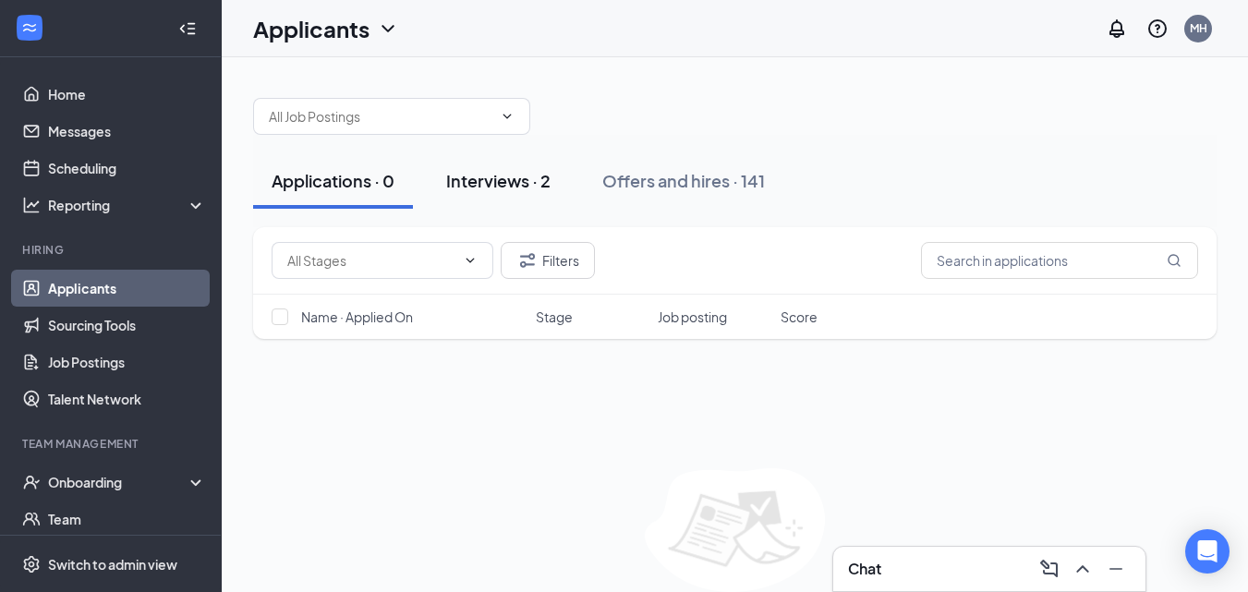
click at [512, 192] on button "Interviews · 2" at bounding box center [498, 180] width 141 height 55
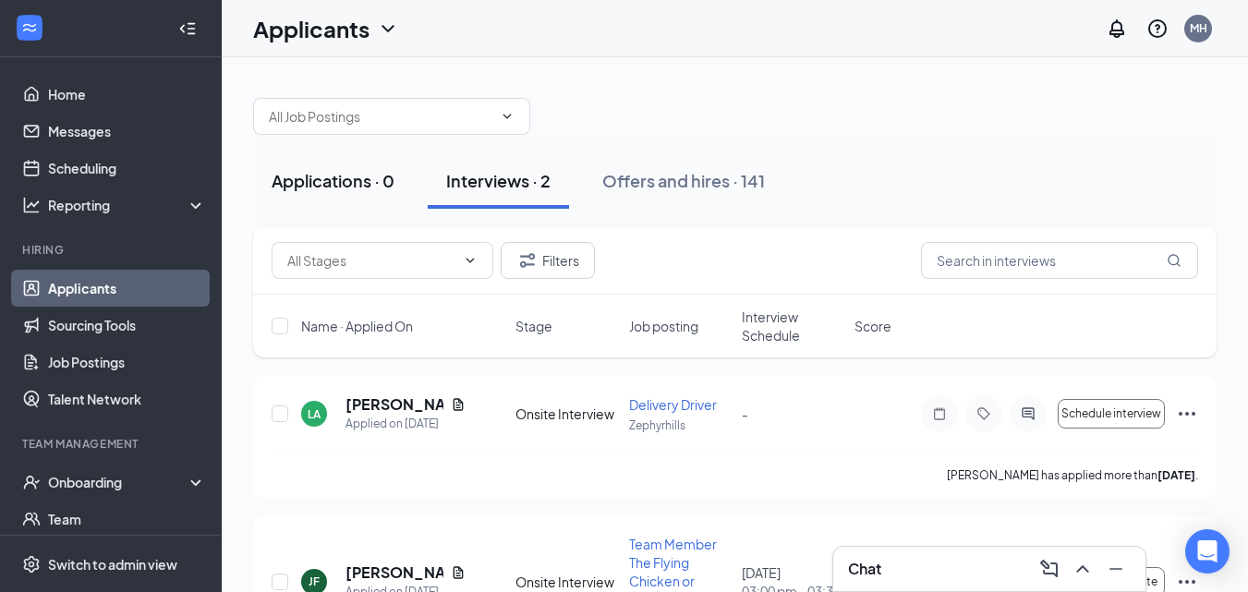
click at [358, 185] on div "Applications · 0" at bounding box center [333, 180] width 123 height 23
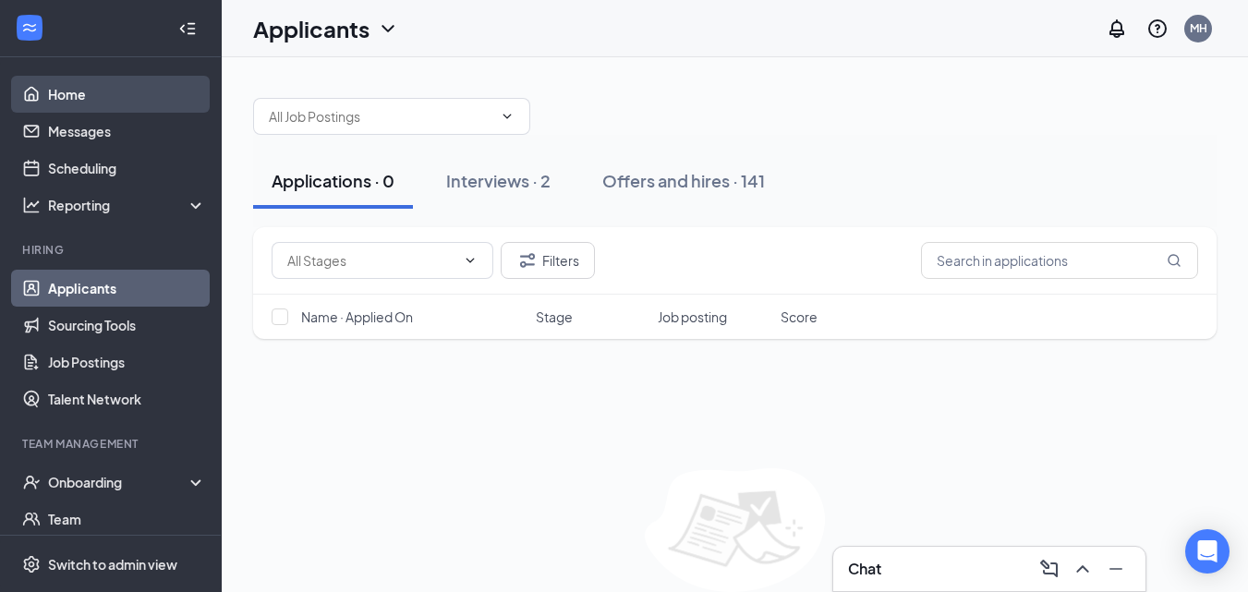
click at [140, 110] on link "Home" at bounding box center [127, 94] width 158 height 37
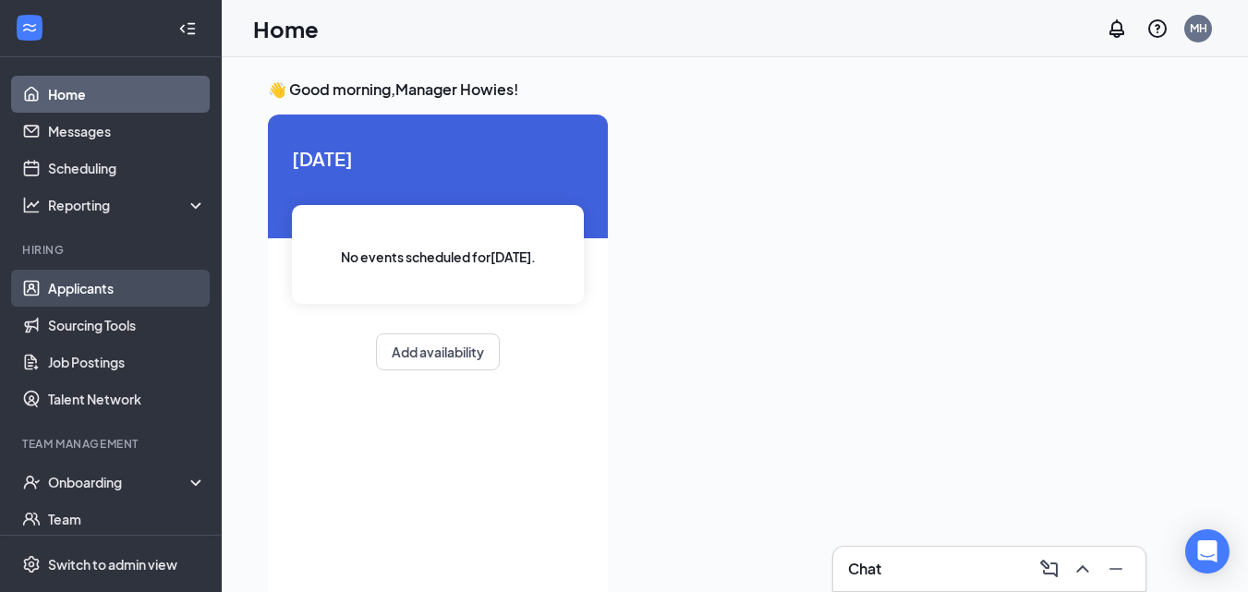
click at [91, 286] on link "Applicants" at bounding box center [127, 288] width 158 height 37
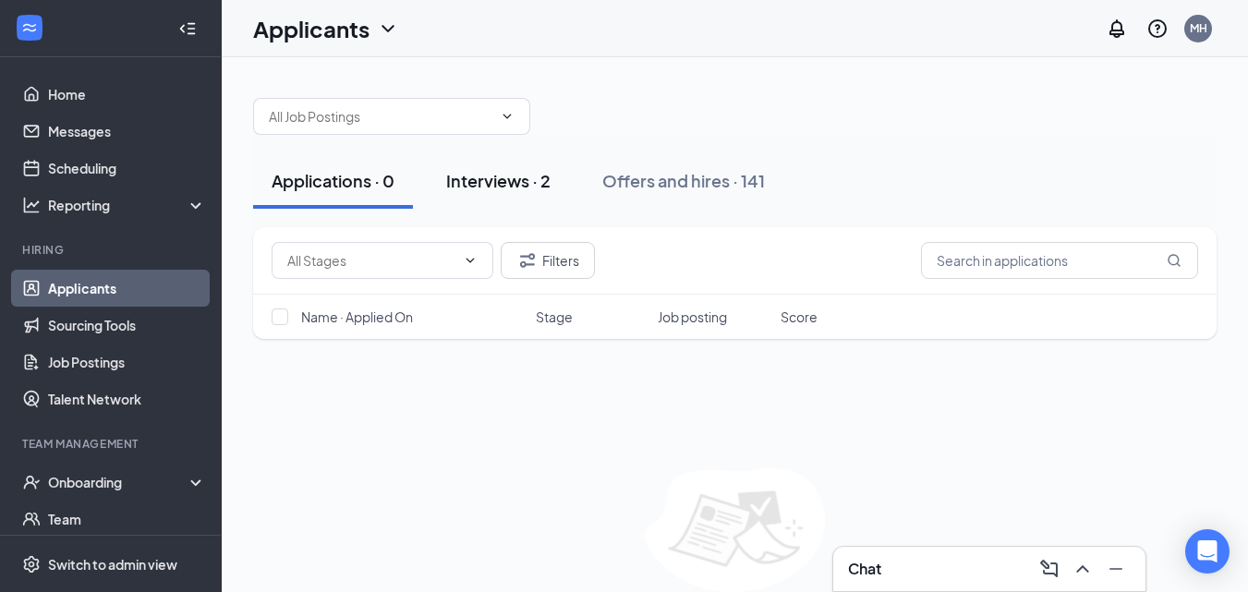
click at [505, 187] on div "Interviews · 2" at bounding box center [498, 180] width 104 height 23
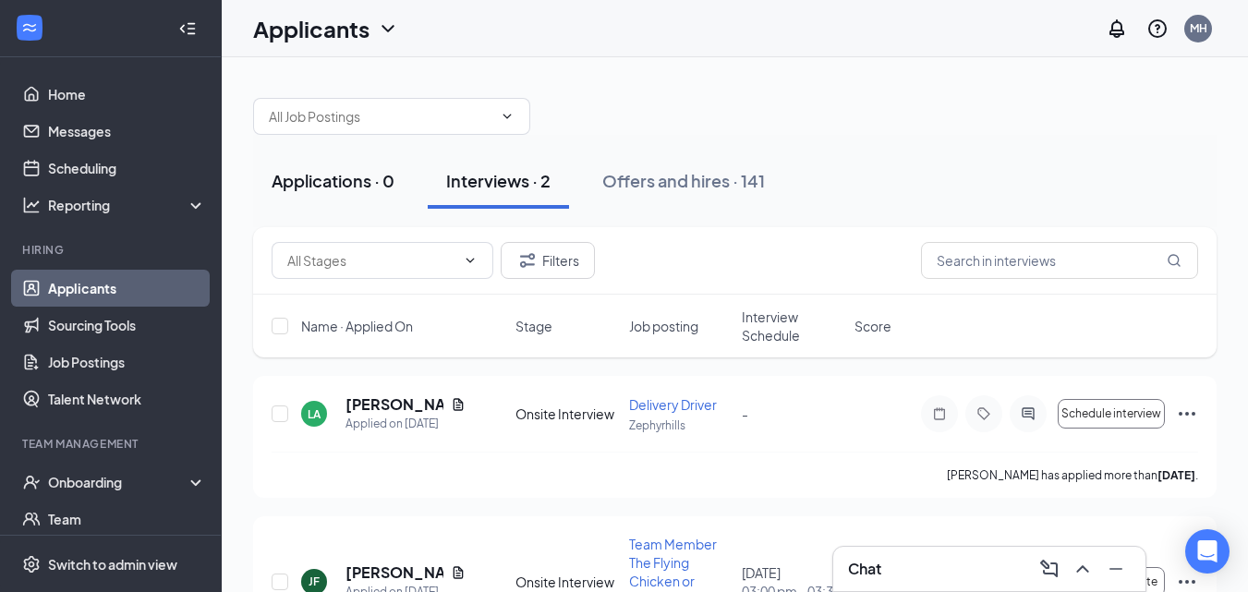
click at [336, 197] on button "Applications · 0" at bounding box center [333, 180] width 160 height 55
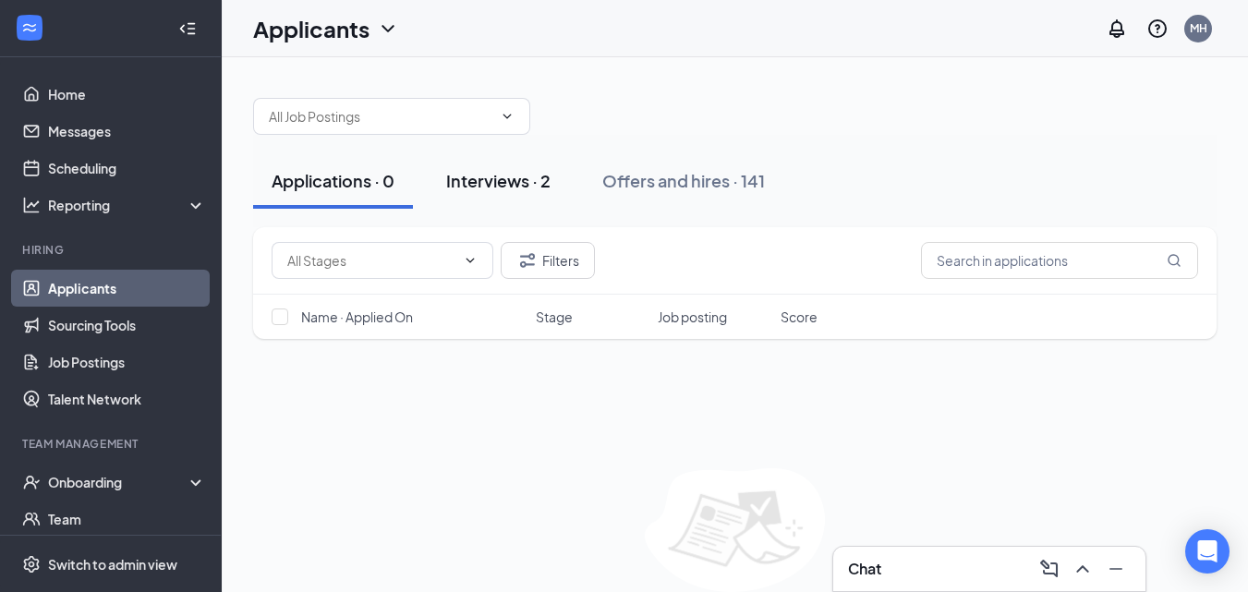
click at [507, 171] on div "Interviews · 2" at bounding box center [498, 180] width 104 height 23
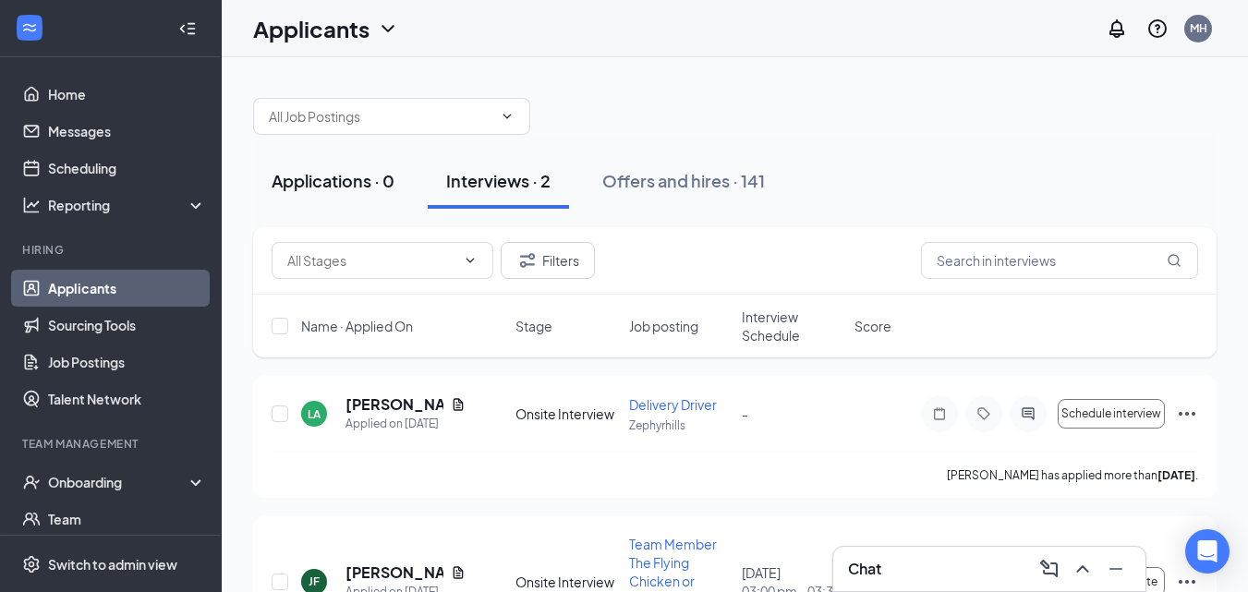
click at [308, 195] on button "Applications · 0" at bounding box center [333, 180] width 160 height 55
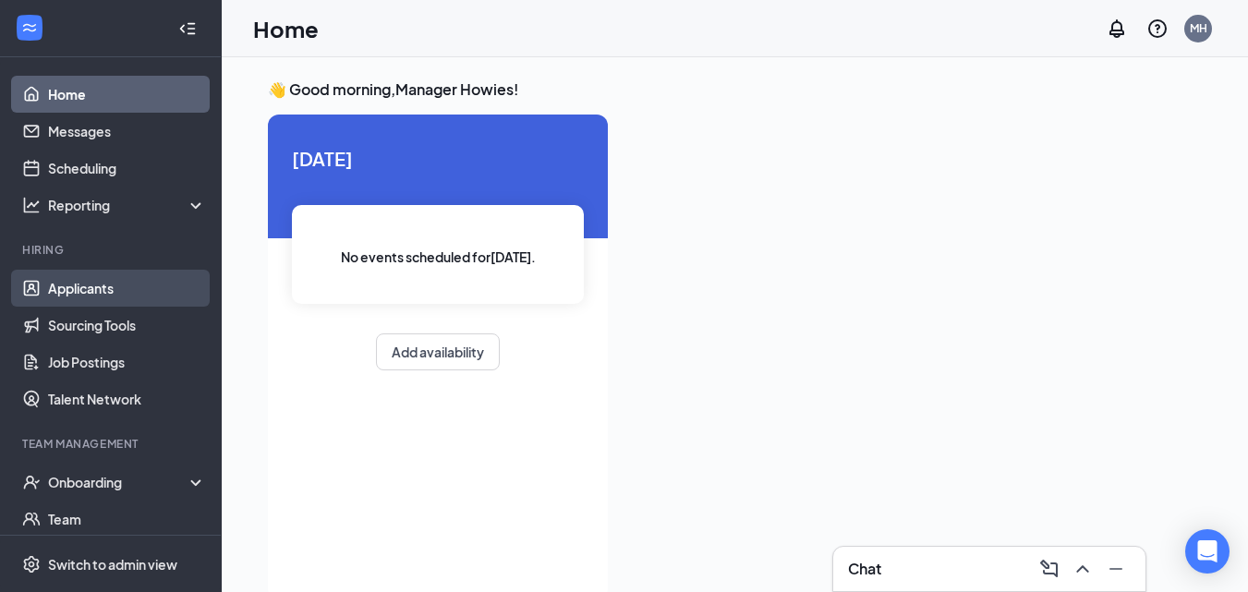
click at [91, 286] on link "Applicants" at bounding box center [127, 288] width 158 height 37
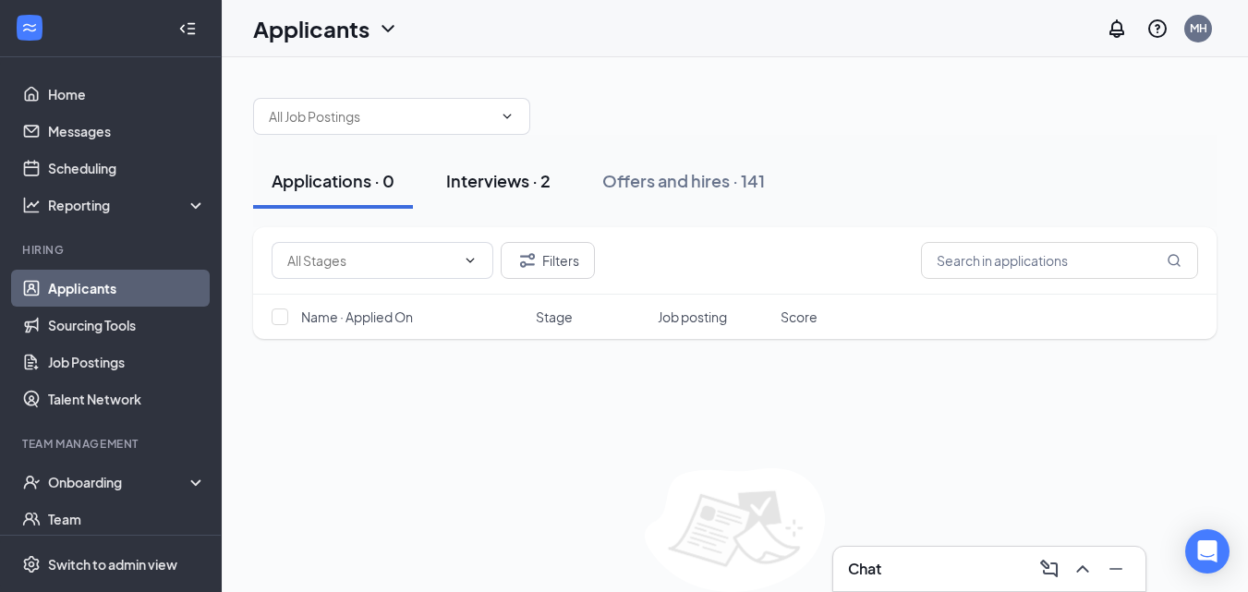
click at [506, 191] on div "Interviews · 2" at bounding box center [498, 180] width 104 height 23
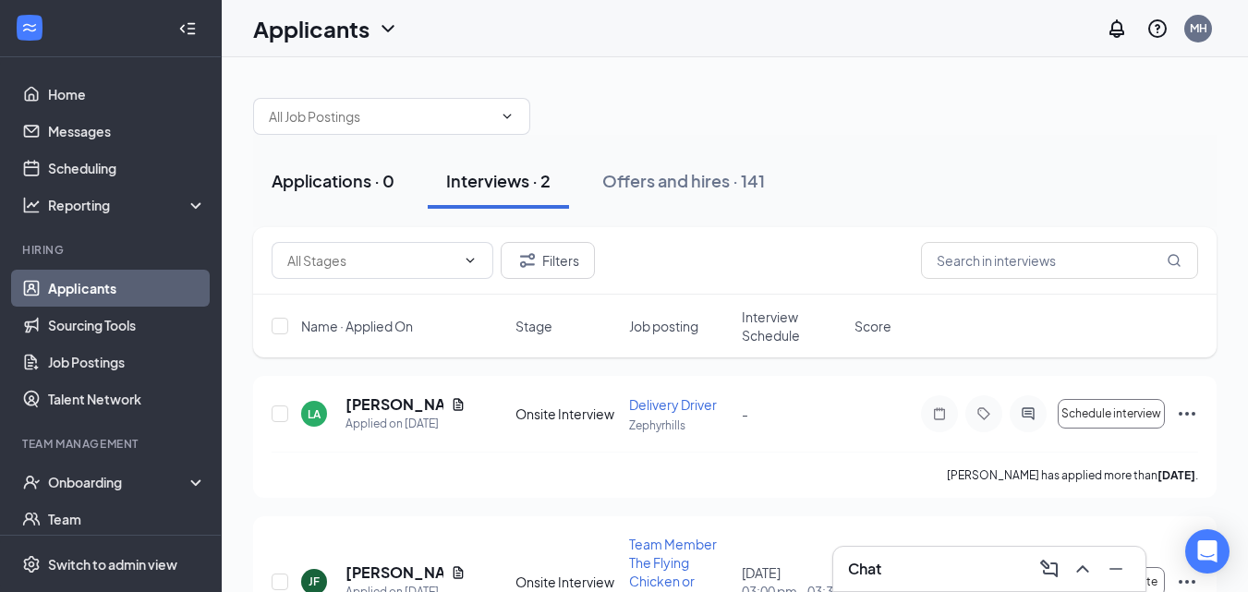
click at [365, 186] on div "Applications · 0" at bounding box center [333, 180] width 123 height 23
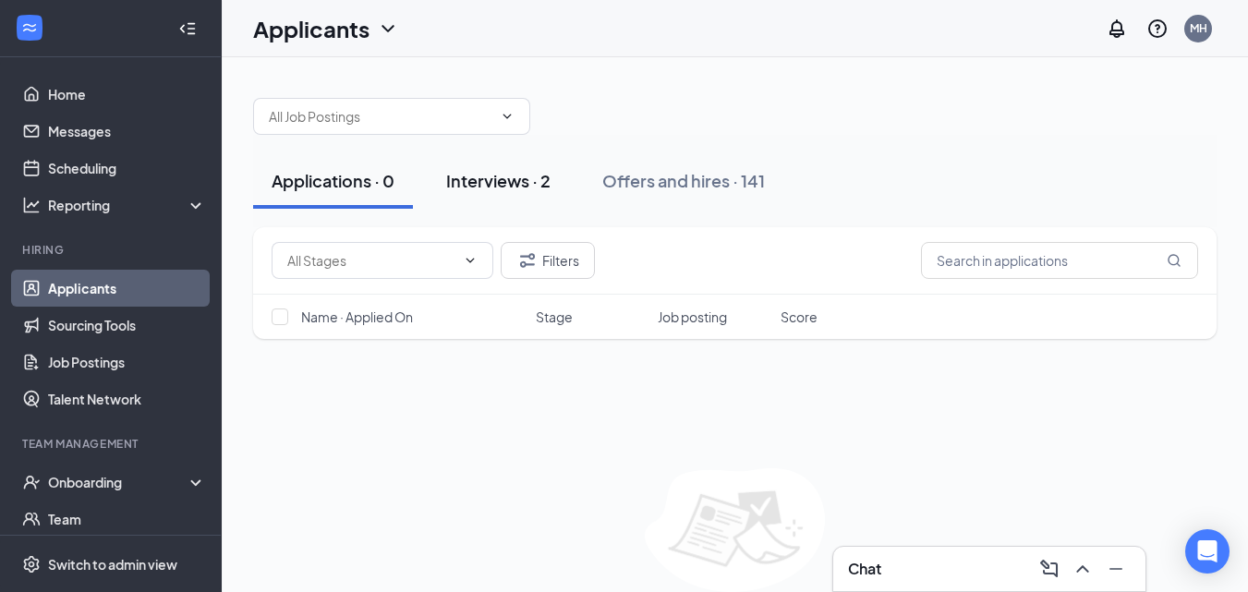
click at [527, 183] on div "Interviews · 2" at bounding box center [498, 180] width 104 height 23
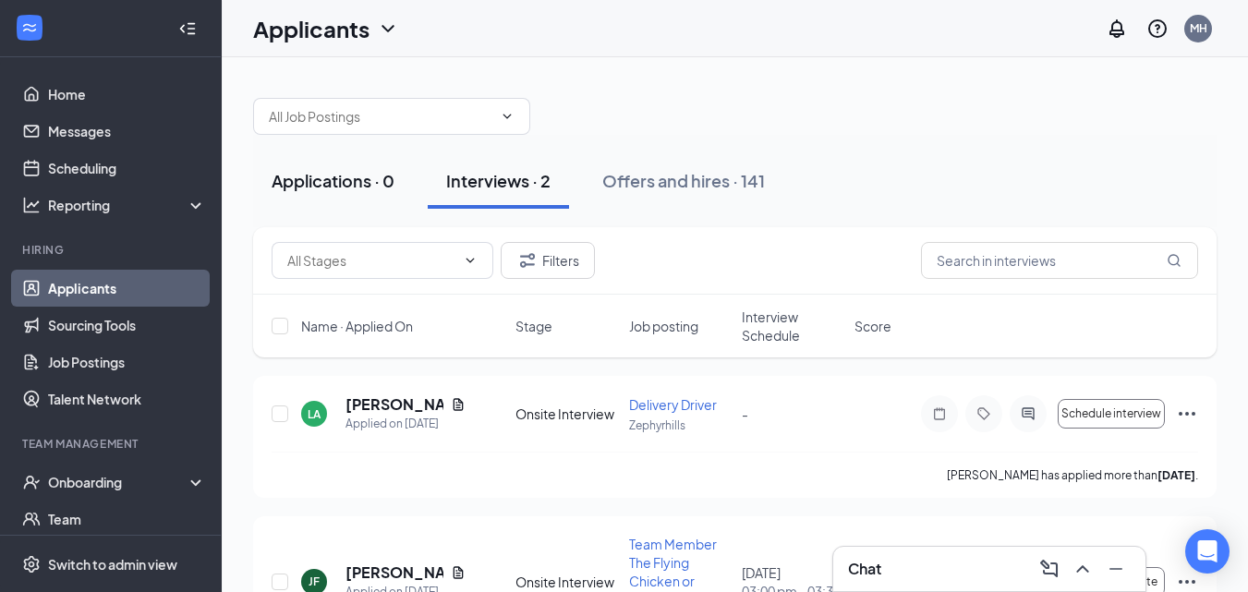
click at [365, 175] on div "Applications · 0" at bounding box center [333, 180] width 123 height 23
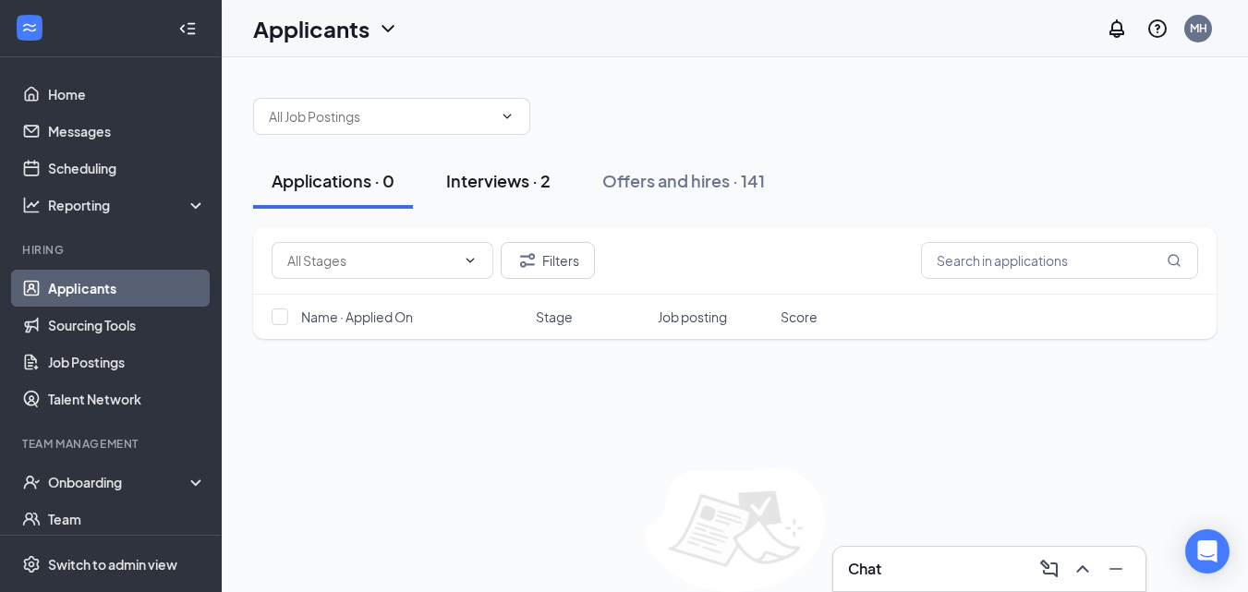
click at [507, 183] on div "Interviews · 2" at bounding box center [498, 180] width 104 height 23
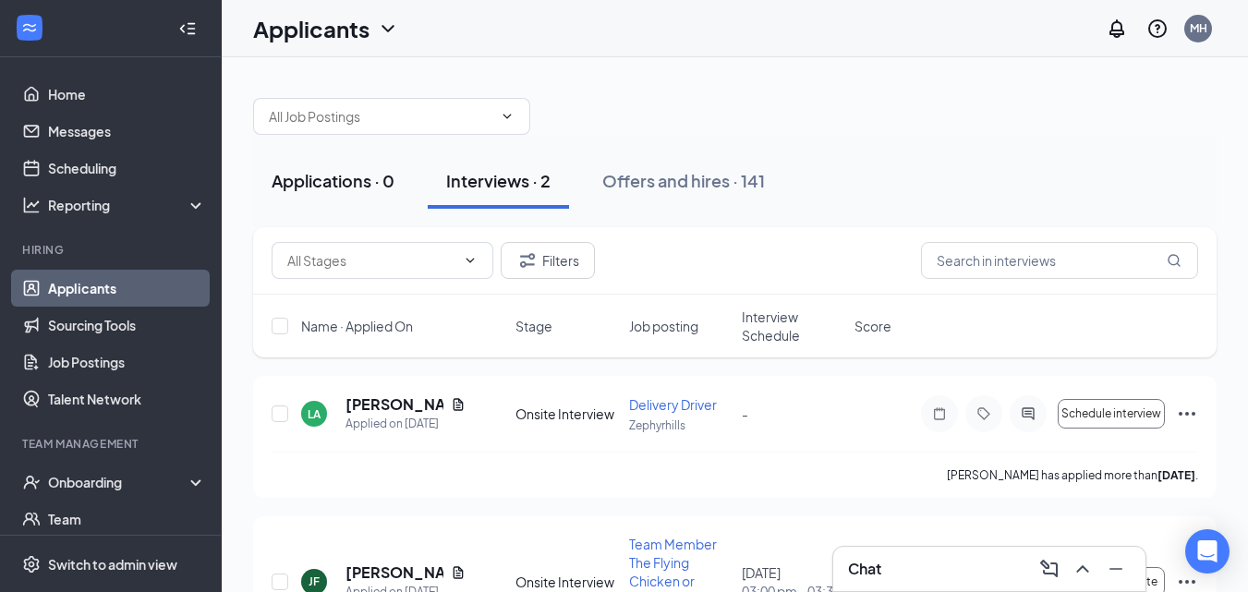
click at [383, 183] on div "Applications · 0" at bounding box center [333, 180] width 123 height 23
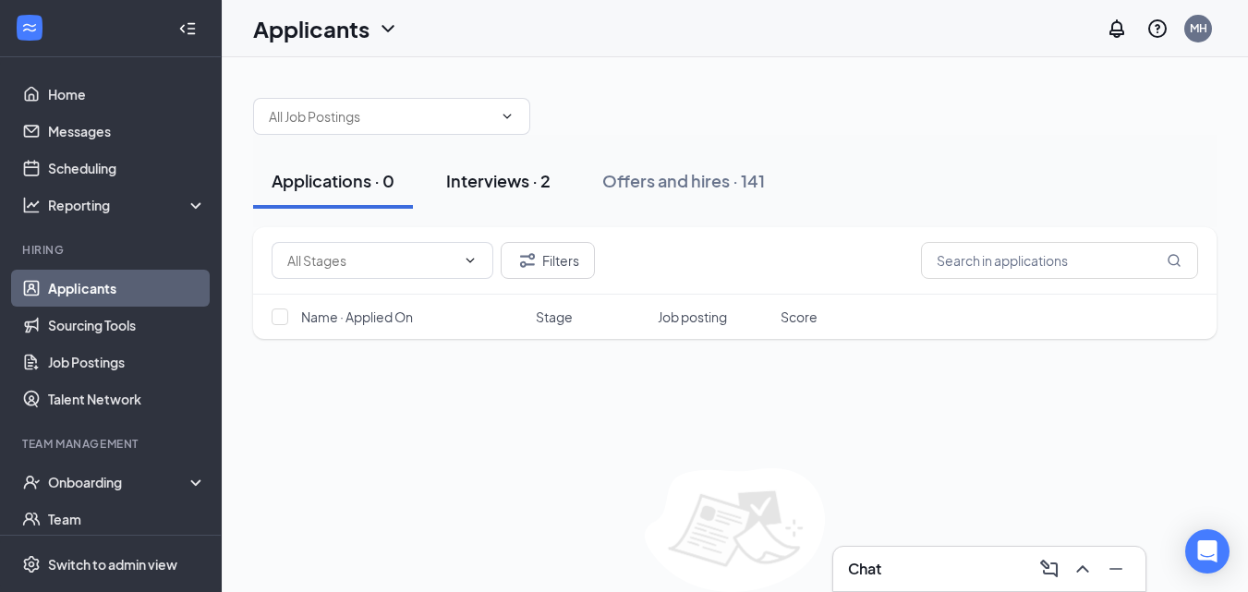
click at [492, 176] on div "Interviews · 2" at bounding box center [498, 180] width 104 height 23
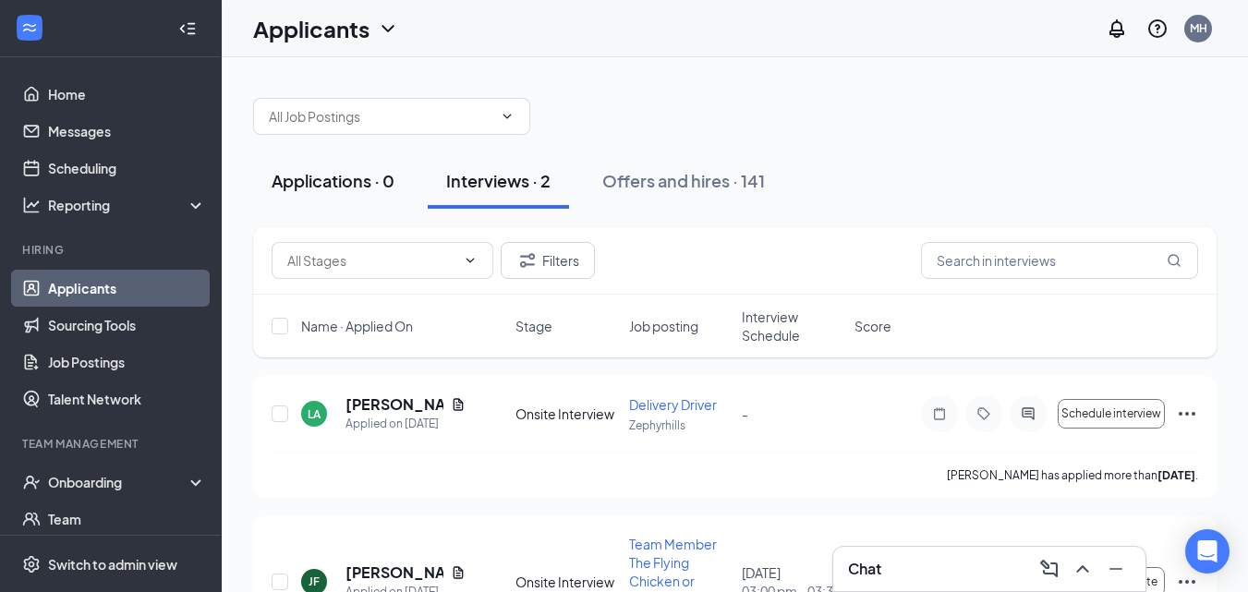
click at [321, 176] on div "Applications · 0" at bounding box center [333, 180] width 123 height 23
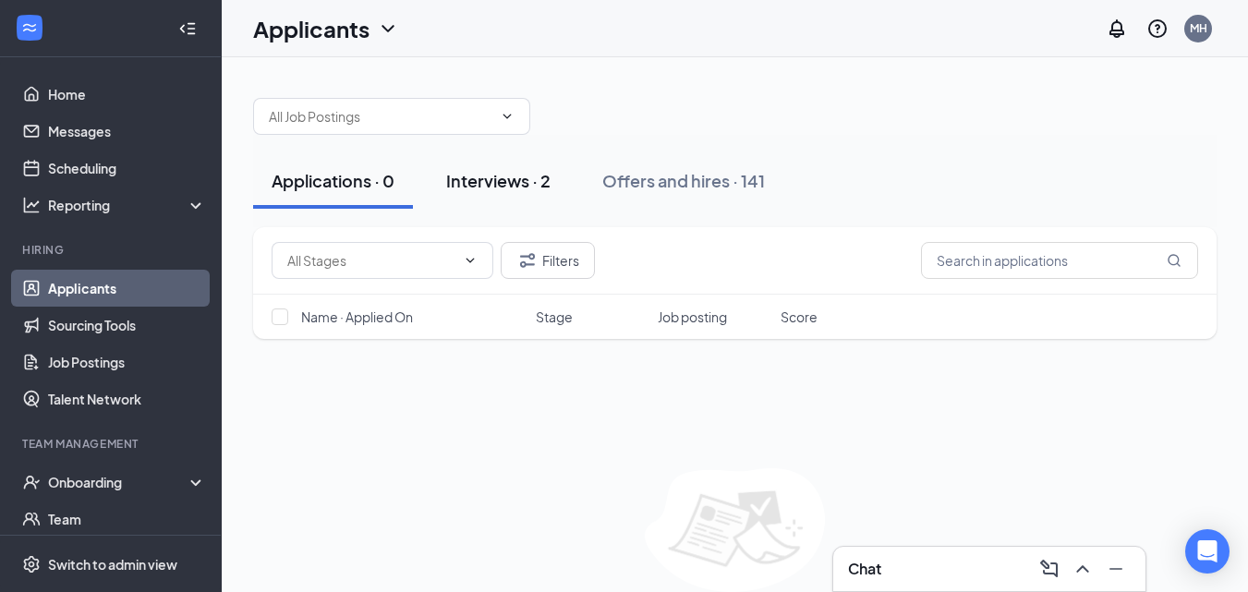
click at [515, 171] on div "Interviews · 2" at bounding box center [498, 180] width 104 height 23
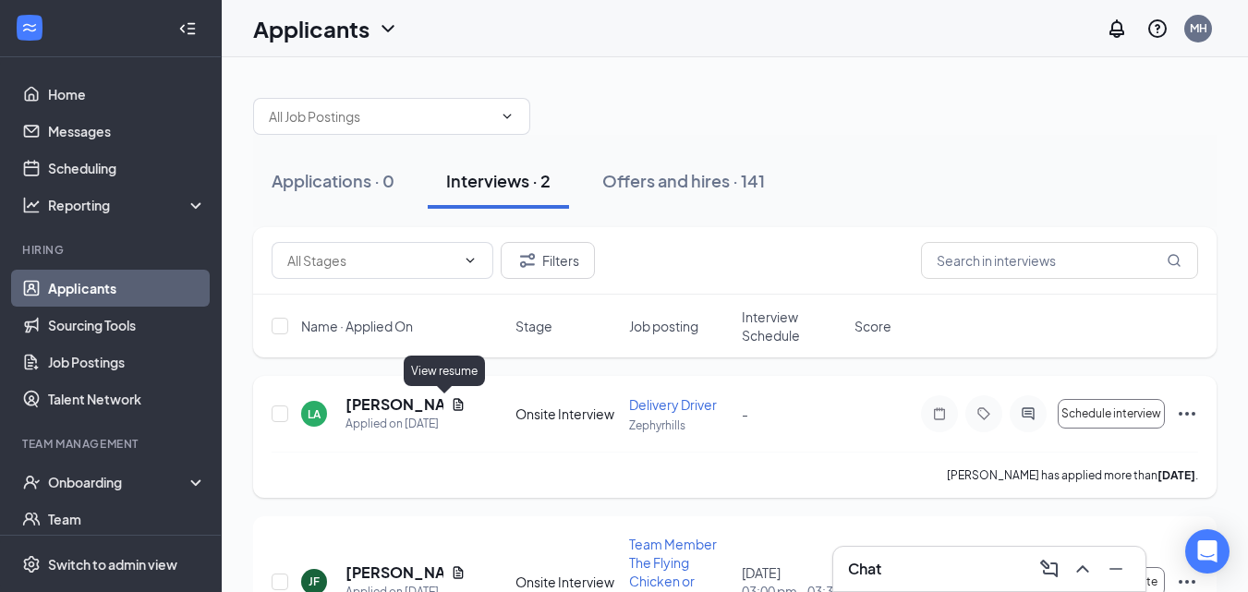
click at [454, 406] on icon "Document" at bounding box center [459, 404] width 10 height 12
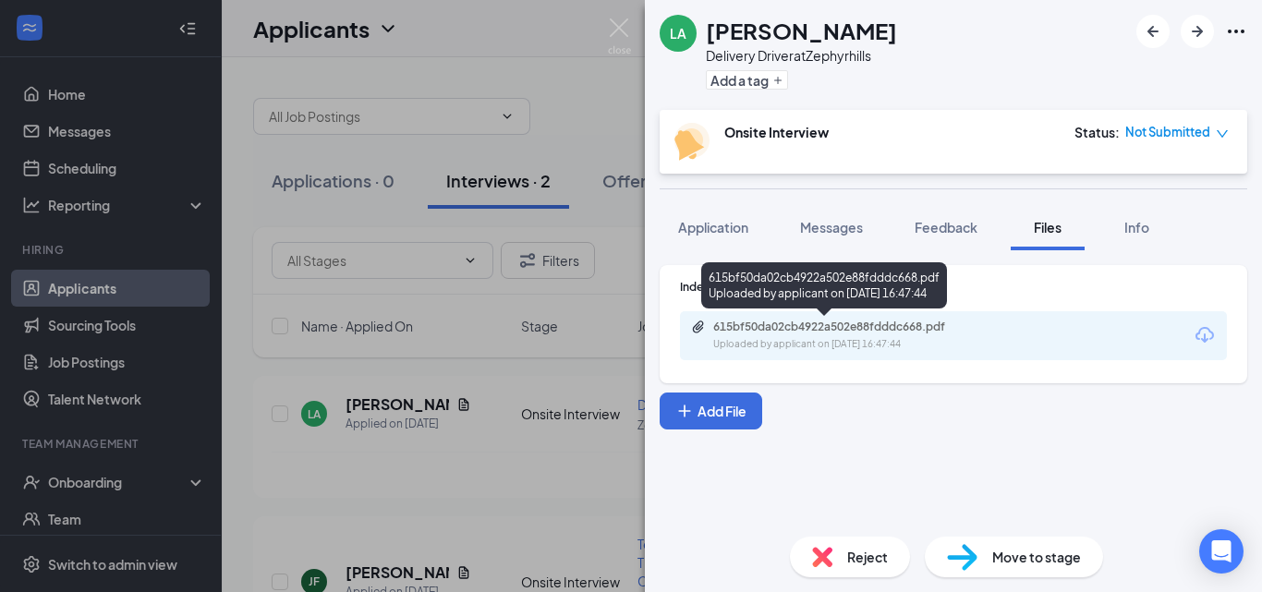
click at [785, 325] on div "615bf50da02cb4922a502e88fdddc668.pdf" at bounding box center [842, 327] width 259 height 15
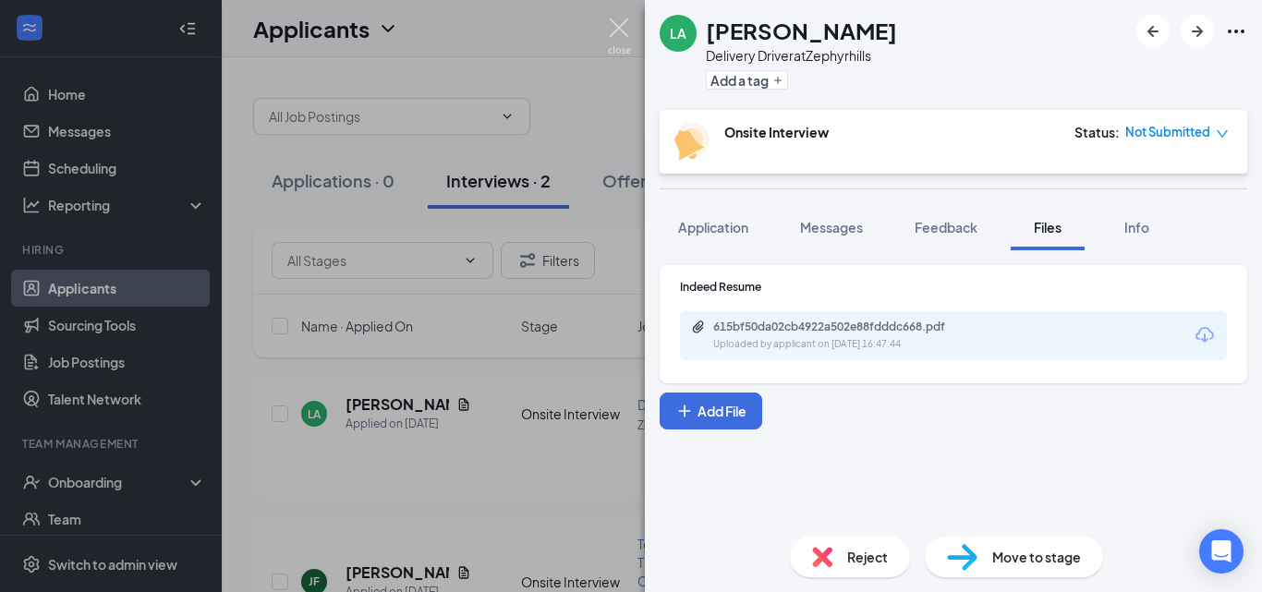
click at [620, 30] on img at bounding box center [619, 36] width 23 height 36
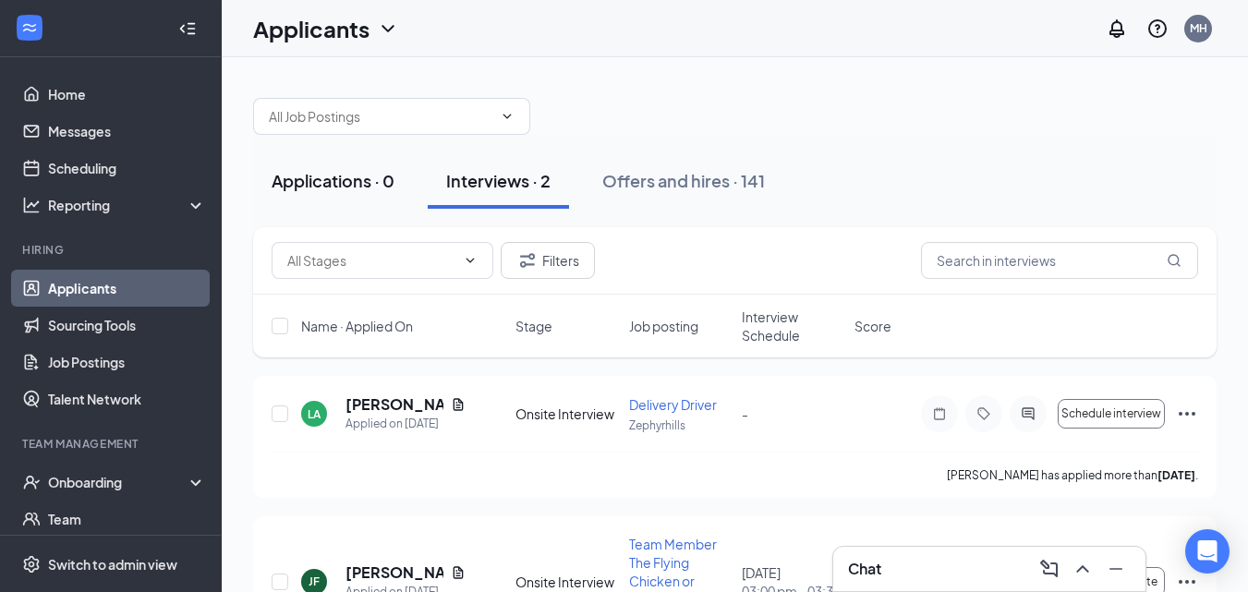
click at [358, 188] on div "Applications · 0" at bounding box center [333, 180] width 123 height 23
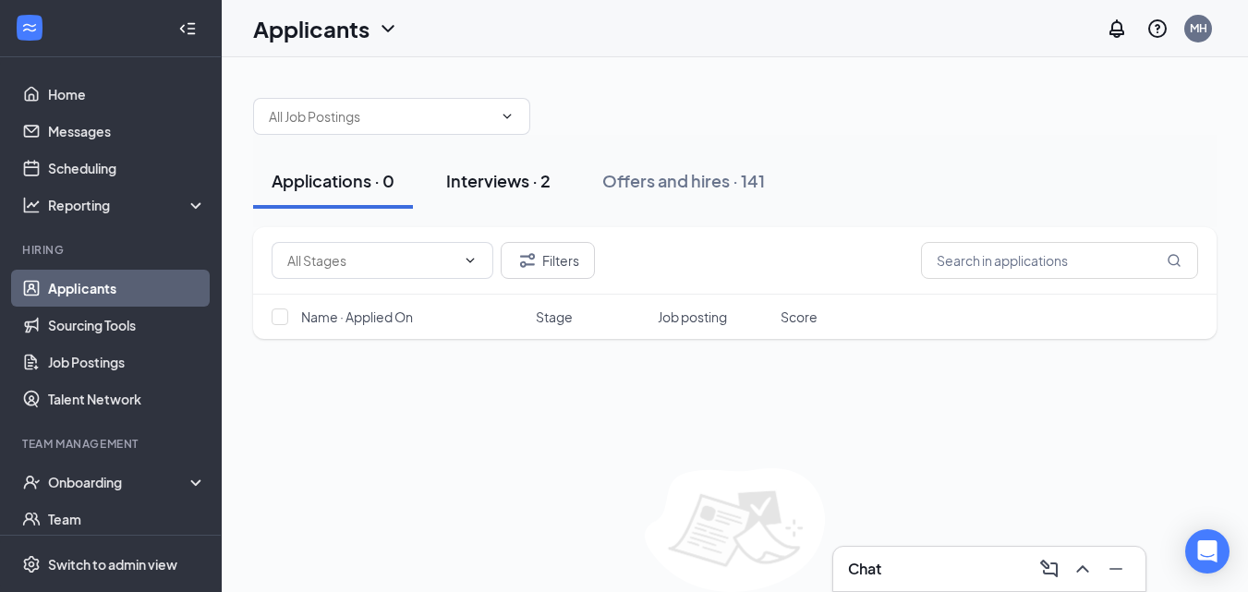
click at [506, 183] on div "Interviews · 2" at bounding box center [498, 180] width 104 height 23
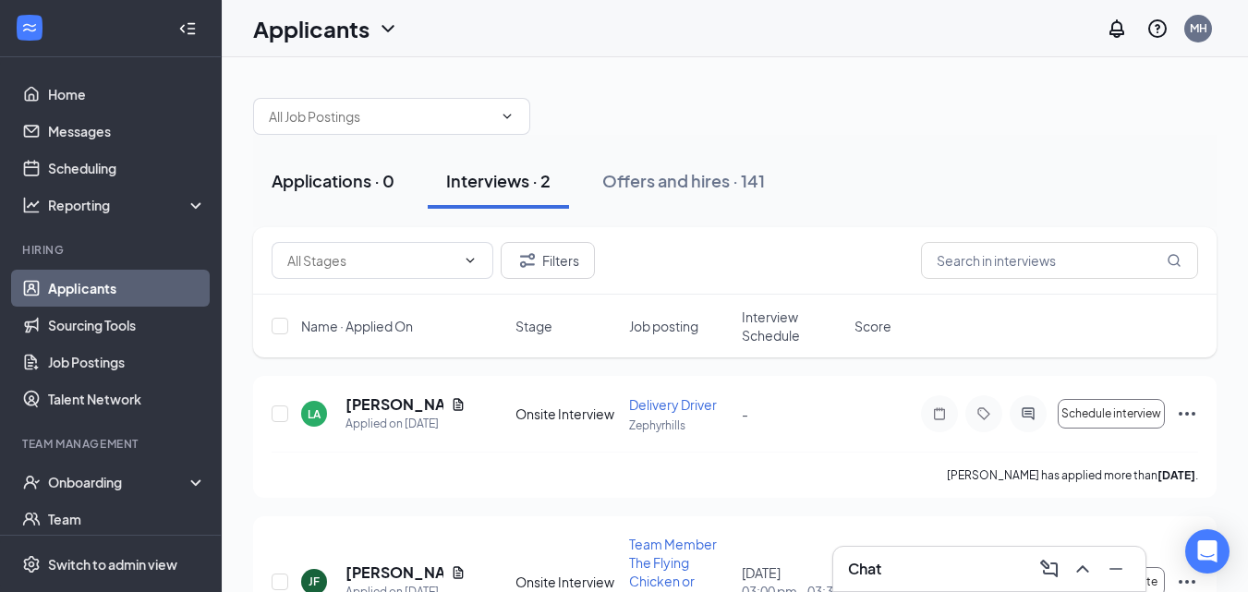
click at [383, 188] on div "Applications · 0" at bounding box center [333, 180] width 123 height 23
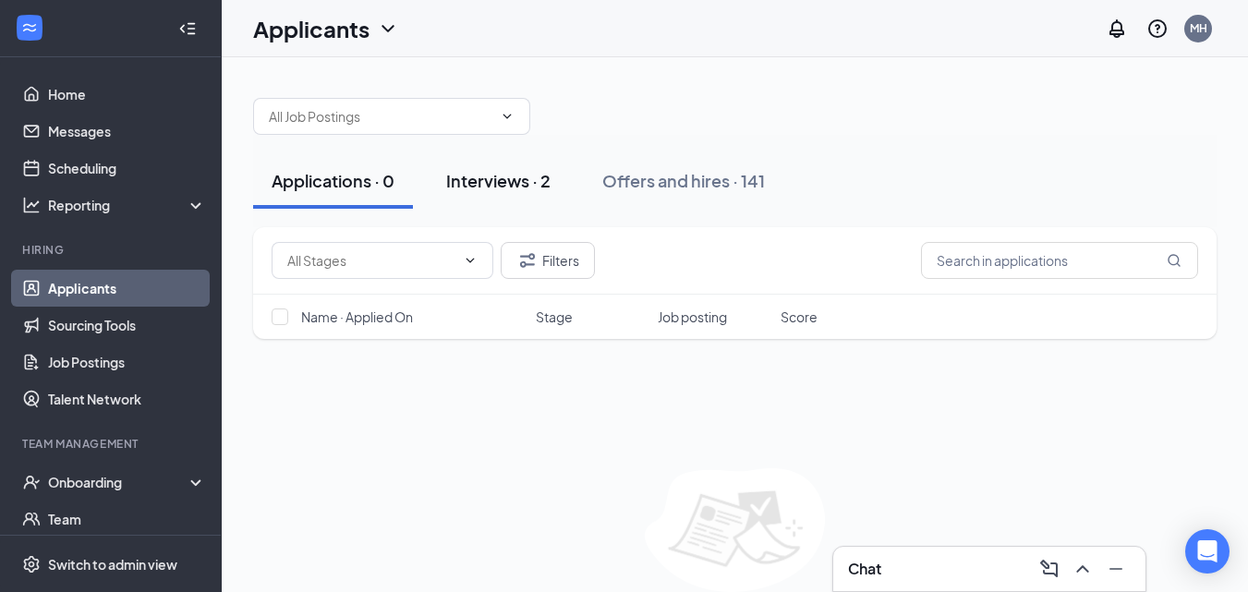
click at [493, 177] on div "Interviews · 2" at bounding box center [498, 180] width 104 height 23
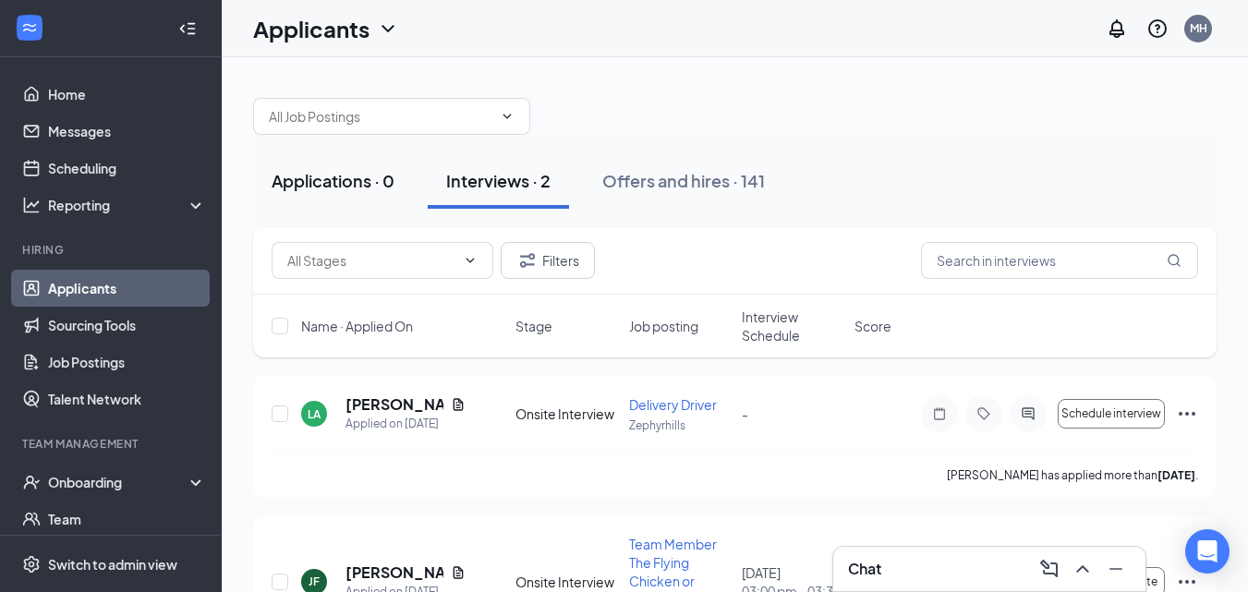
click at [359, 179] on div "Applications · 0" at bounding box center [333, 180] width 123 height 23
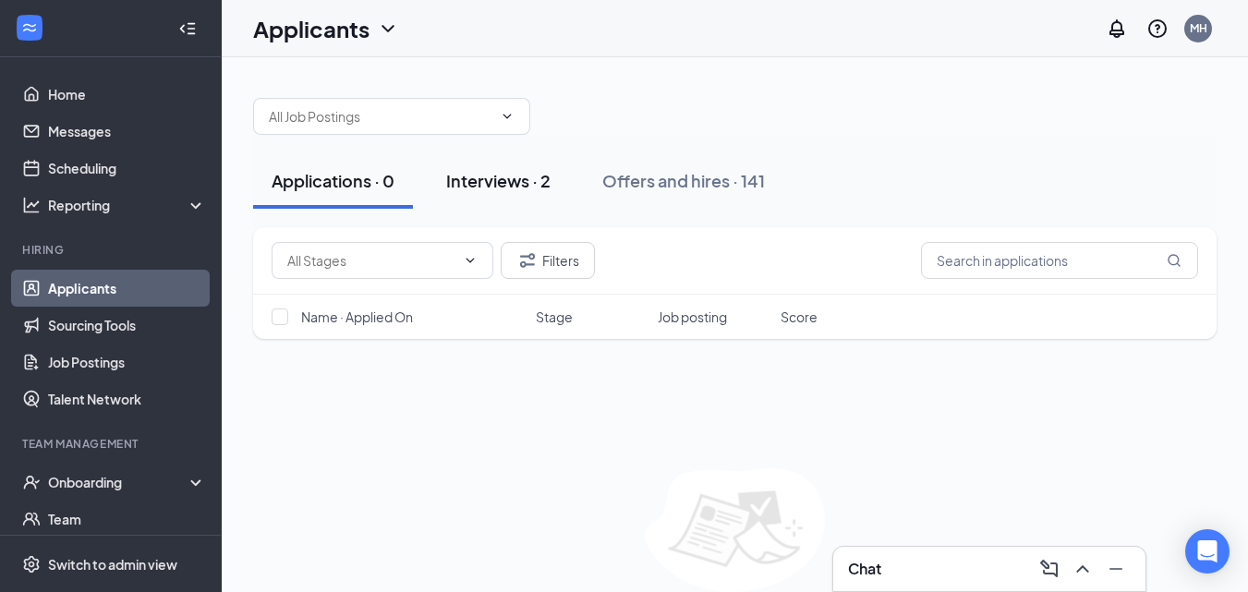
click at [451, 177] on div "Interviews · 2" at bounding box center [498, 180] width 104 height 23
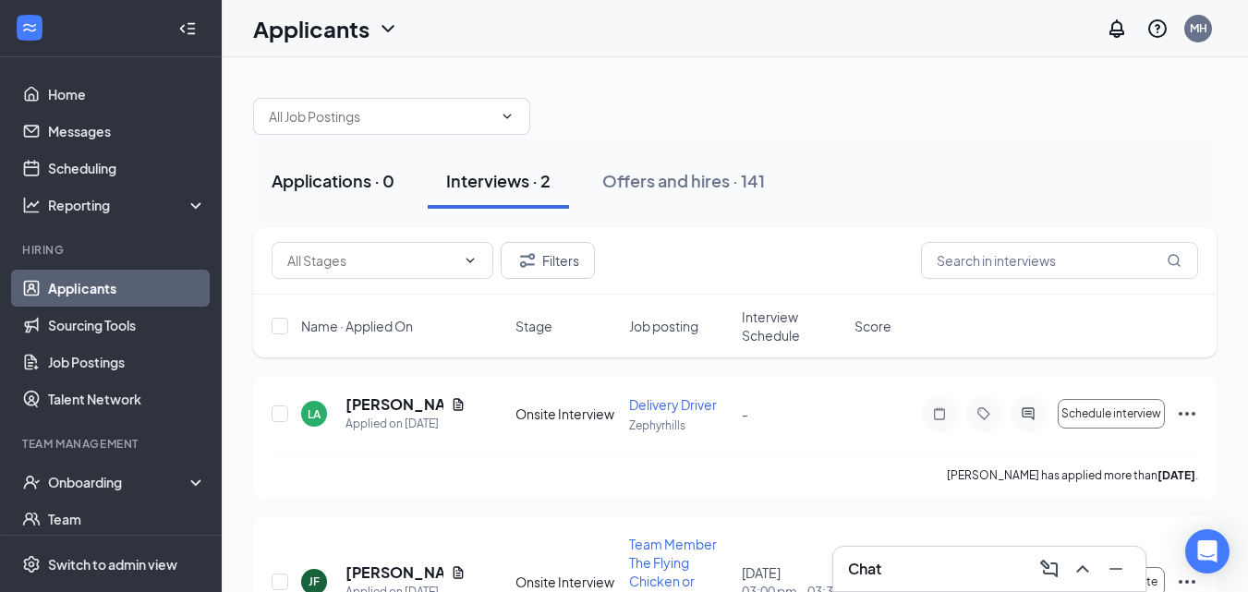
click at [384, 180] on div "Applications · 0" at bounding box center [333, 180] width 123 height 23
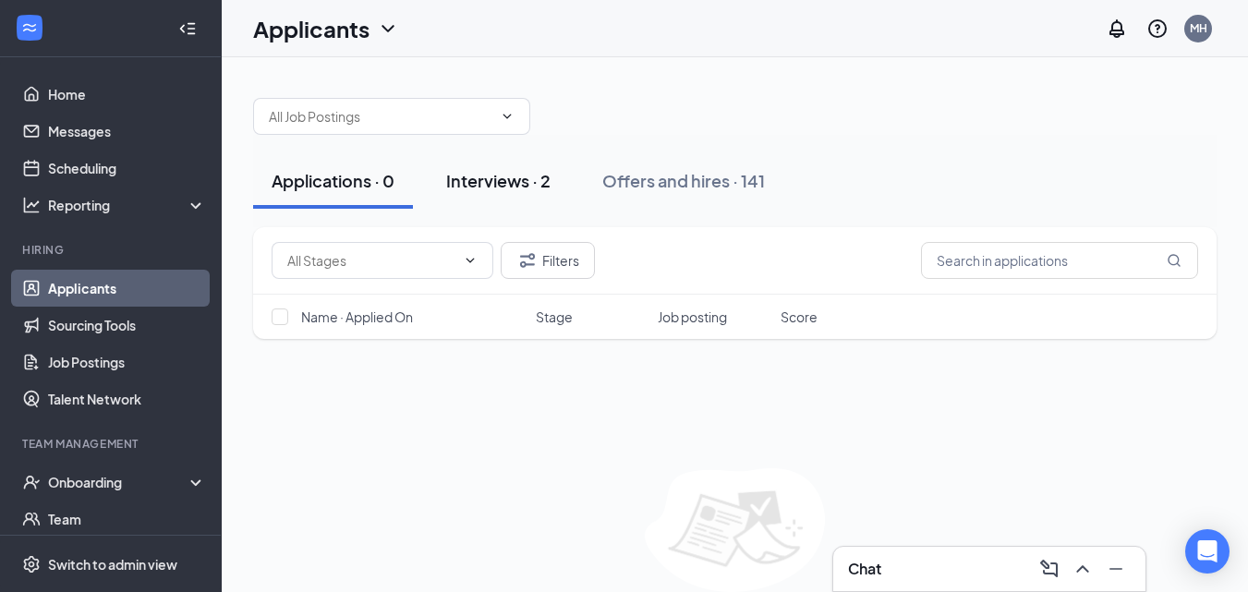
click at [481, 187] on div "Interviews · 2" at bounding box center [498, 180] width 104 height 23
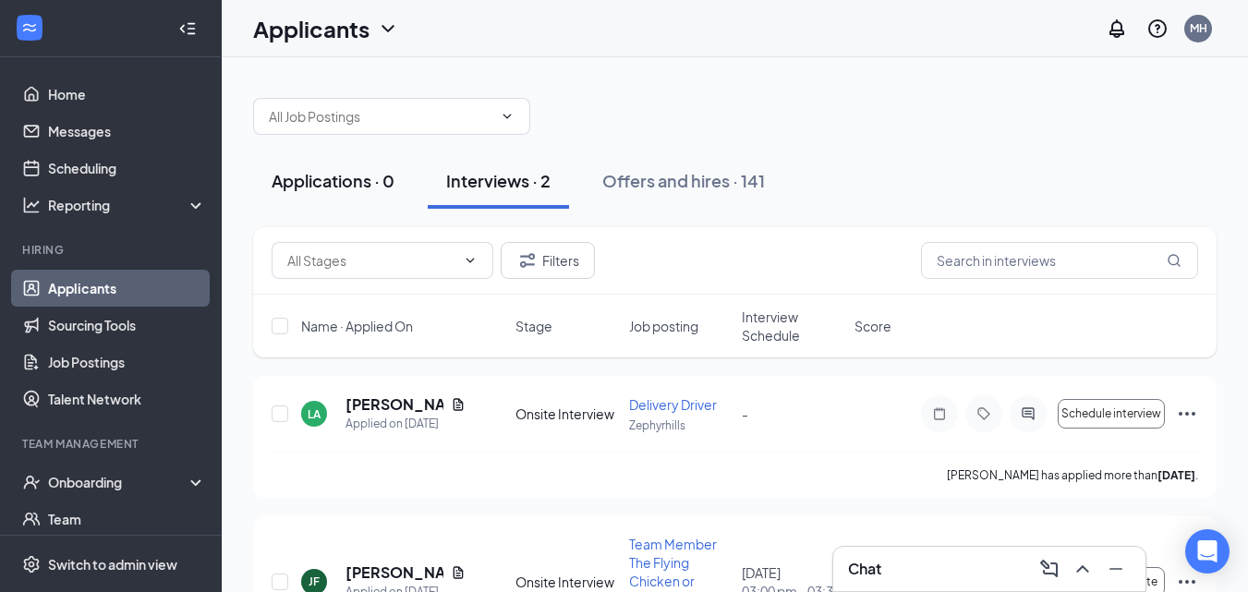
click at [326, 185] on div "Applications · 0" at bounding box center [333, 180] width 123 height 23
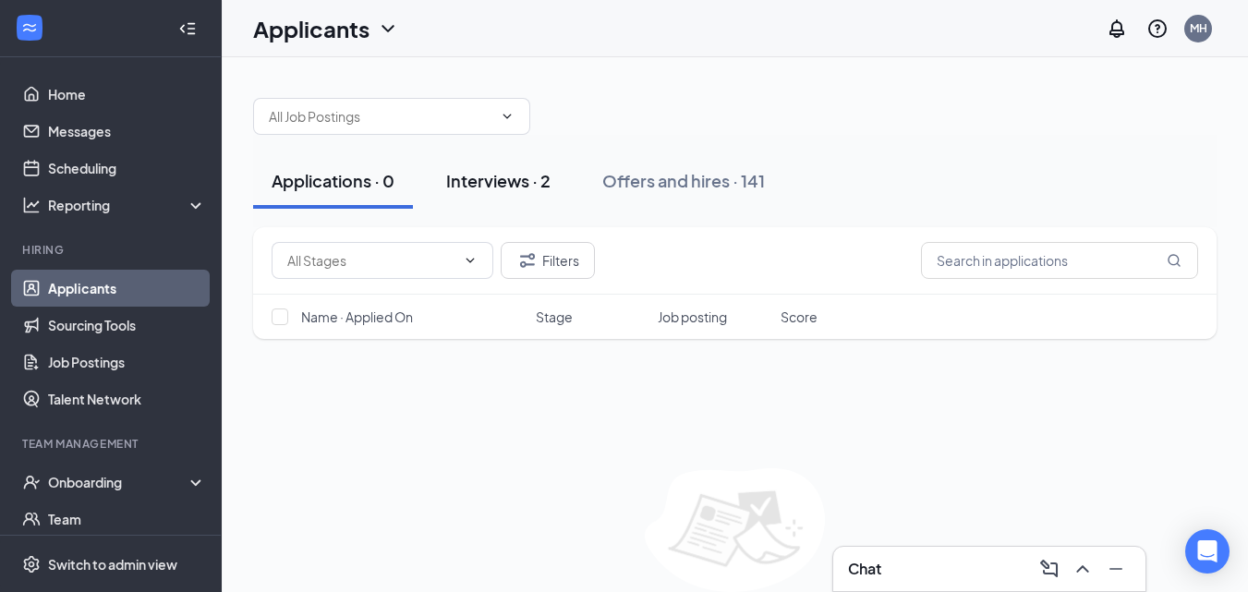
click at [450, 179] on div "Interviews · 2" at bounding box center [498, 180] width 104 height 23
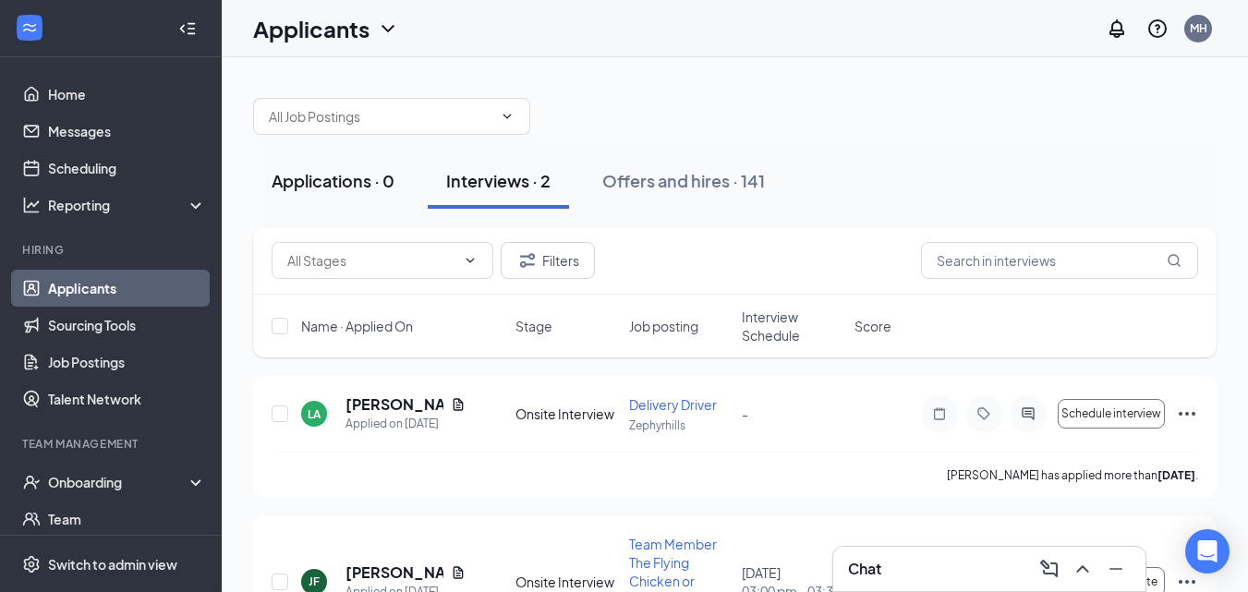
click at [364, 184] on div "Applications · 0" at bounding box center [333, 180] width 123 height 23
